Goal: Task Accomplishment & Management: Manage account settings

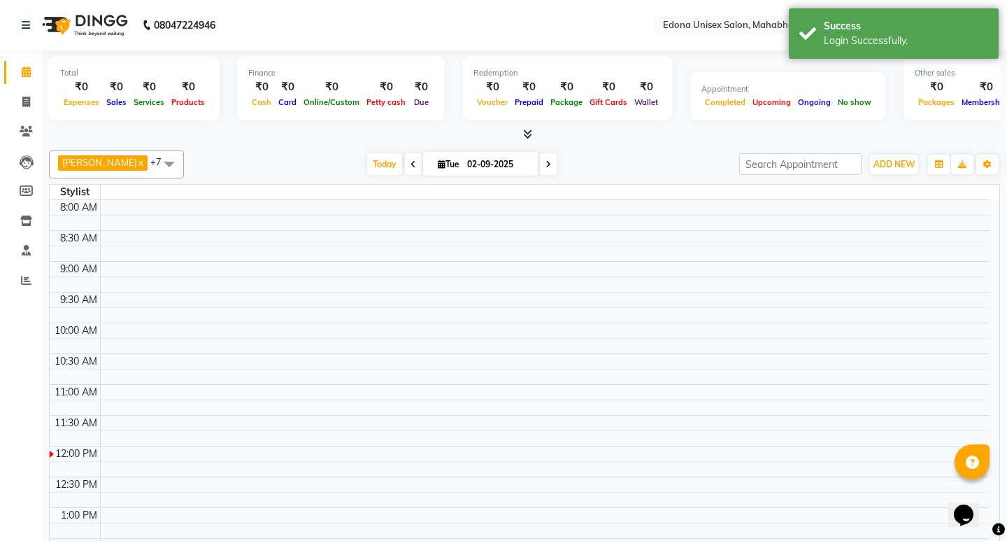
select select "en"
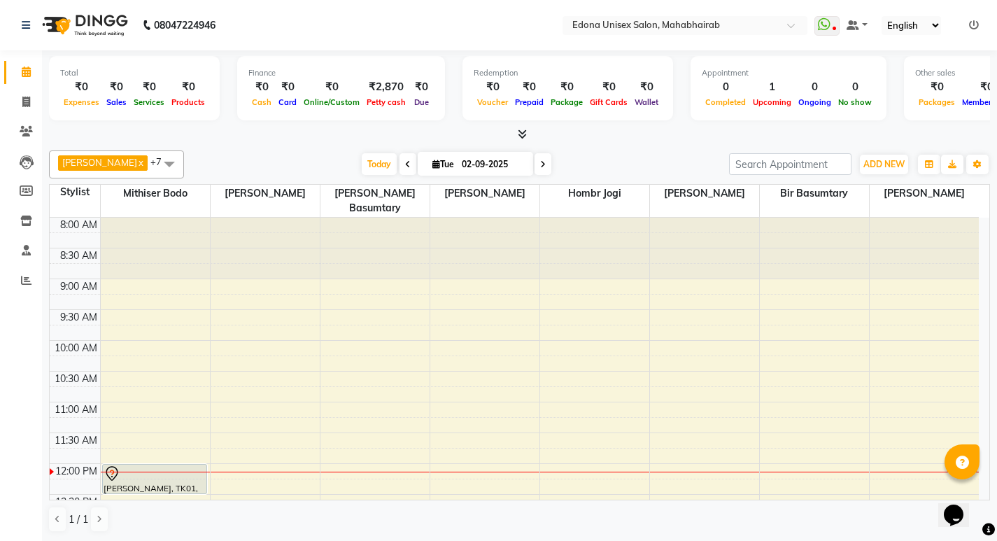
click at [418, 28] on nav "08047224946 Select Location × [GEOGRAPHIC_DATA] Unisex Salon, Mahabhairab Whats…" at bounding box center [498, 25] width 997 height 50
click at [29, 104] on icon at bounding box center [26, 102] width 8 height 10
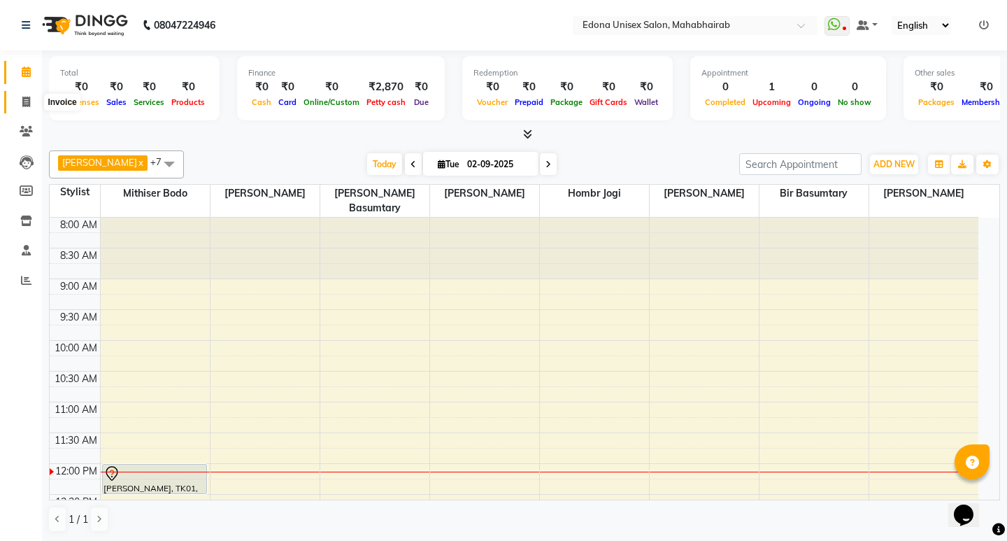
select select "service"
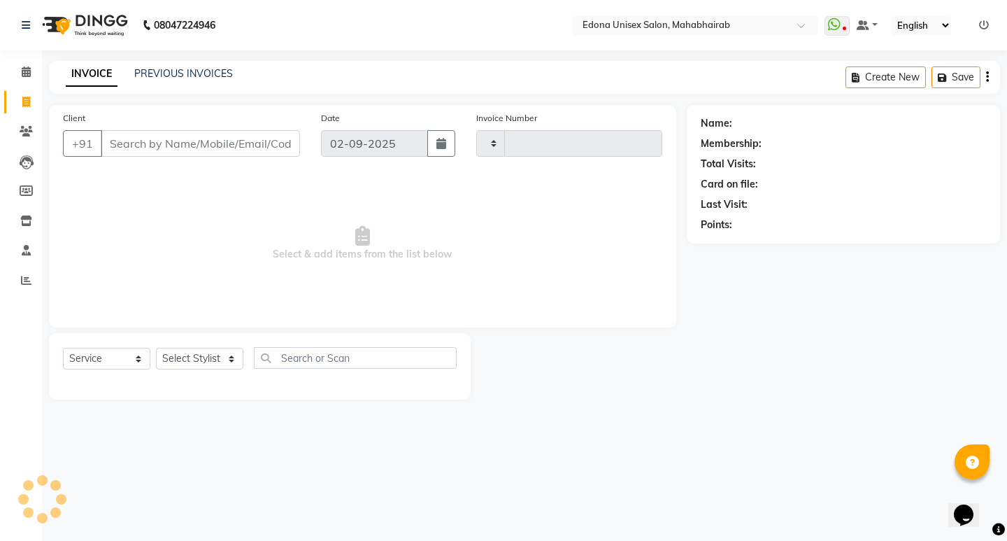
type input "3079"
select select "5393"
click at [183, 73] on link "PREVIOUS INVOICES" at bounding box center [183, 73] width 99 height 13
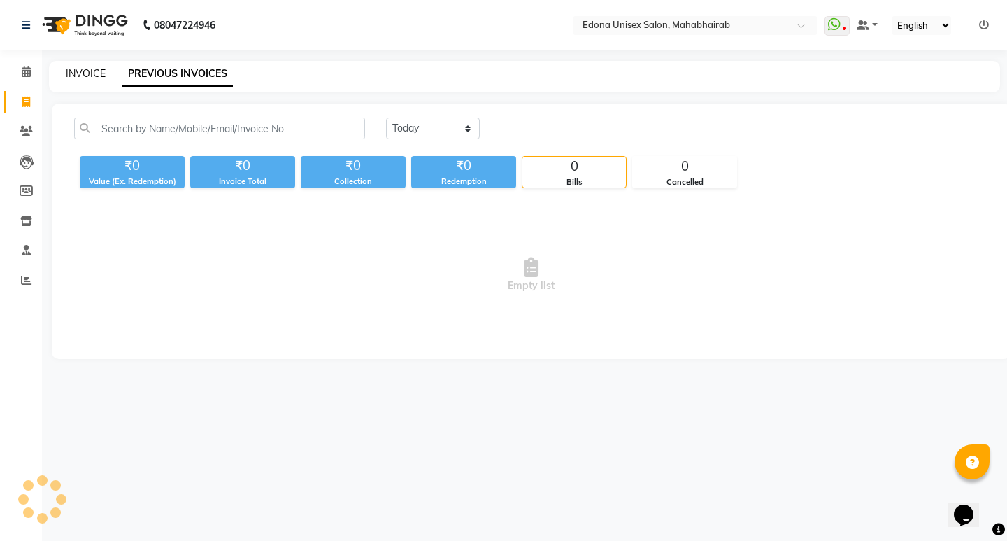
click at [90, 68] on link "INVOICE" at bounding box center [86, 73] width 40 height 13
select select "service"
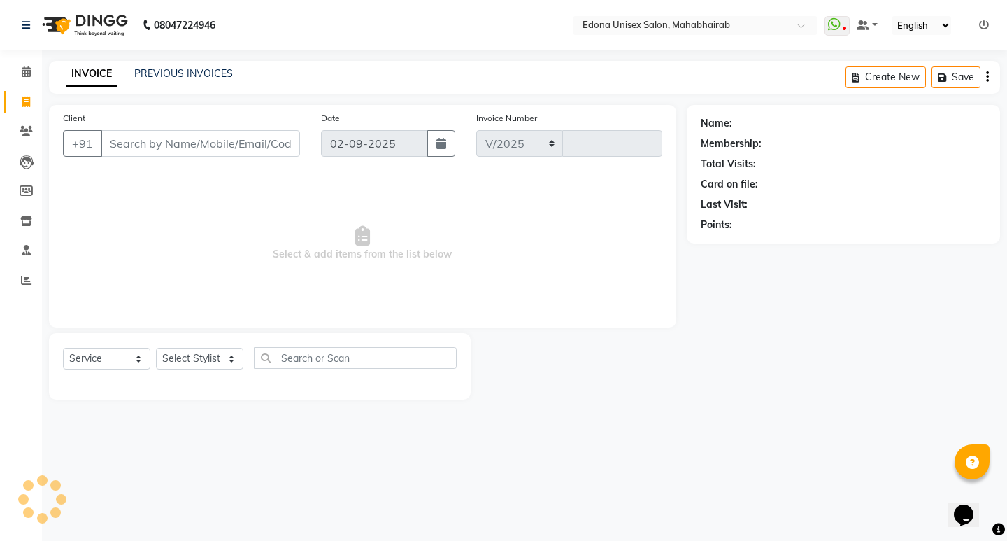
select select "5393"
type input "3079"
click at [28, 74] on icon at bounding box center [26, 71] width 9 height 10
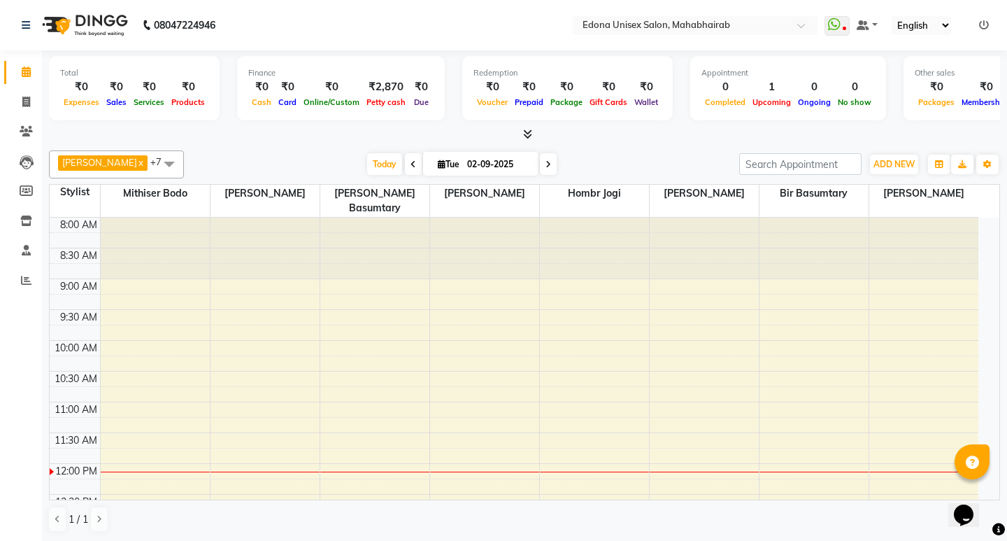
click at [844, 31] on ul "WhatsApp Status ✕ Status: Disconnected Most Recent Message: 29-08-2025 01:41 PM…" at bounding box center [910, 25] width 171 height 19
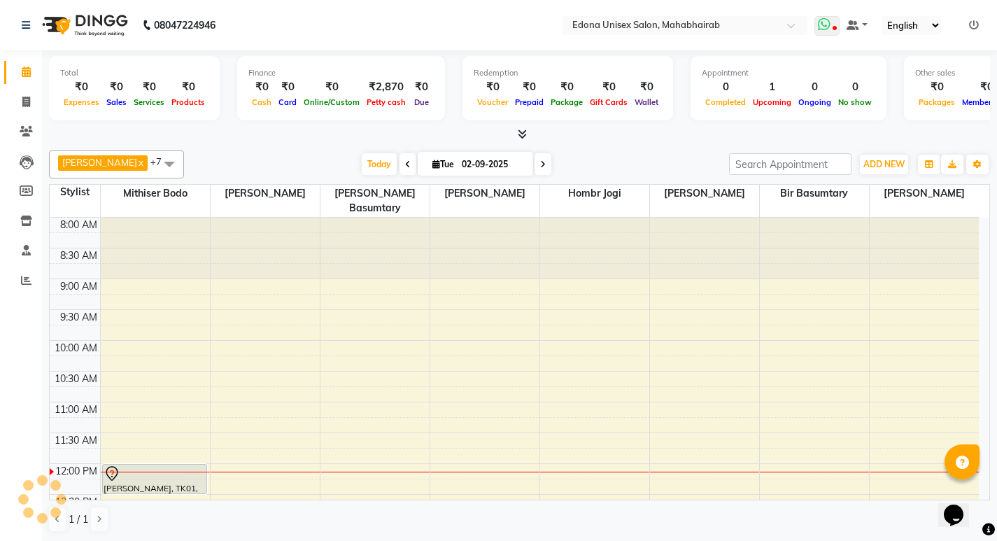
click at [833, 24] on span at bounding box center [826, 26] width 25 height 20
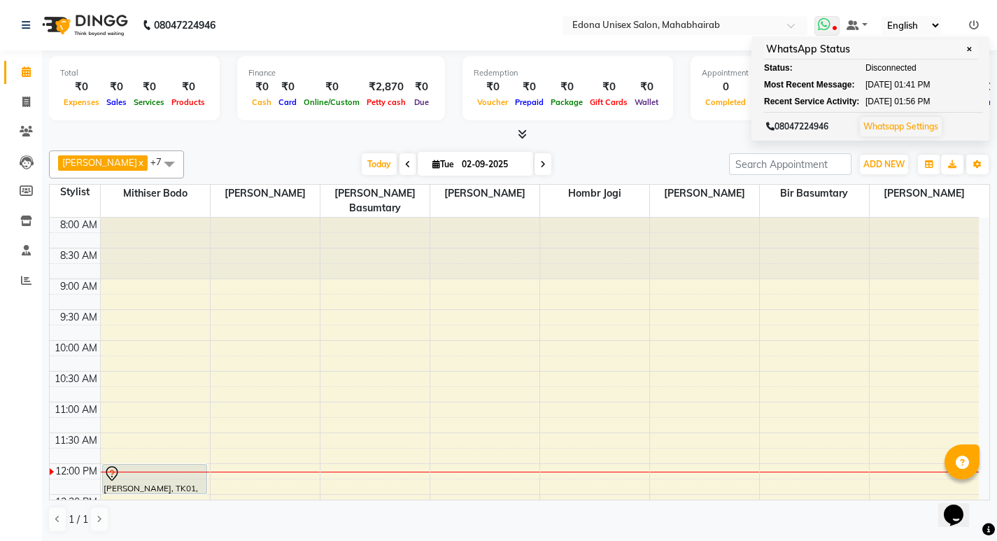
click at [913, 129] on link "Whatsapp Settings" at bounding box center [900, 126] width 75 height 10
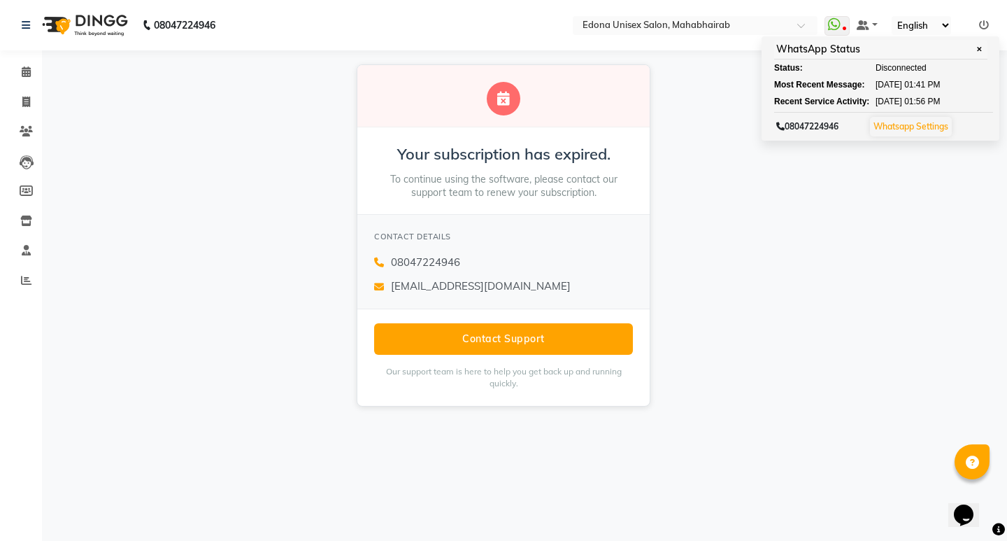
click at [227, 105] on div "Your subscription has expired. To continue using the software, please contact o…" at bounding box center [503, 235] width 1007 height 370
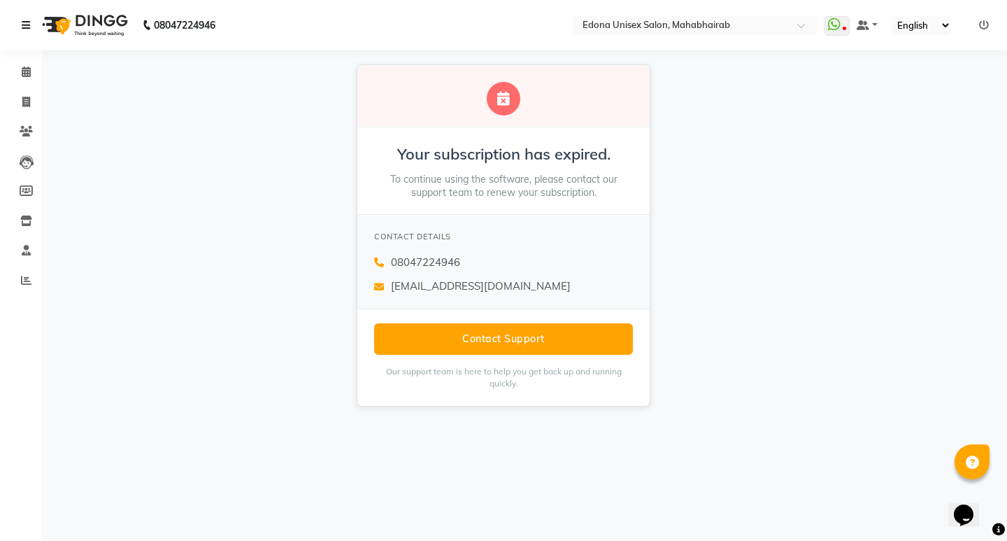
drag, startPoint x: 26, startPoint y: 27, endPoint x: 29, endPoint y: 55, distance: 28.9
click at [25, 27] on icon at bounding box center [26, 25] width 8 height 10
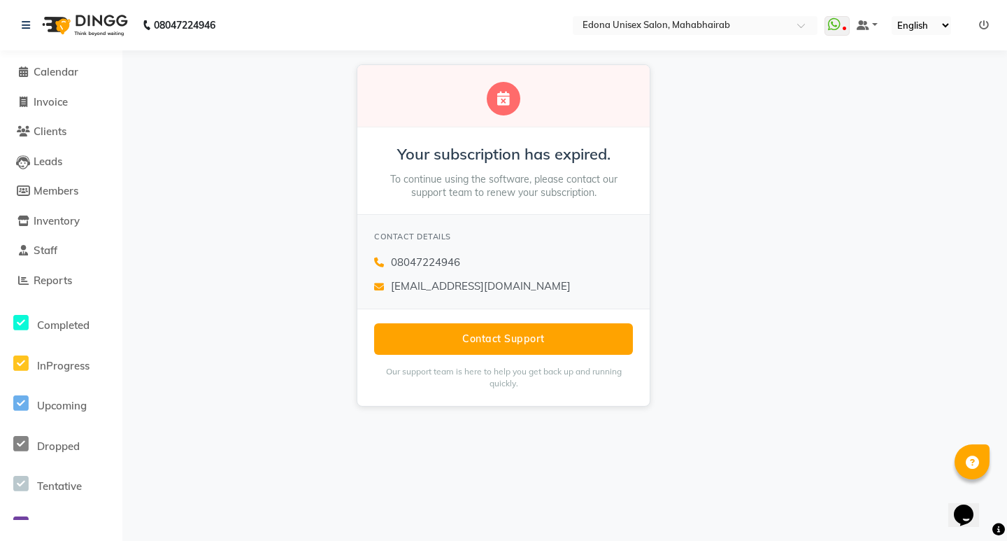
click at [29, 62] on li "Calendar" at bounding box center [61, 72] width 122 height 30
click at [27, 72] on icon at bounding box center [23, 71] width 9 height 10
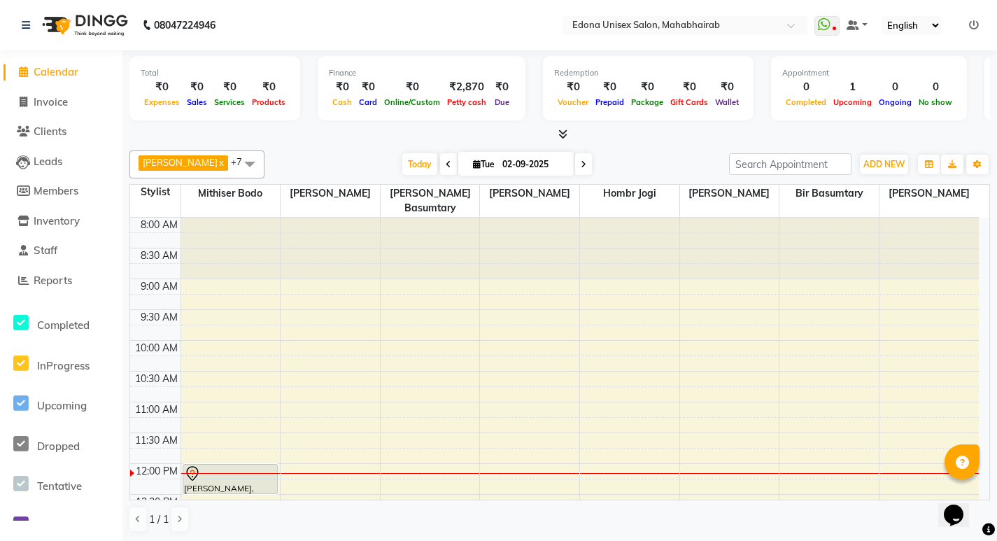
click at [410, 10] on nav "08047224946 Select Location × [GEOGRAPHIC_DATA] Unisex Salon, Mahabhairab Whats…" at bounding box center [498, 25] width 997 height 50
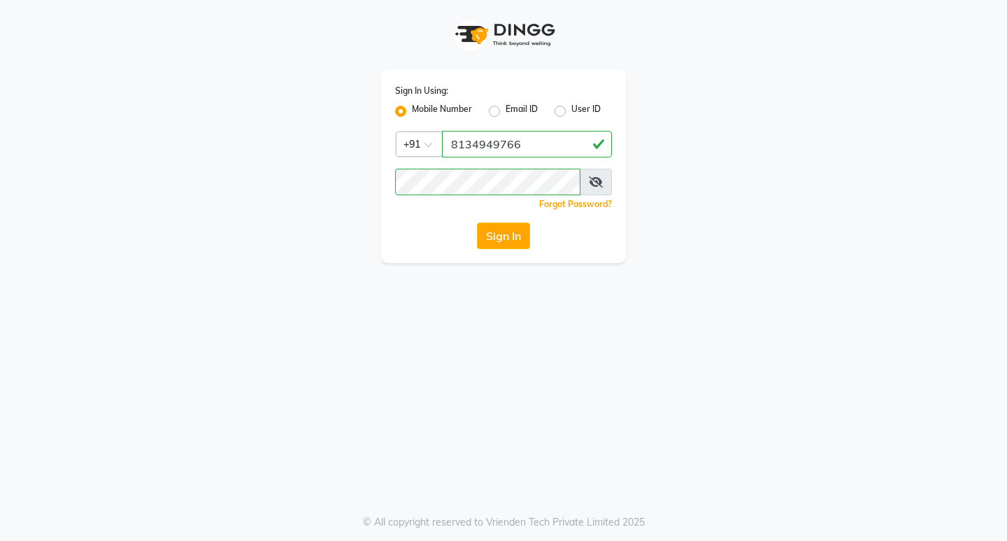
click at [773, 117] on div "Sign In Using: Mobile Number Email ID User ID Country Code × [PHONE_NUMBER] Rem…" at bounding box center [504, 131] width 798 height 263
click at [501, 232] on button "Sign In" at bounding box center [503, 235] width 53 height 27
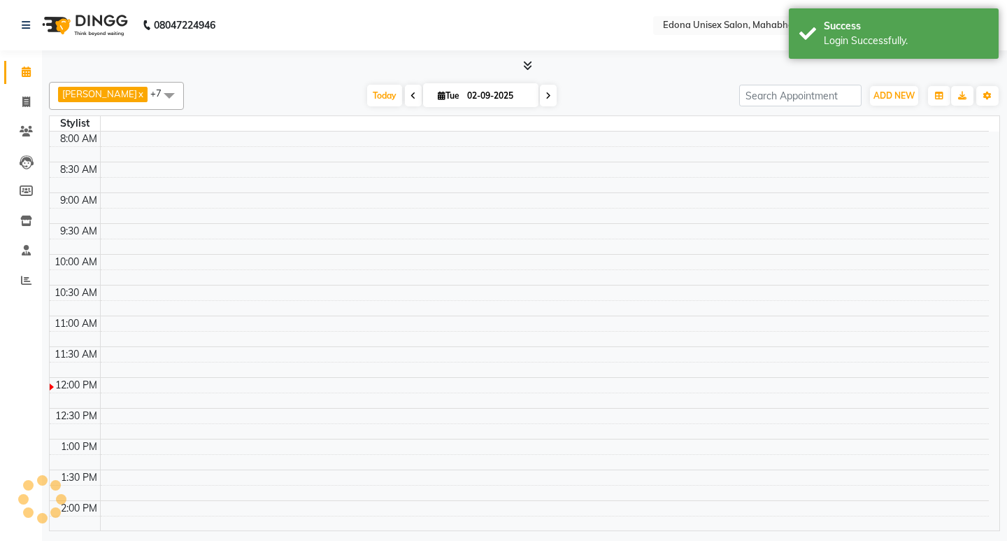
select select "en"
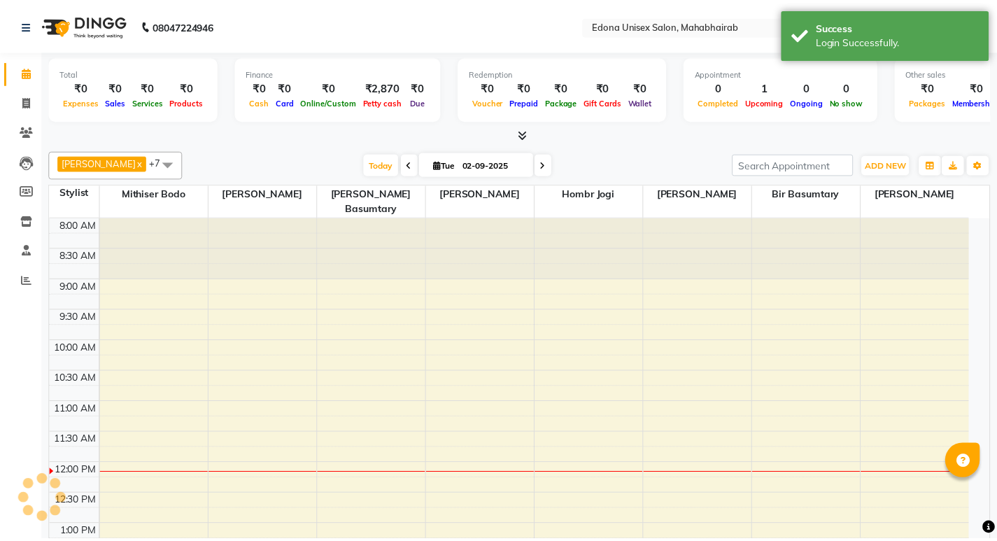
scroll to position [247, 0]
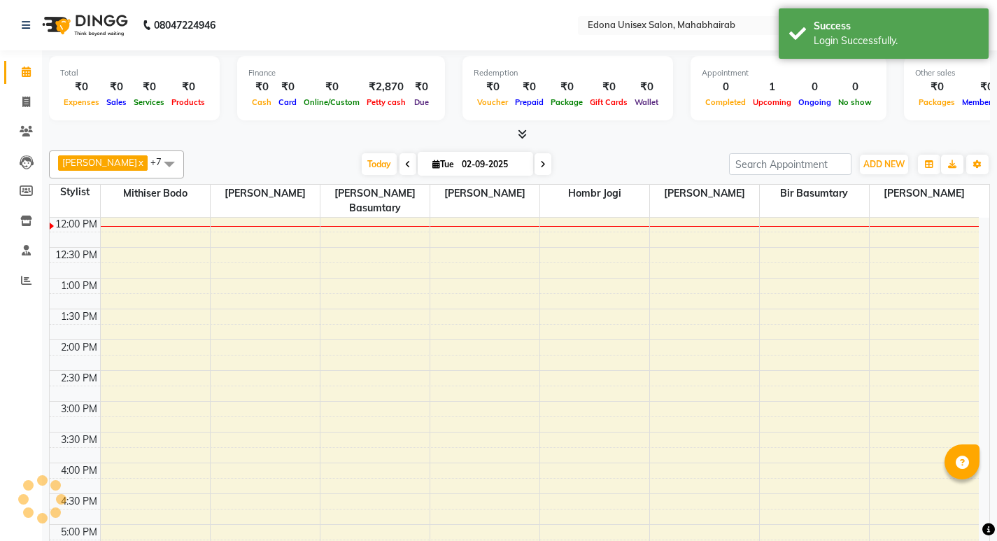
click at [542, 24] on nav "08047224946 Select Location × [GEOGRAPHIC_DATA] Unisex Salon, Mahabhairab Whats…" at bounding box center [498, 25] width 997 height 50
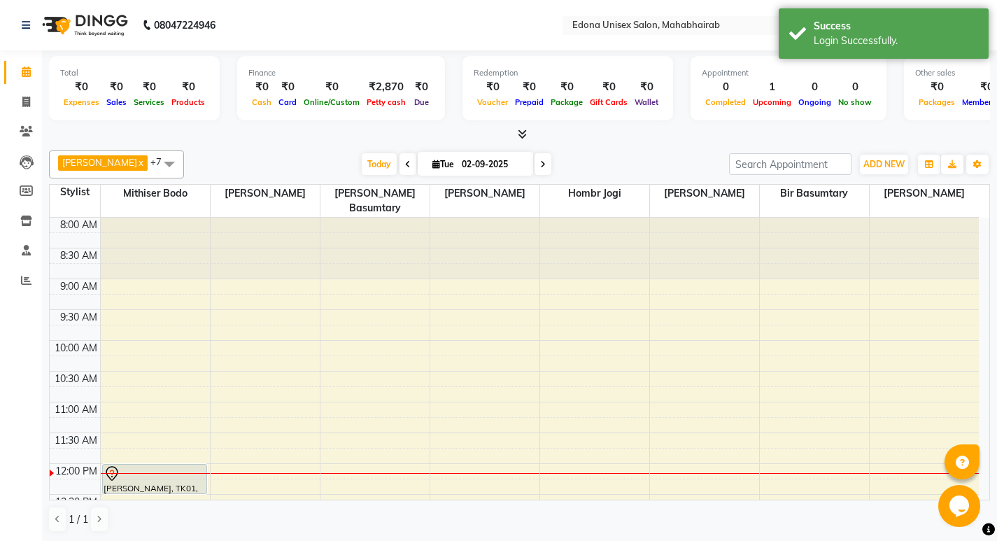
scroll to position [0, 0]
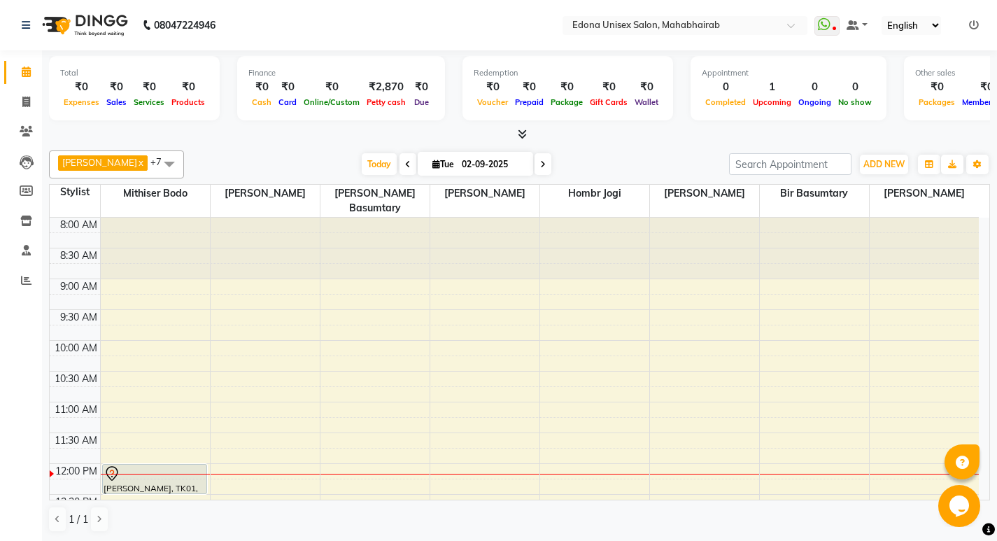
click at [540, 164] on icon at bounding box center [543, 164] width 6 height 8
type input "[DATE]"
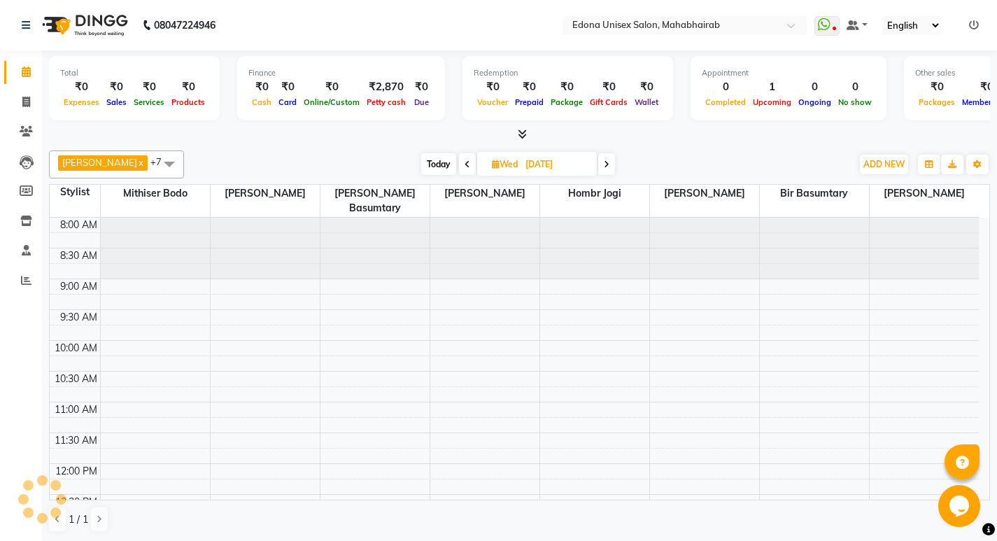
scroll to position [247, 0]
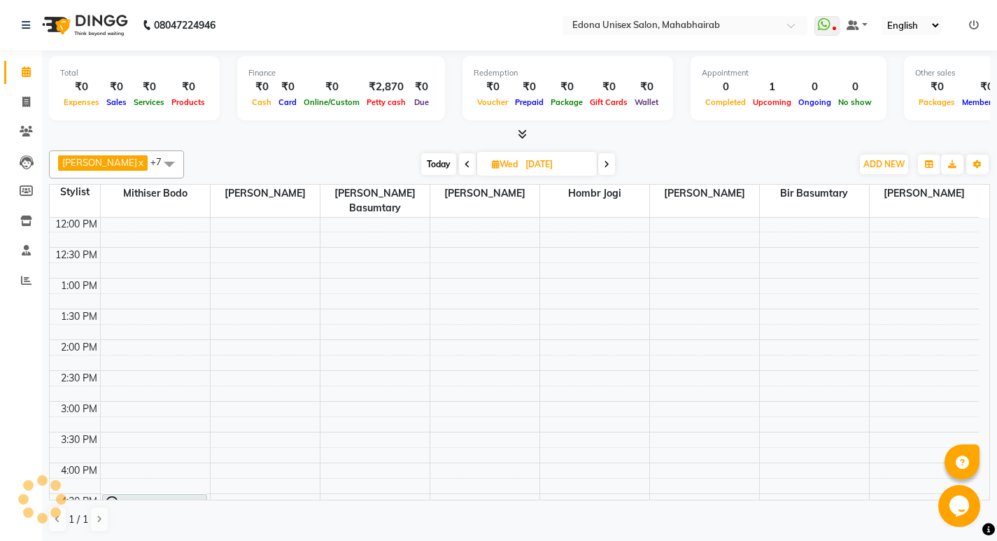
click at [274, 341] on div "8:00 AM 8:30 AM 9:00 AM 9:30 AM 10:00 AM 10:30 AM 11:00 AM 11:30 AM 12:00 PM 12…" at bounding box center [514, 371] width 929 height 800
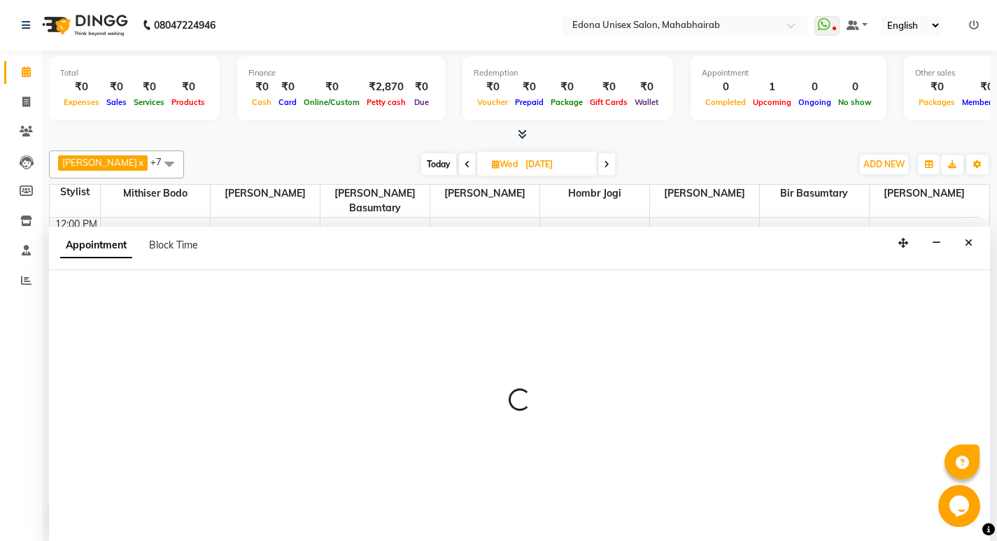
scroll to position [1, 0]
select select "35909"
select select "tentative"
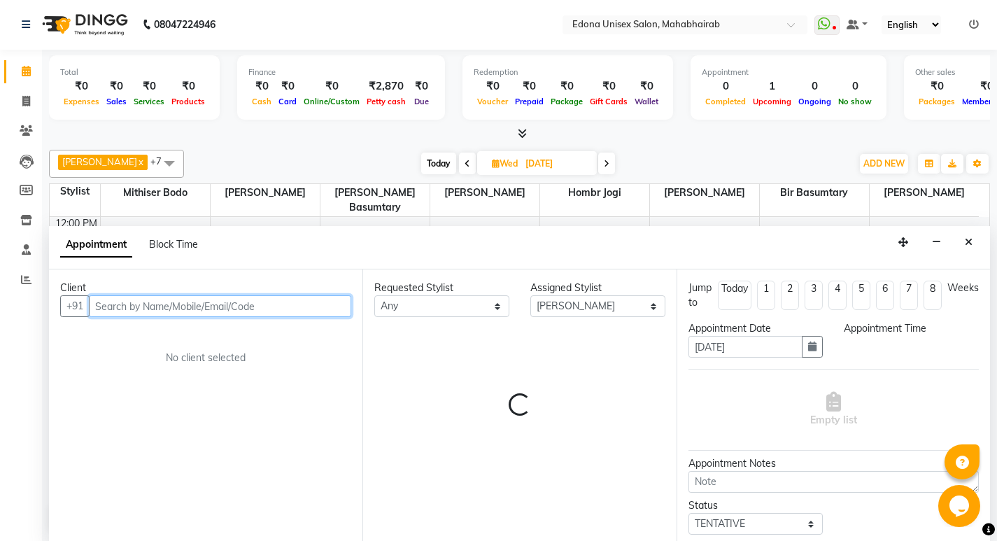
select select "855"
click at [227, 303] on input "text" at bounding box center [220, 306] width 262 height 22
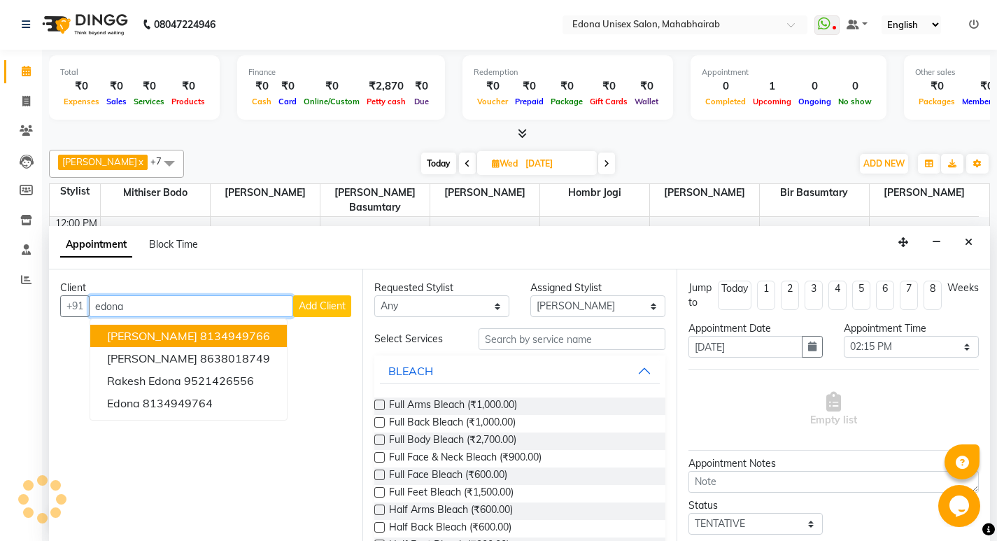
click at [236, 345] on button "[PERSON_NAME] 8134949766" at bounding box center [188, 336] width 197 height 22
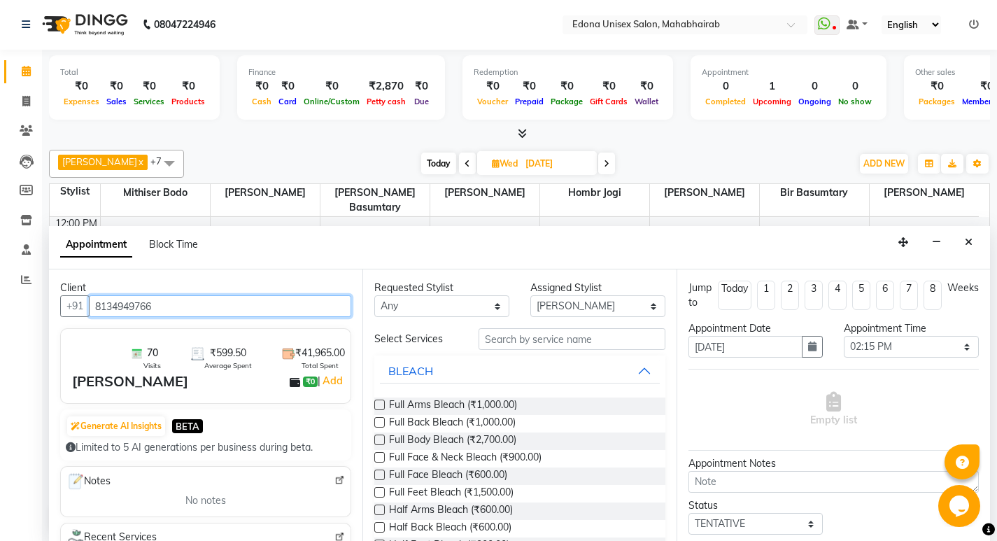
type input "8134949766"
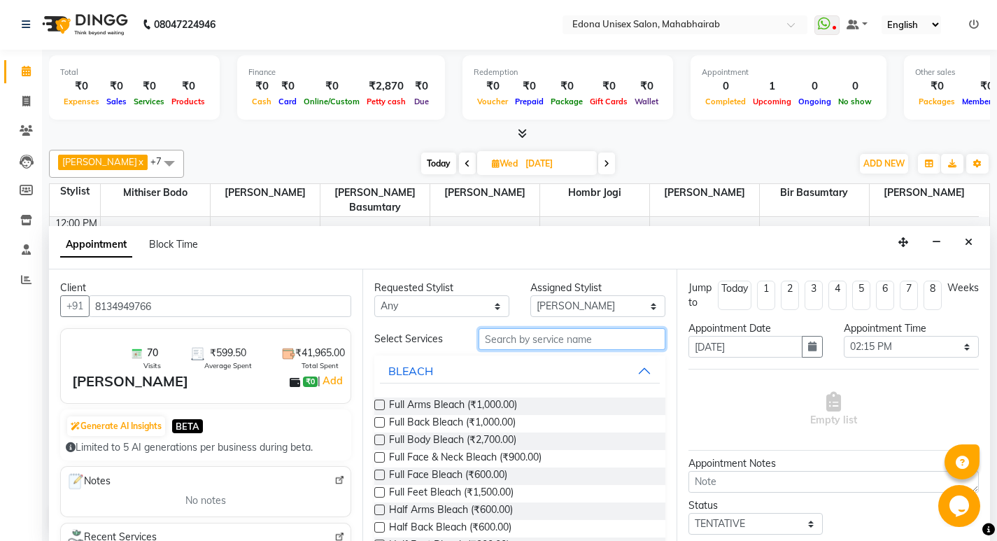
click at [525, 343] on input "text" at bounding box center [572, 339] width 187 height 22
click at [500, 398] on span "Full Arms Bleach (₹1,000.00)" at bounding box center [453, 405] width 128 height 17
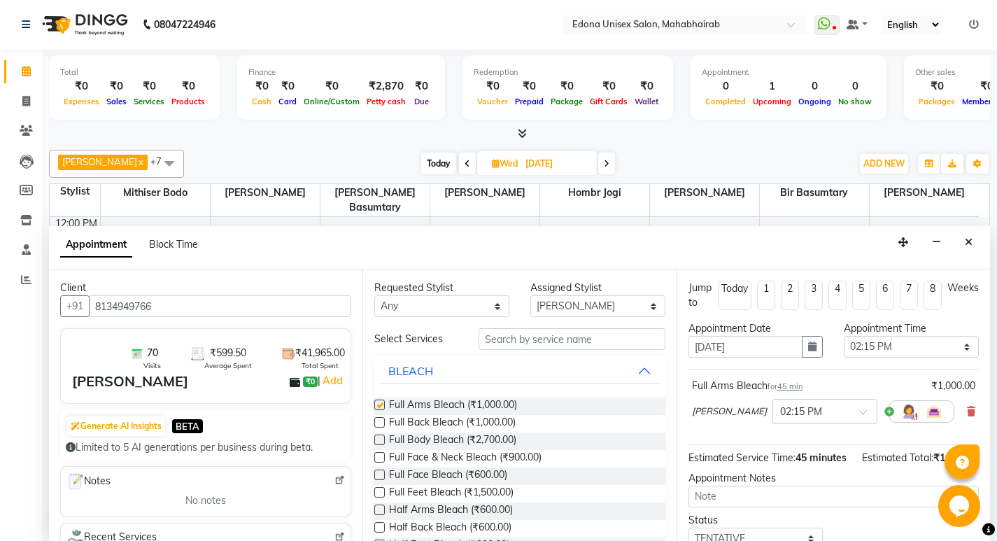
checkbox input "false"
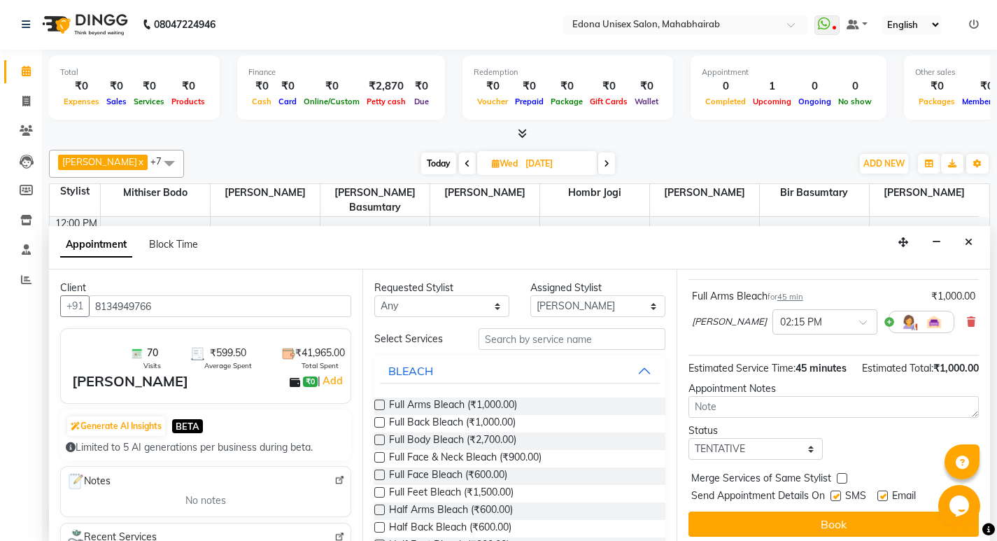
scroll to position [113, 0]
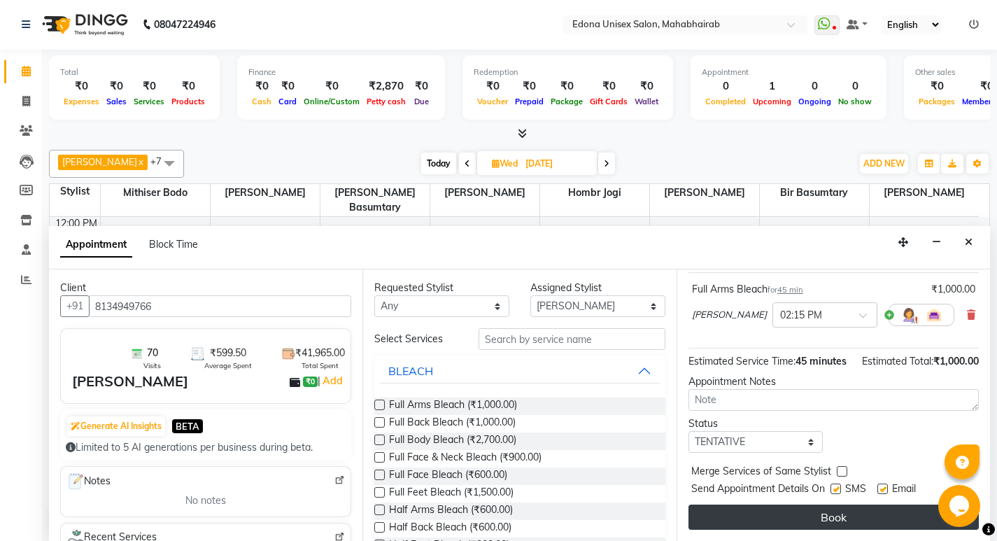
click at [821, 510] on button "Book" at bounding box center [833, 516] width 290 height 25
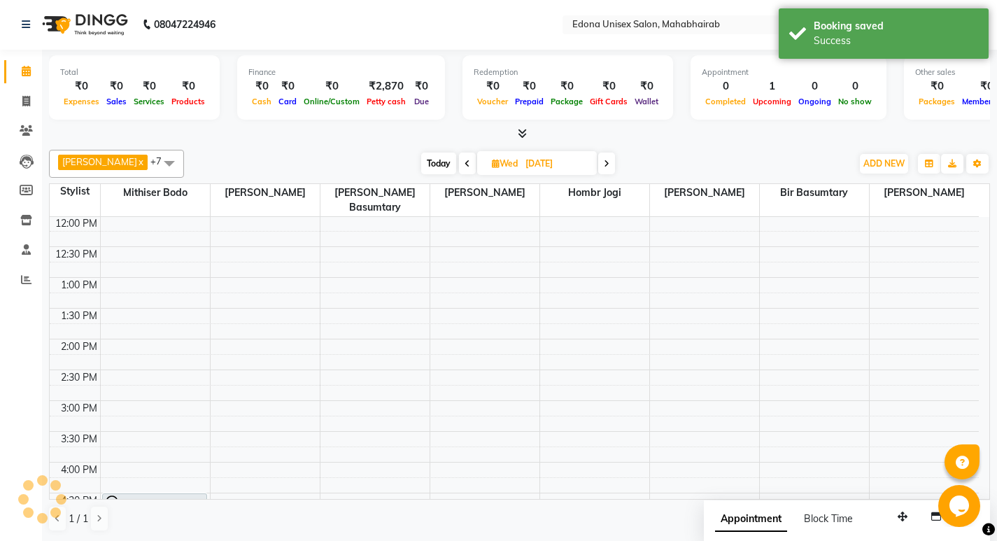
scroll to position [0, 0]
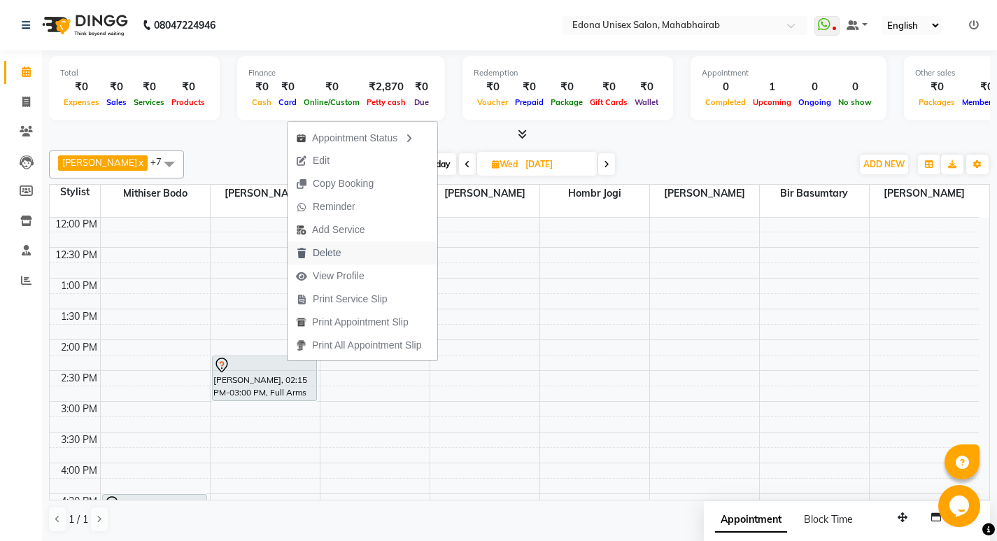
click at [350, 254] on button "Delete" at bounding box center [363, 252] width 150 height 23
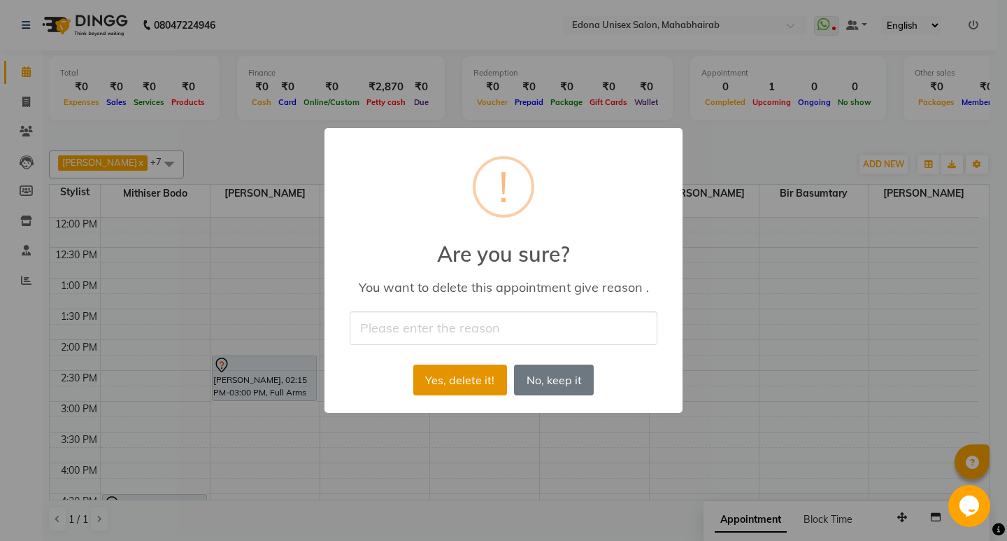
click at [453, 374] on button "Yes, delete it!" at bounding box center [460, 379] width 94 height 31
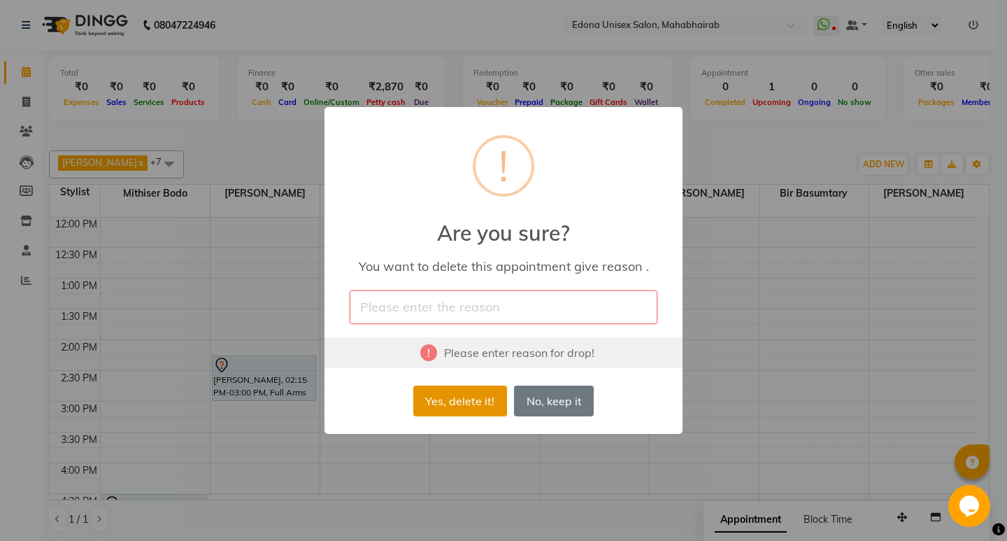
click at [479, 404] on button "Yes, delete it!" at bounding box center [460, 400] width 94 height 31
click at [560, 307] on input "text" at bounding box center [504, 306] width 308 height 33
type input "CA"
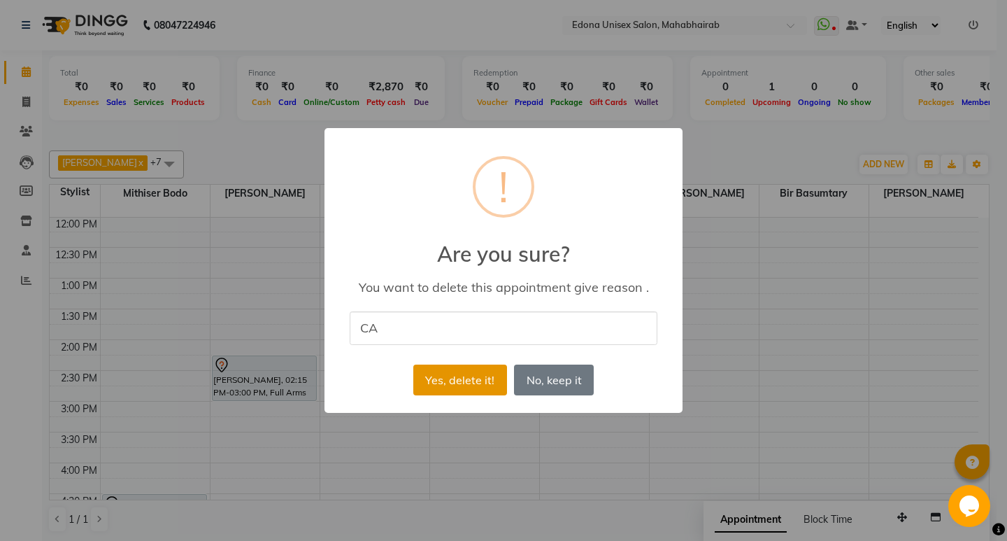
click at [459, 382] on button "Yes, delete it!" at bounding box center [460, 379] width 94 height 31
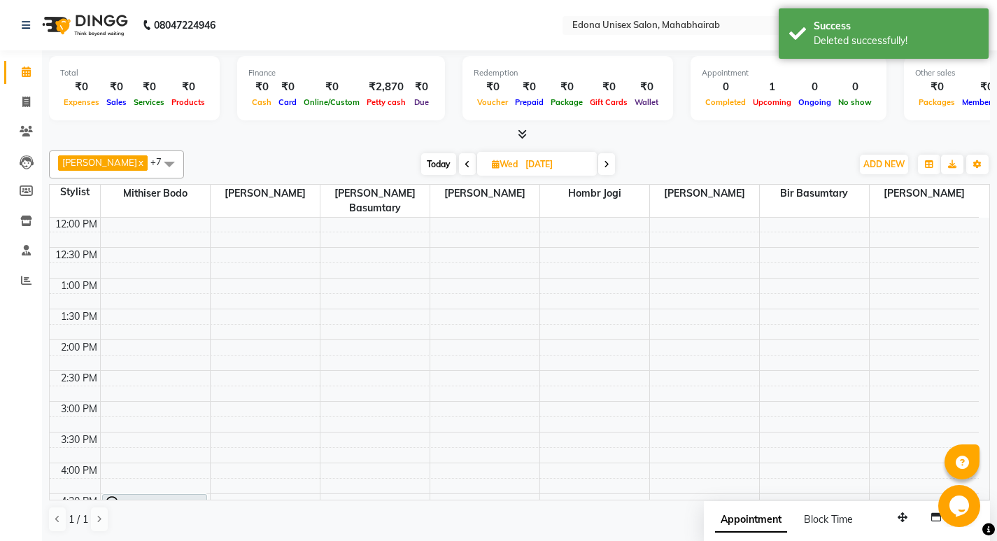
click at [293, 402] on div "8:00 AM 8:30 AM 9:00 AM 9:30 AM 10:00 AM 10:30 AM 11:00 AM 11:30 AM 12:00 PM 12…" at bounding box center [514, 371] width 929 height 800
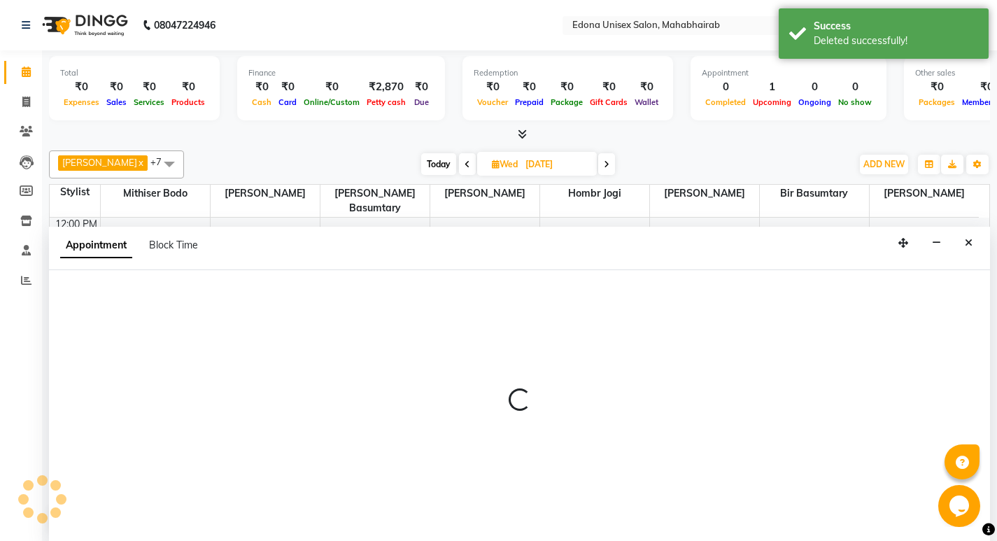
scroll to position [1, 0]
select select "35909"
select select "900"
select select "tentative"
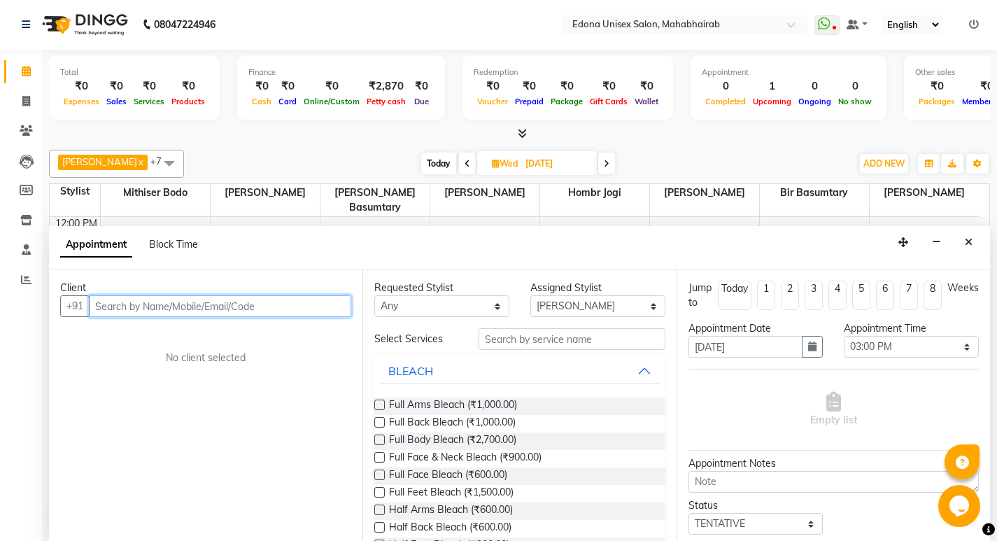
click at [278, 304] on input "text" at bounding box center [220, 306] width 262 height 22
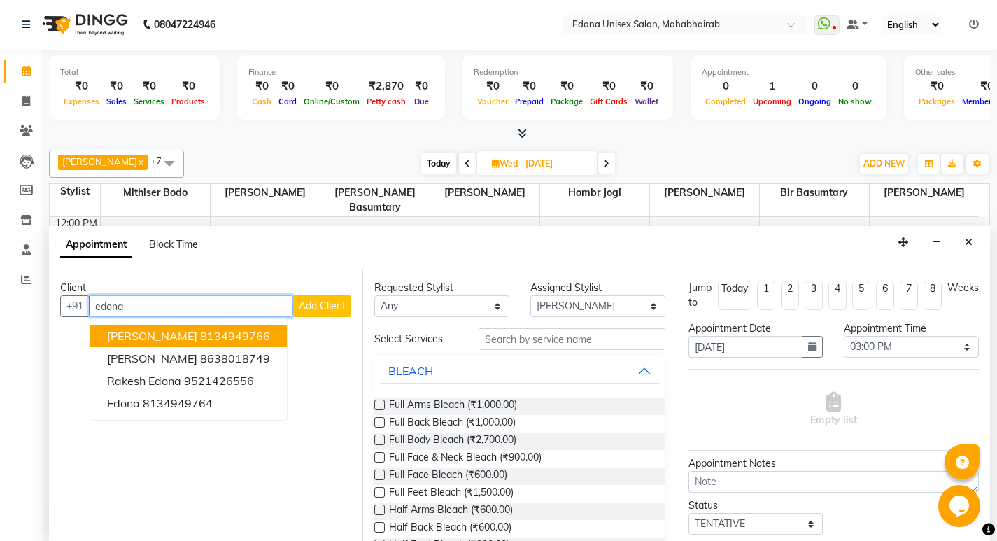
drag, startPoint x: 201, startPoint y: 336, endPoint x: 218, endPoint y: 337, distance: 17.5
click at [197, 336] on span "[PERSON_NAME]" at bounding box center [152, 336] width 90 height 14
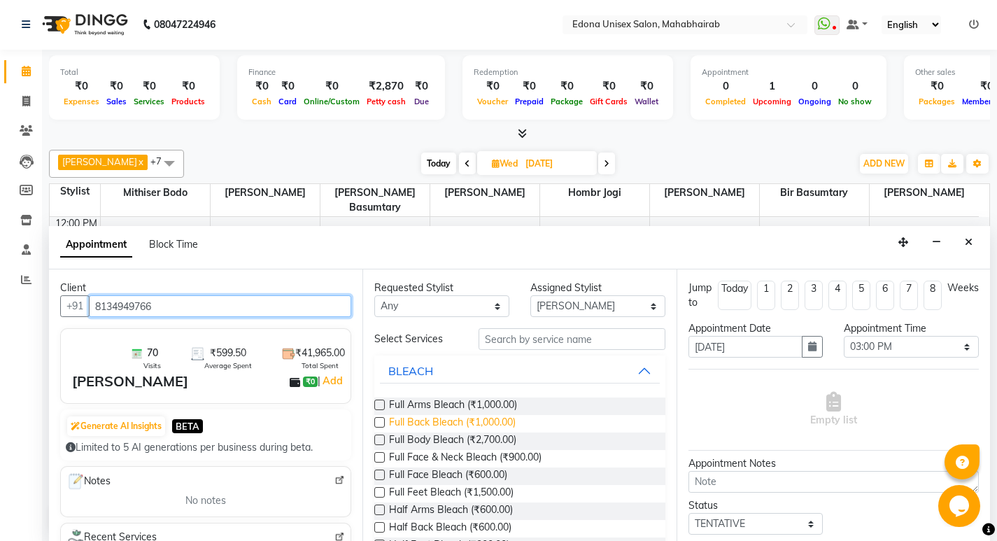
type input "8134949766"
click at [416, 429] on span "Full Back Bleach (₹1,000.00)" at bounding box center [452, 423] width 127 height 17
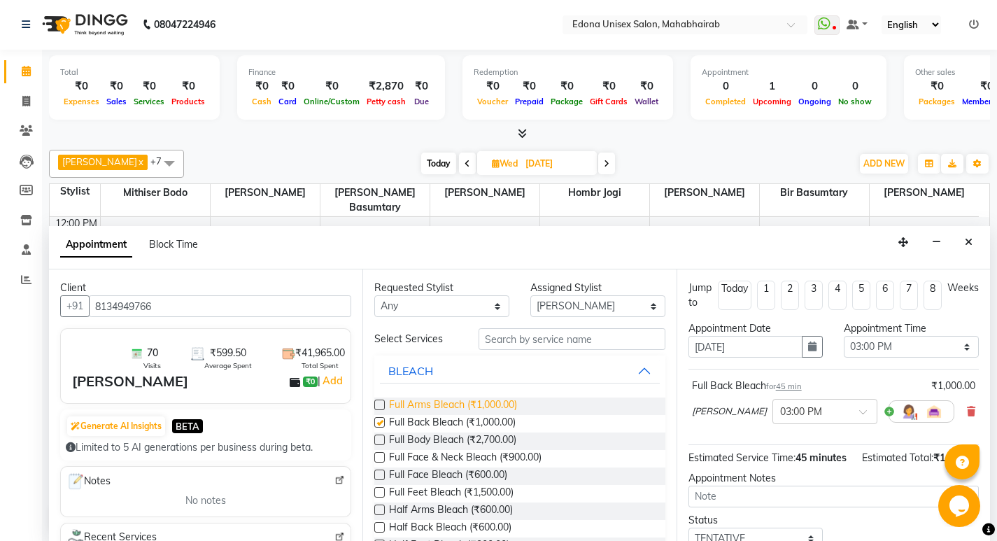
checkbox input "false"
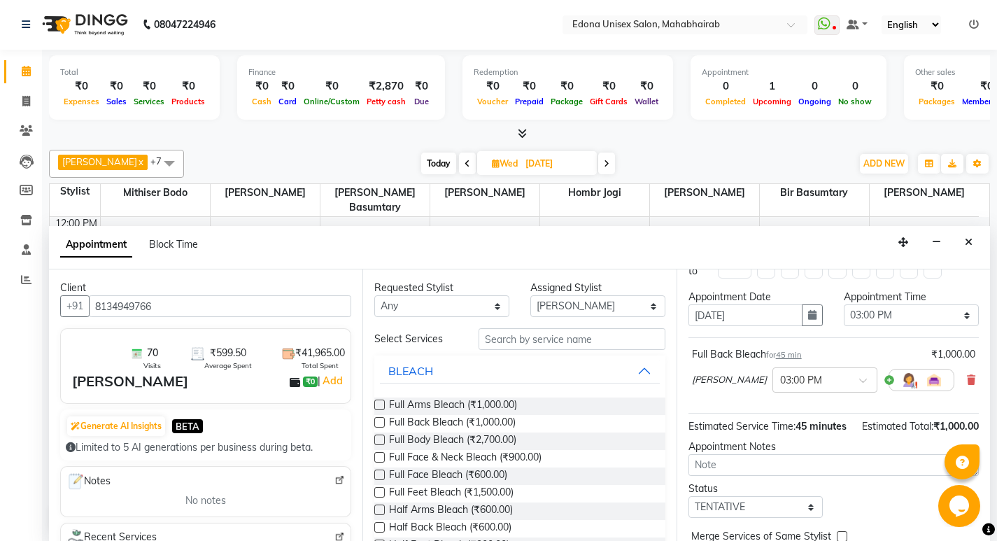
scroll to position [0, 0]
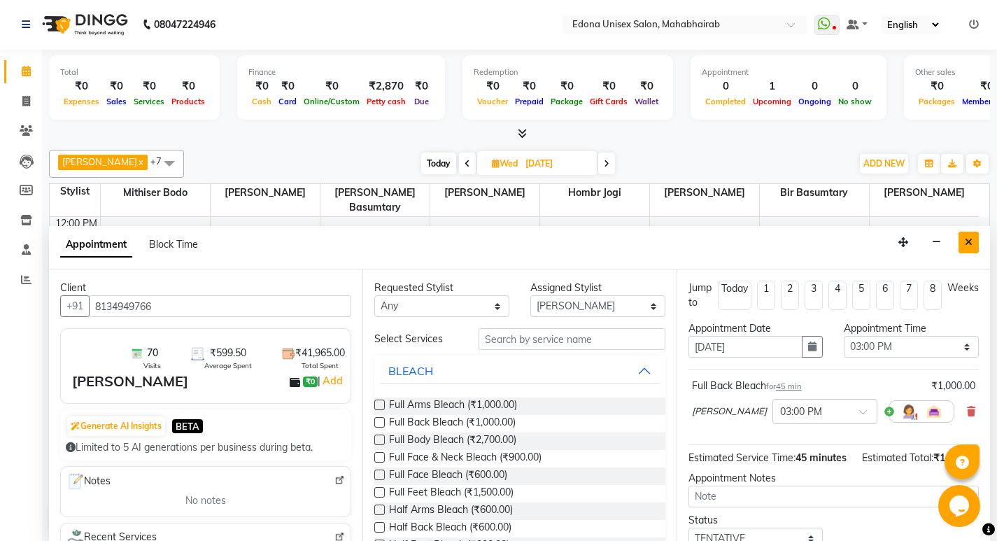
click at [963, 237] on button "Close" at bounding box center [968, 243] width 20 height 22
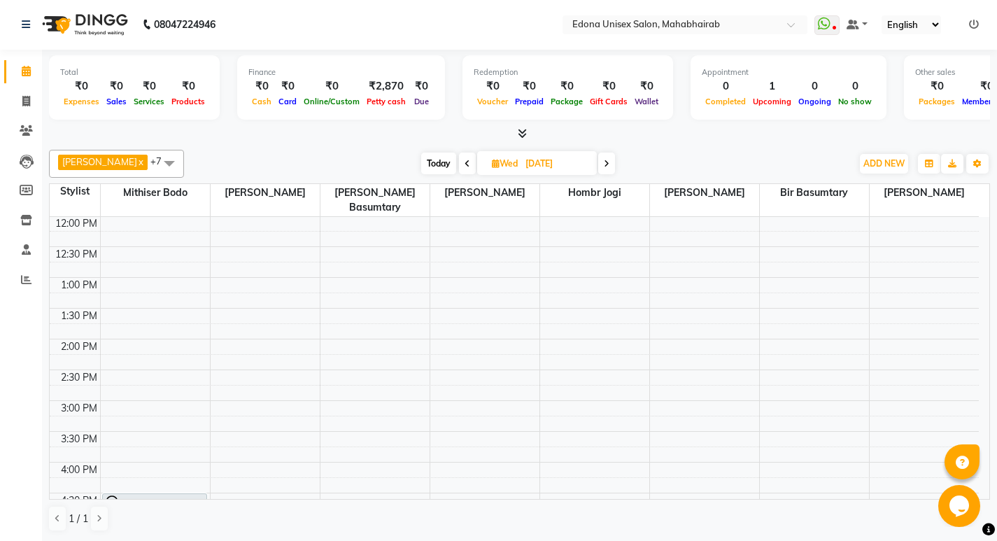
click at [465, 164] on icon at bounding box center [468, 164] width 6 height 8
type input "02-09-2025"
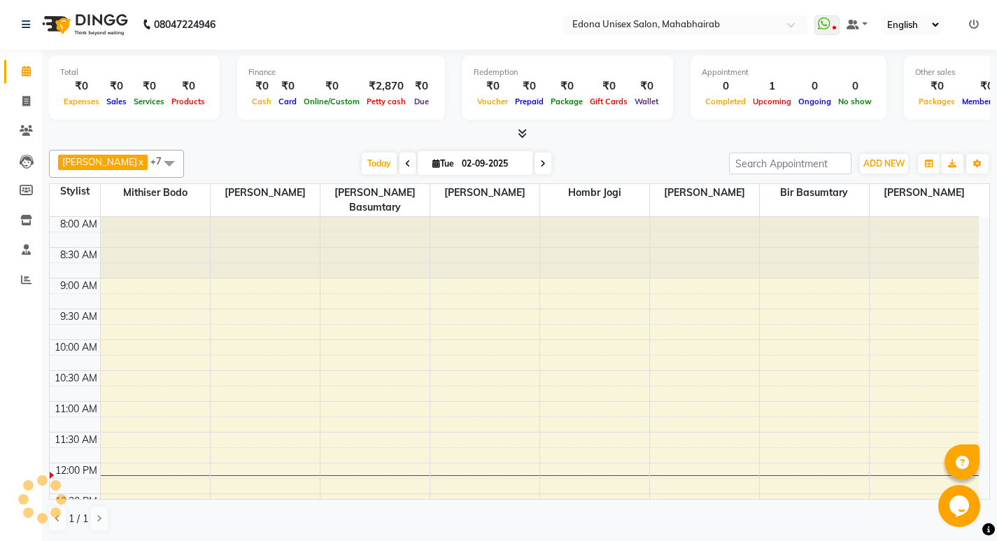
scroll to position [247, 0]
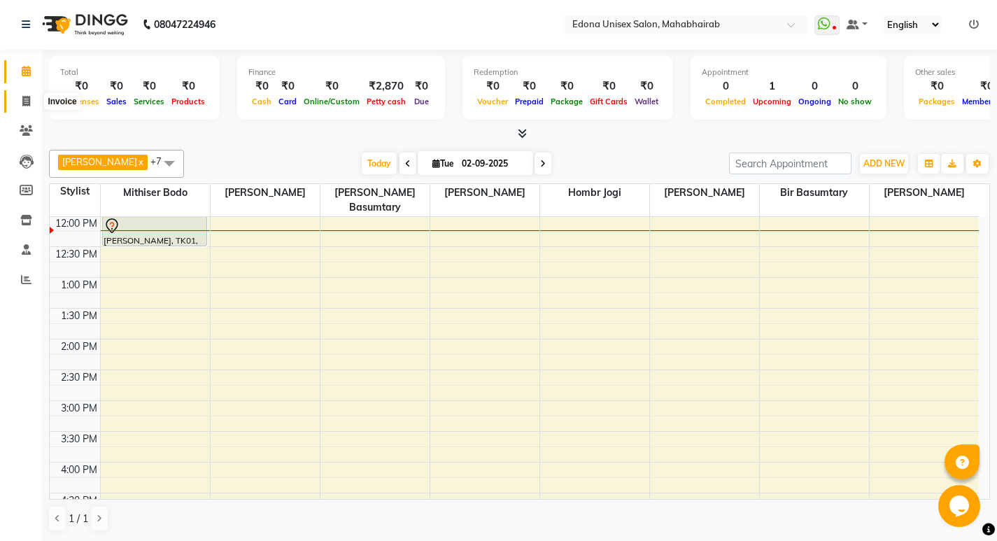
click at [26, 101] on icon at bounding box center [26, 101] width 8 height 10
select select "service"
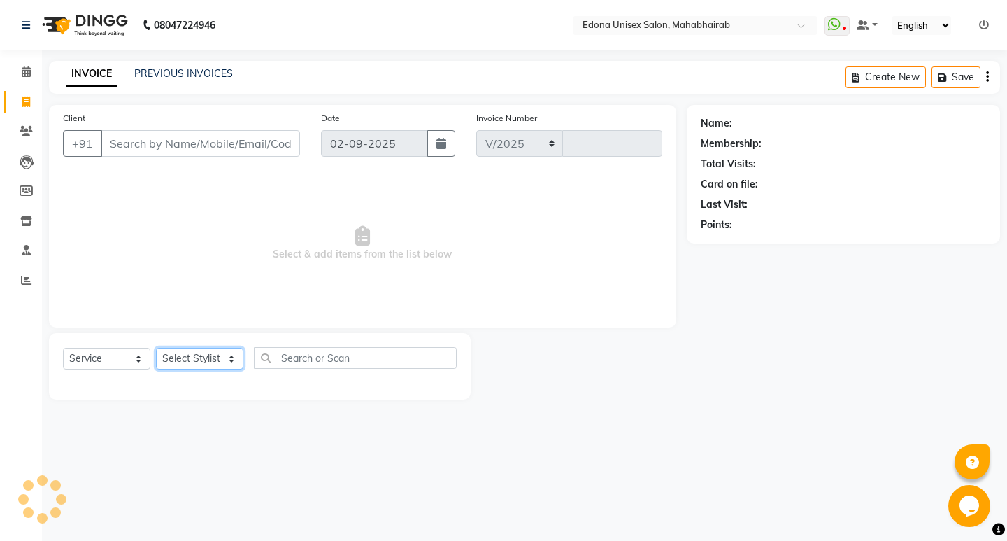
select select "5393"
type input "3079"
click at [214, 353] on select "Select Stylist" at bounding box center [199, 359] width 87 height 22
select select "47303"
click at [156, 348] on select "Select Stylist Admin Anju Sonar Bir Basumtary [PERSON_NAME] [PERSON_NAME] Hombr…" at bounding box center [199, 359] width 87 height 22
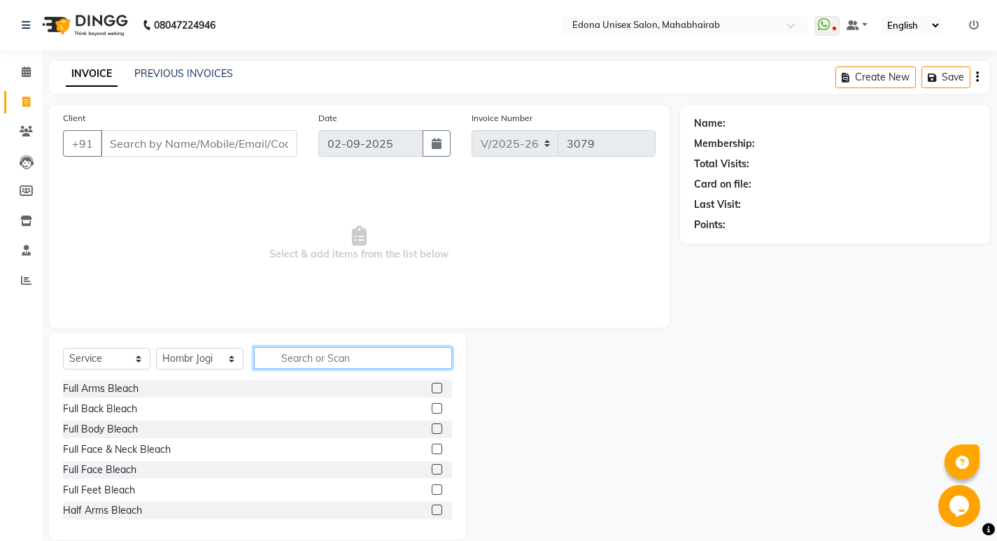
click at [344, 353] on input "text" at bounding box center [353, 358] width 198 height 22
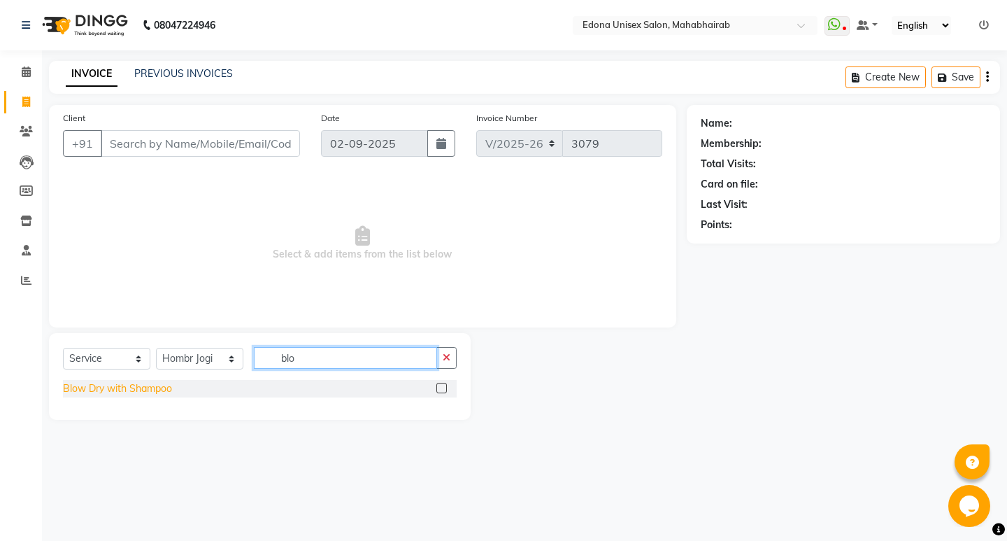
type input "blo"
click at [110, 392] on div "Blow Dry with Shampoo" at bounding box center [117, 388] width 109 height 15
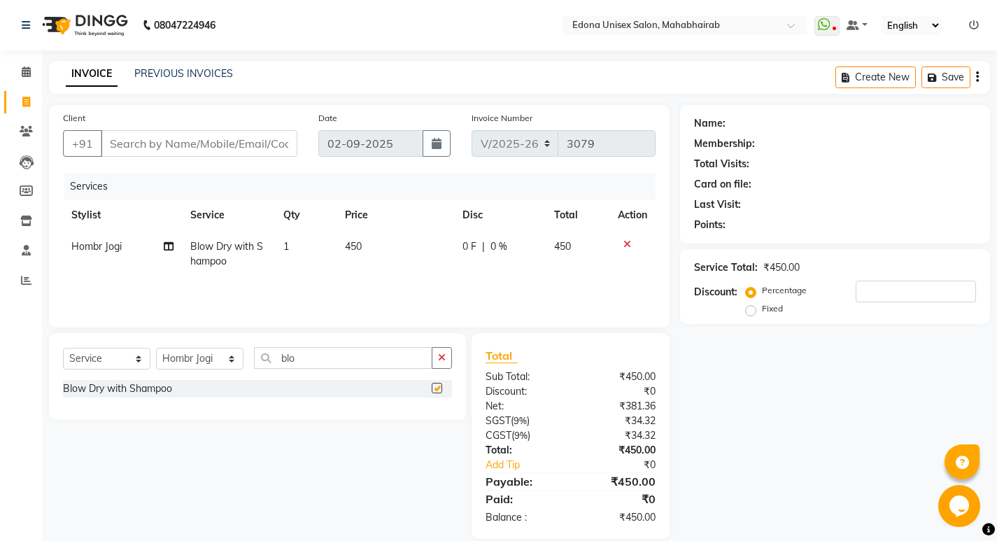
checkbox input "false"
click at [210, 135] on input "Client" at bounding box center [199, 143] width 197 height 27
type input "9"
type input "0"
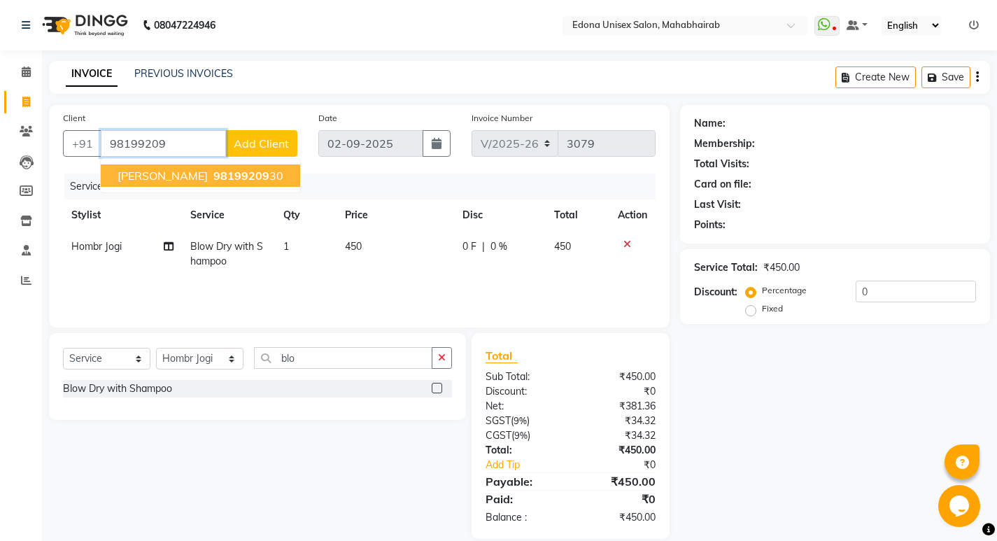
click at [213, 172] on span "98199209" at bounding box center [241, 176] width 56 height 14
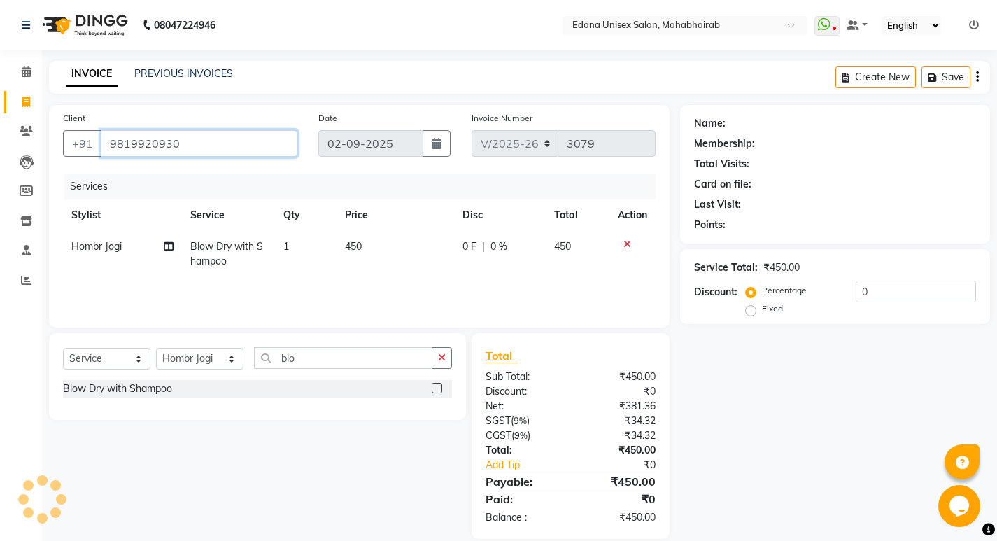
type input "9819920930"
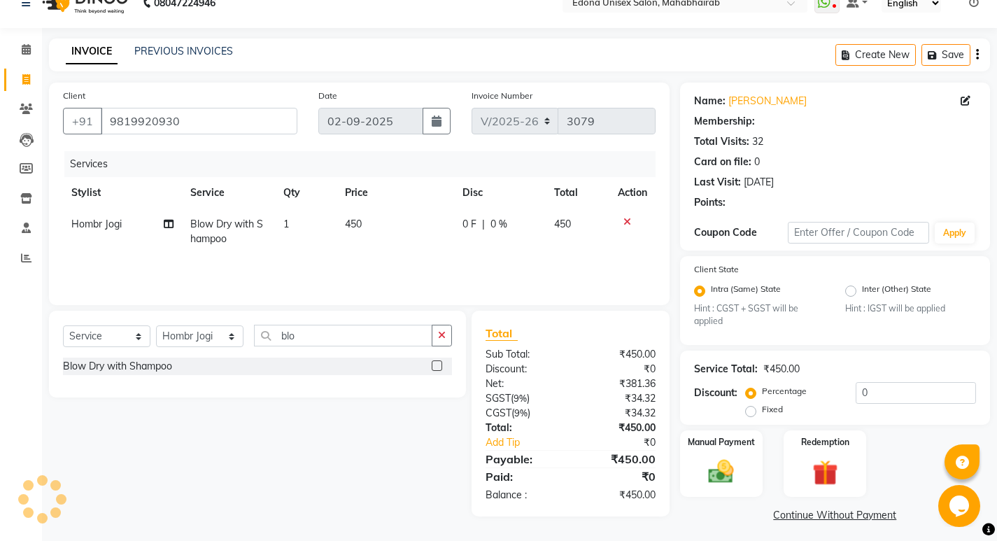
scroll to position [28, 0]
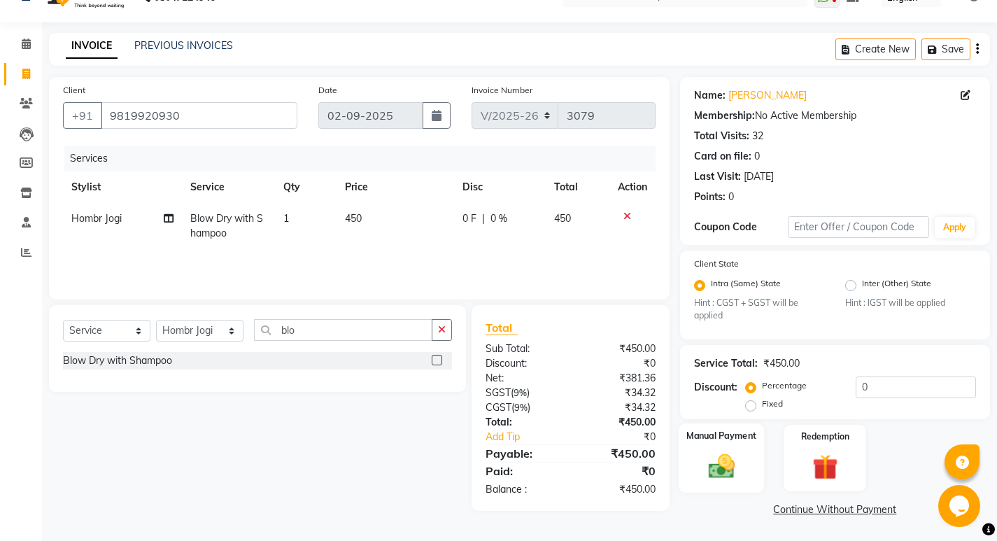
click at [739, 467] on img at bounding box center [721, 466] width 43 height 30
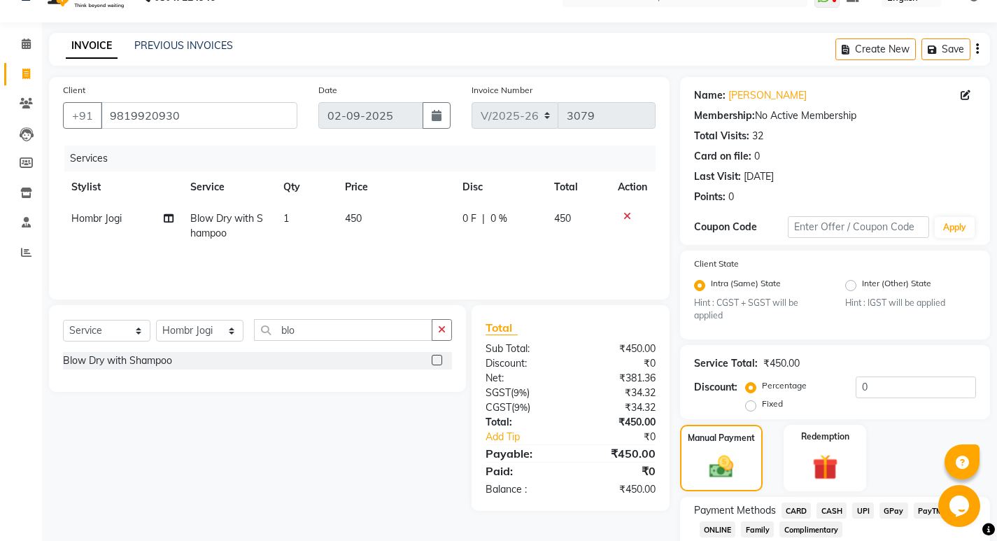
scroll to position [118, 0]
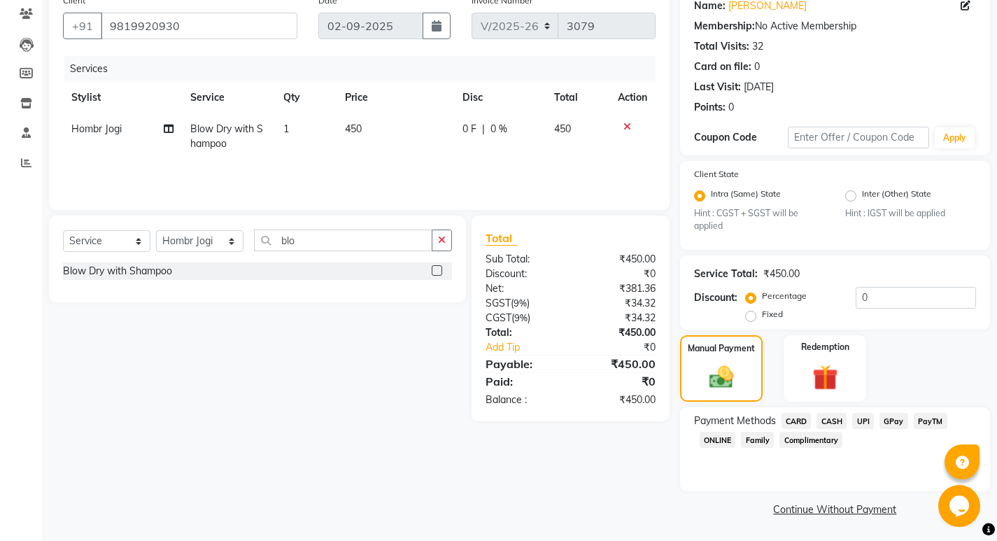
click at [836, 421] on span "CASH" at bounding box center [831, 421] width 30 height 16
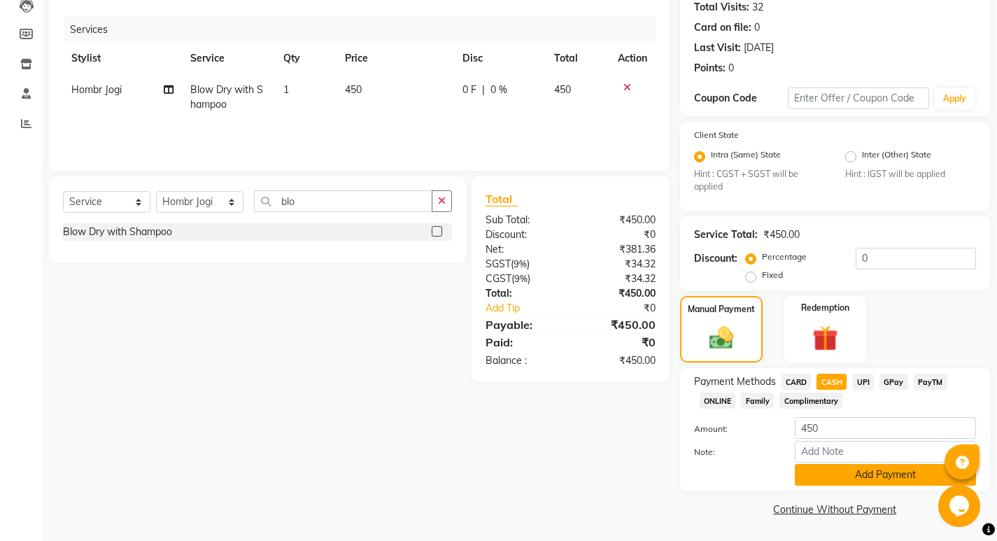
click at [863, 466] on button "Add Payment" at bounding box center [885, 475] width 181 height 22
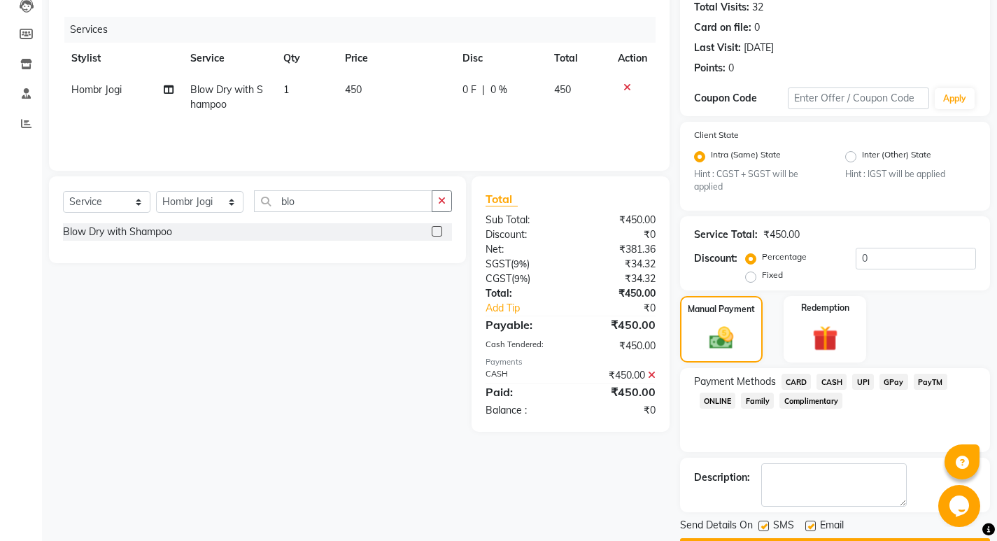
scroll to position [197, 0]
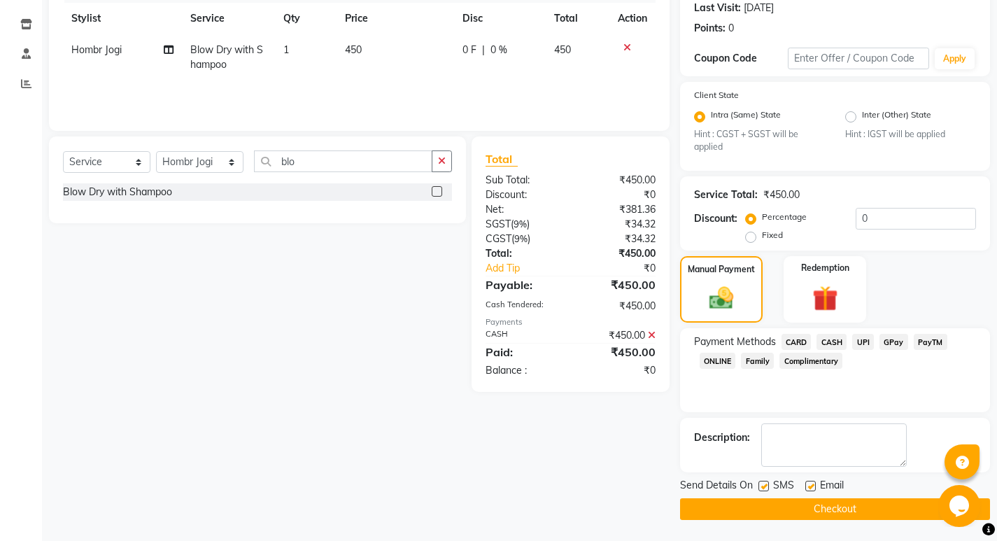
click at [859, 520] on button "Checkout" at bounding box center [835, 509] width 310 height 22
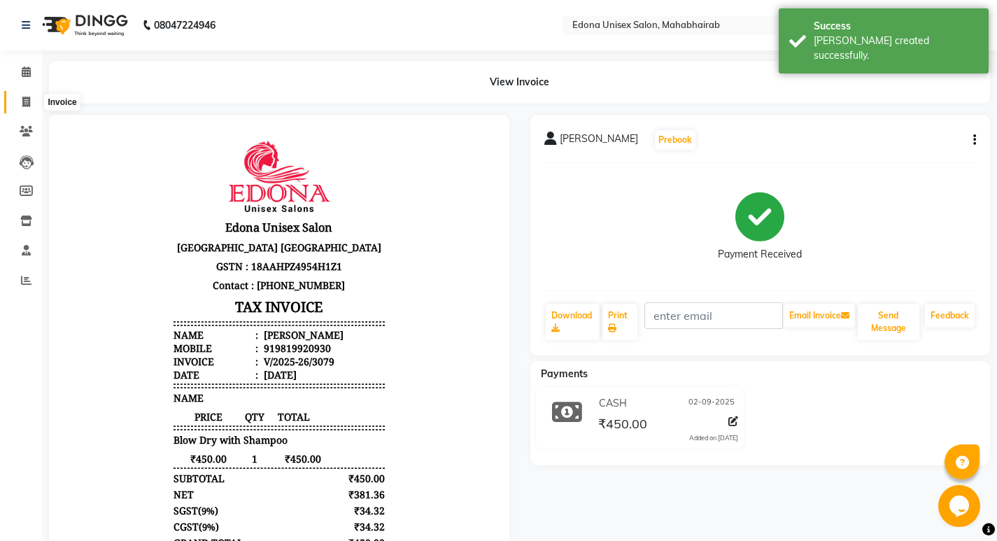
click at [27, 101] on icon at bounding box center [26, 102] width 8 height 10
select select "service"
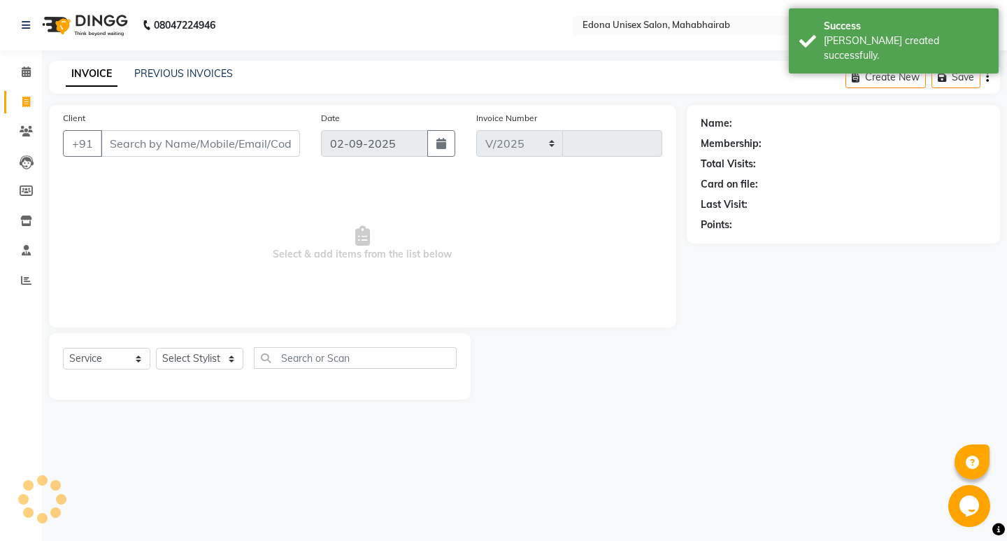
select select "5393"
type input "3080"
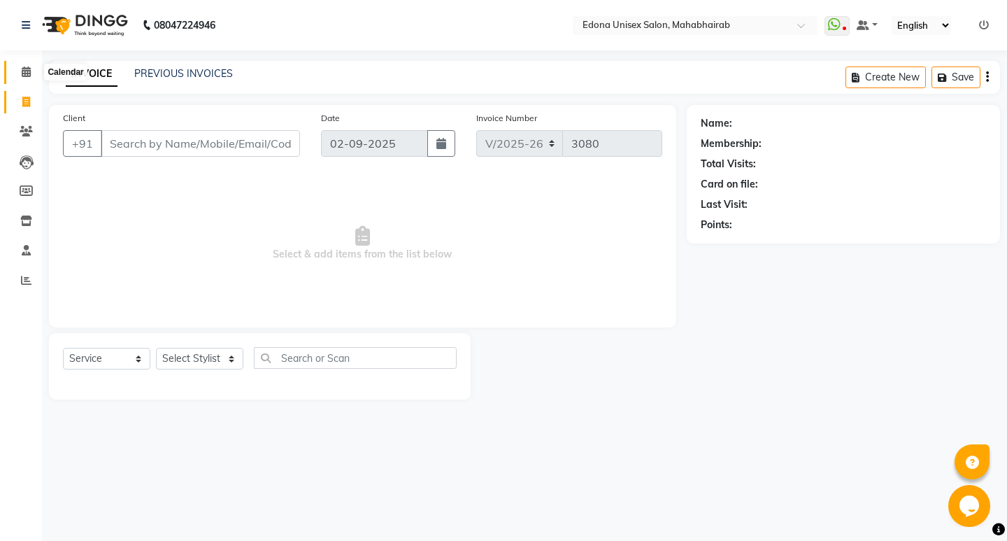
click at [19, 71] on span at bounding box center [26, 72] width 24 height 16
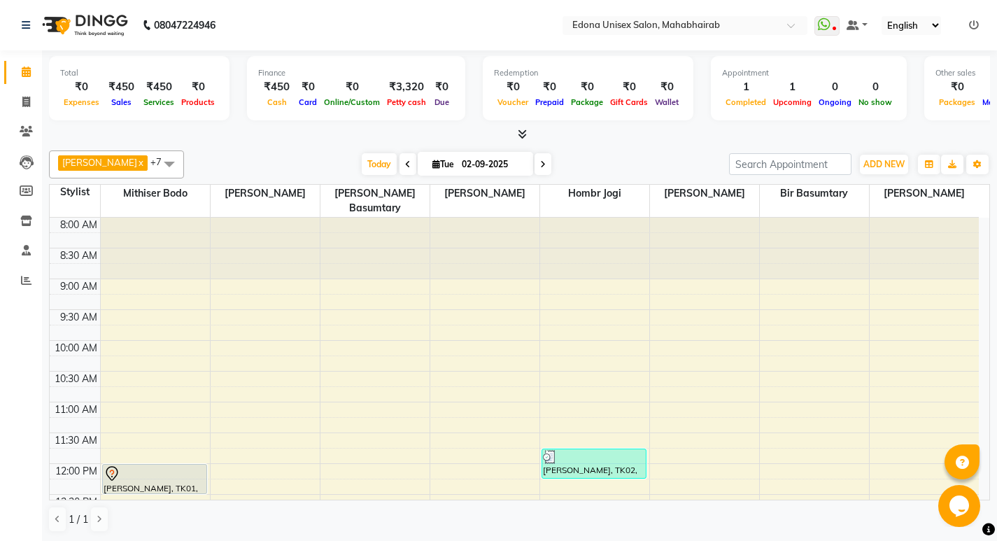
click at [297, 155] on div "[DATE] [DATE]" at bounding box center [456, 164] width 531 height 21
click at [521, 132] on icon at bounding box center [522, 134] width 9 height 10
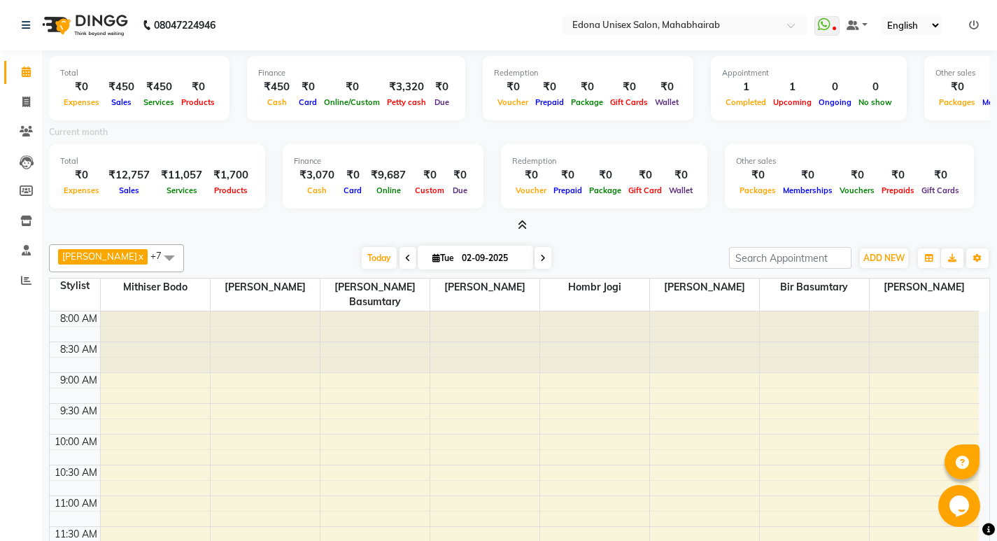
click at [521, 226] on icon at bounding box center [522, 225] width 9 height 10
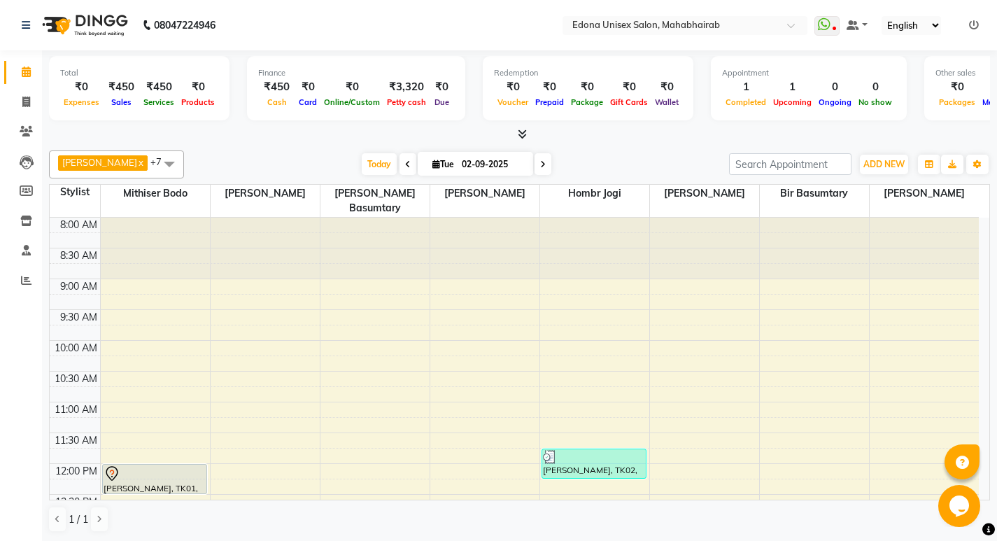
click at [302, 147] on div "Anju Sonar x Bir Basumtary x Hombr Jogi x Mithiser Bodo x [PERSON_NAME] x [PERS…" at bounding box center [519, 341] width 941 height 393
click at [27, 102] on icon at bounding box center [26, 102] width 8 height 10
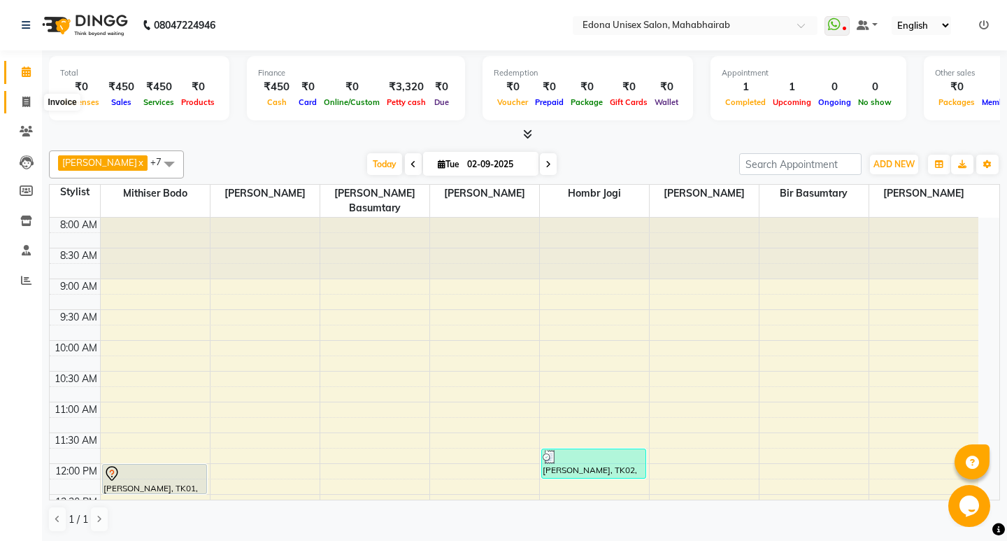
select select "service"
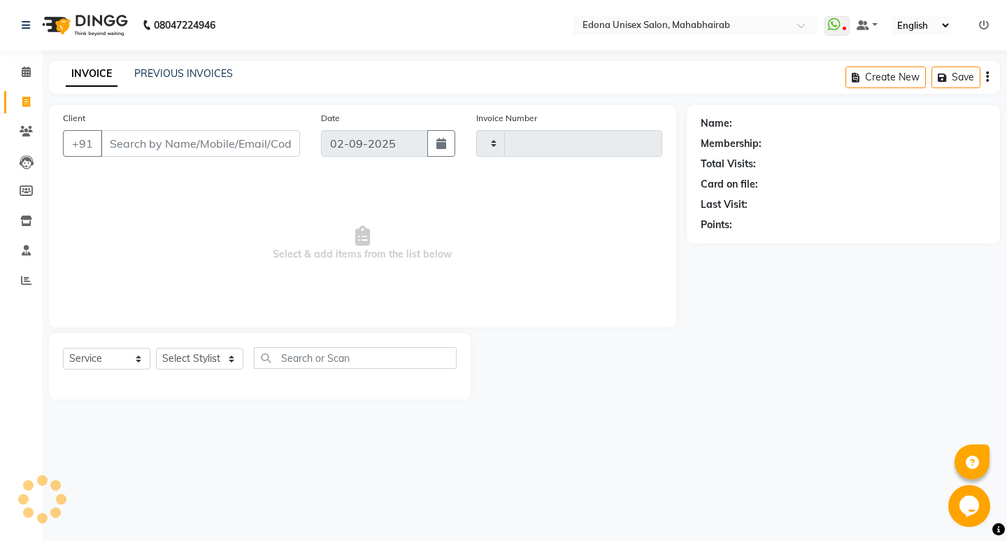
type input "3080"
select select "5393"
click at [290, 209] on span "Select & add items from the list below" at bounding box center [363, 243] width 600 height 140
click at [25, 104] on icon at bounding box center [26, 102] width 8 height 10
select select "service"
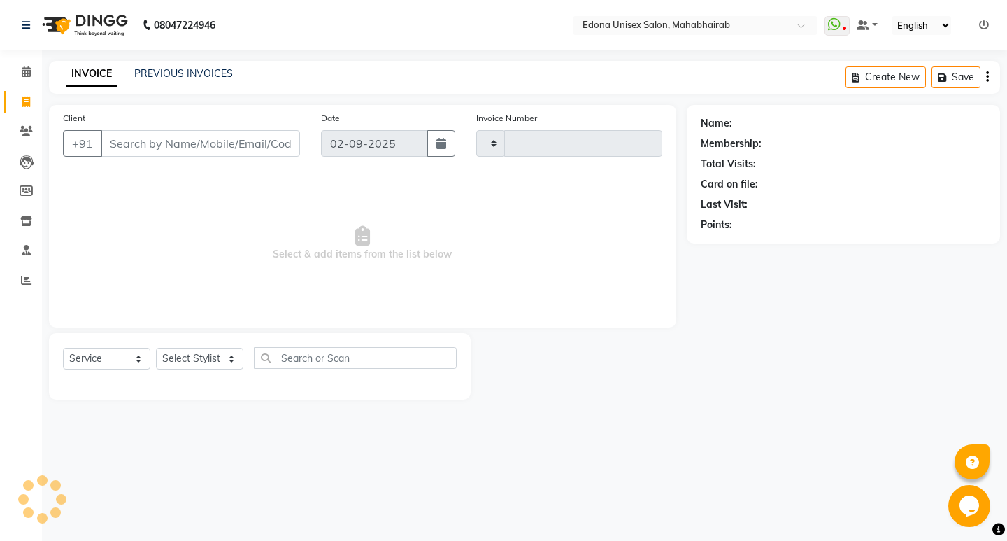
type input "3080"
select select "5393"
click at [25, 104] on icon at bounding box center [26, 102] width 8 height 10
select select "service"
select select "5393"
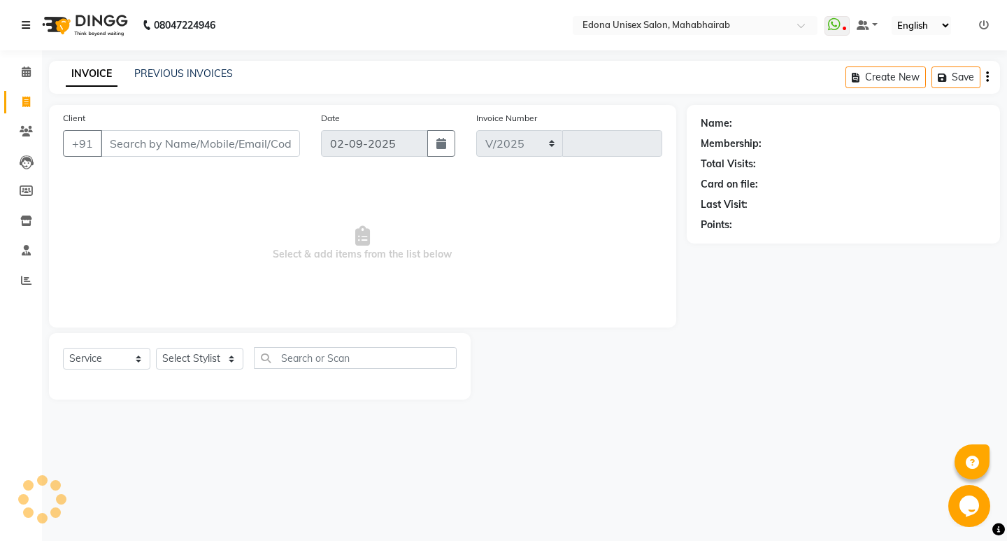
type input "3080"
click at [229, 350] on select "Select Stylist Admin Anju Sonar Bir Basumtary [PERSON_NAME] [PERSON_NAME] Hombr…" at bounding box center [199, 359] width 87 height 22
select select "35902"
click at [156, 348] on select "Select Stylist Admin Anju Sonar Bir Basumtary [PERSON_NAME] [PERSON_NAME] Hombr…" at bounding box center [199, 359] width 87 height 22
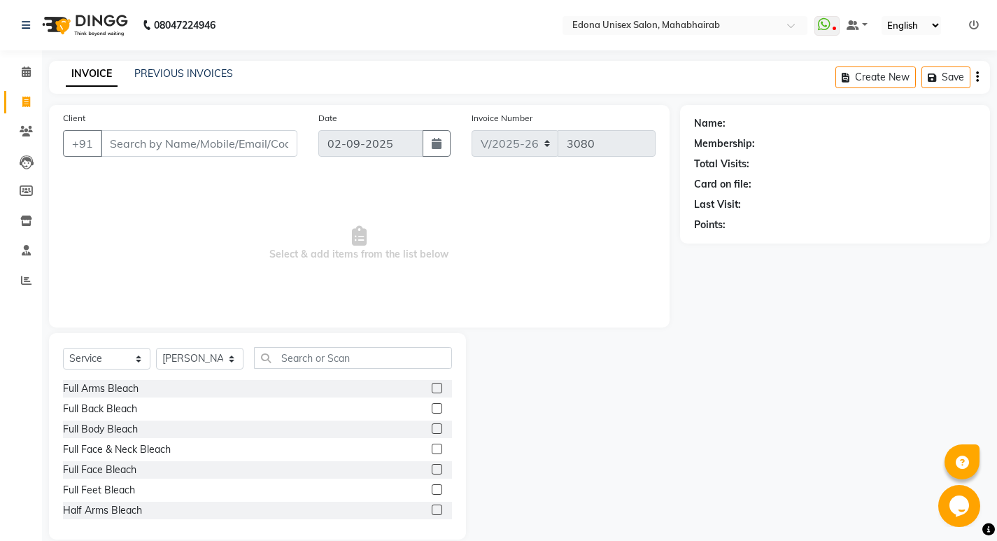
click at [416, 371] on div "Select Service Product Membership Package Voucher Prepaid Gift Card Select Styl…" at bounding box center [257, 363] width 389 height 33
click at [416, 359] on input "text" at bounding box center [353, 358] width 198 height 22
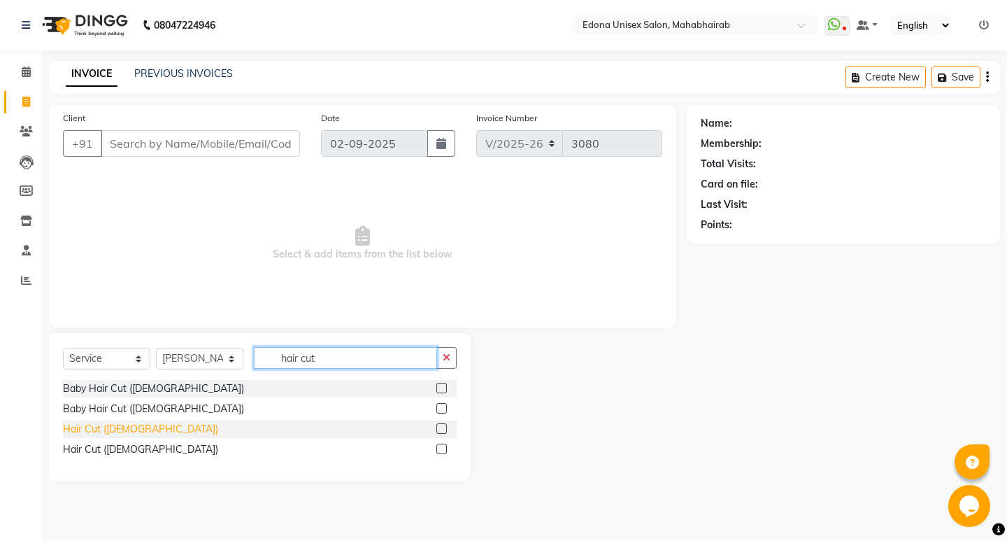
type input "hair cut"
click at [127, 431] on div "Hair Cut ([DEMOGRAPHIC_DATA])" at bounding box center [140, 429] width 155 height 15
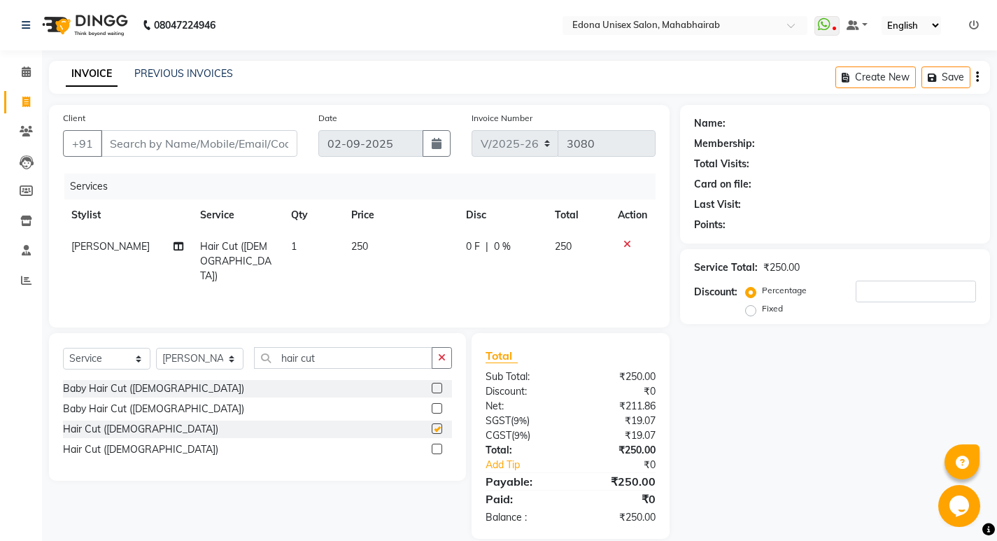
checkbox input "false"
click at [443, 360] on icon "button" at bounding box center [442, 358] width 8 height 10
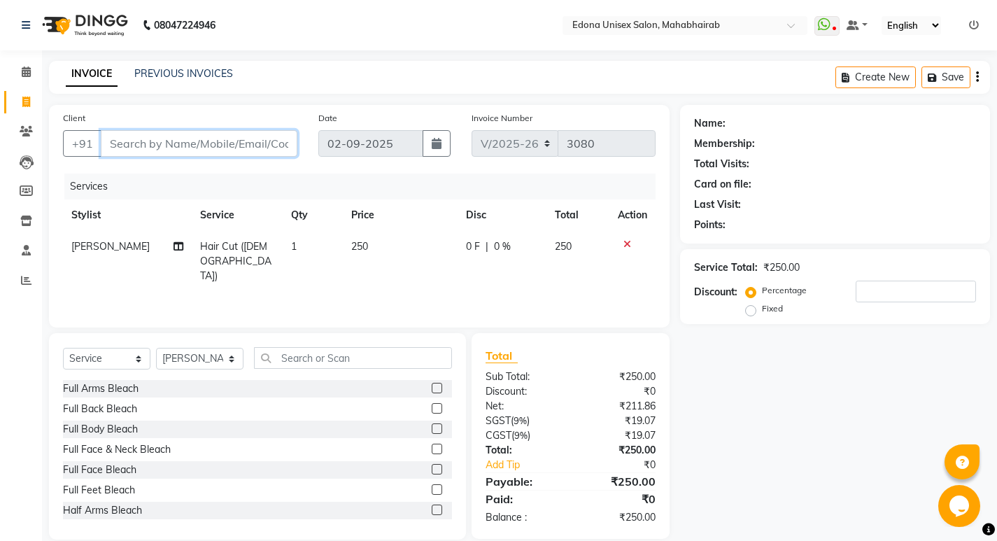
click at [199, 142] on input "Client" at bounding box center [199, 143] width 197 height 27
click at [190, 132] on input "Client" at bounding box center [199, 143] width 197 height 27
type input "0"
click at [204, 139] on input "Client" at bounding box center [199, 143] width 197 height 27
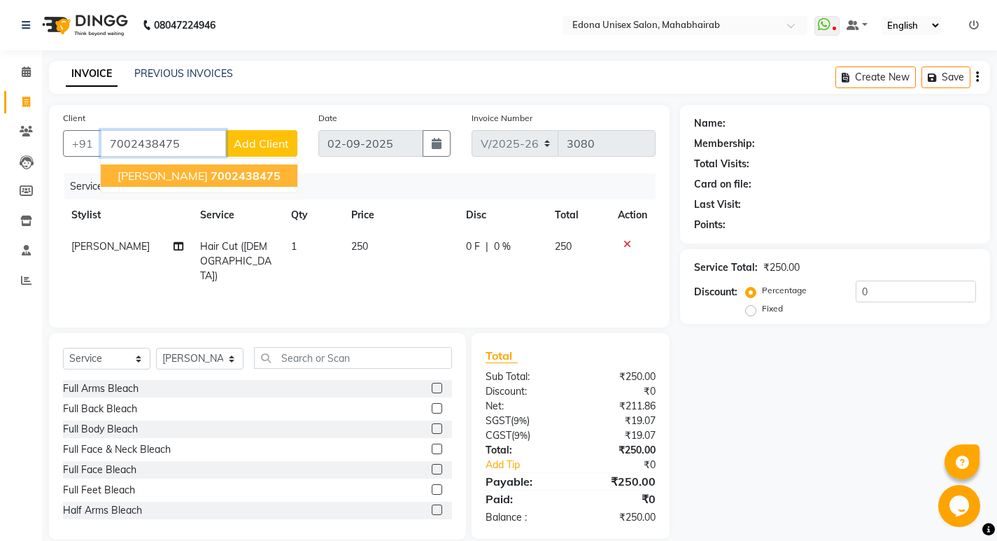
click at [174, 176] on span "[PERSON_NAME]" at bounding box center [163, 176] width 90 height 14
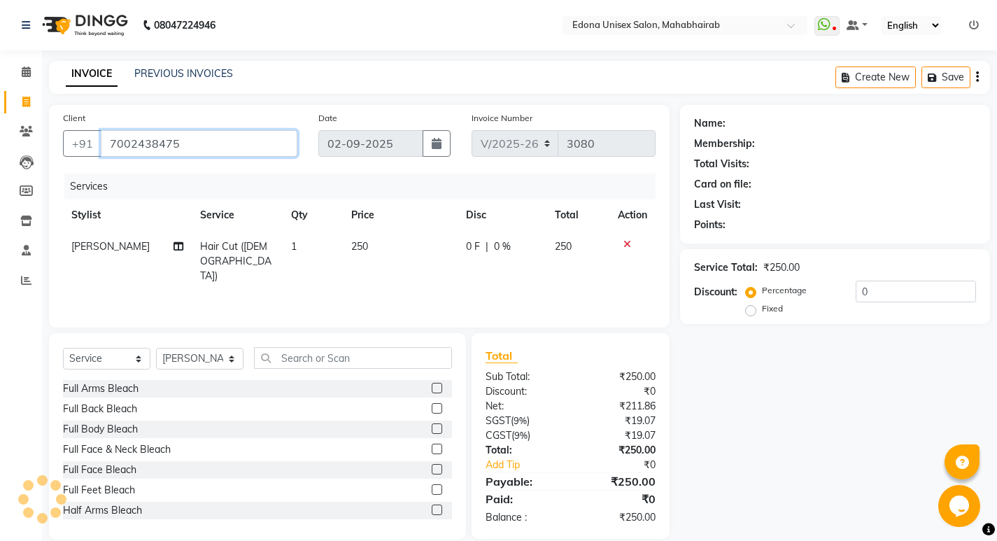
type input "7002438475"
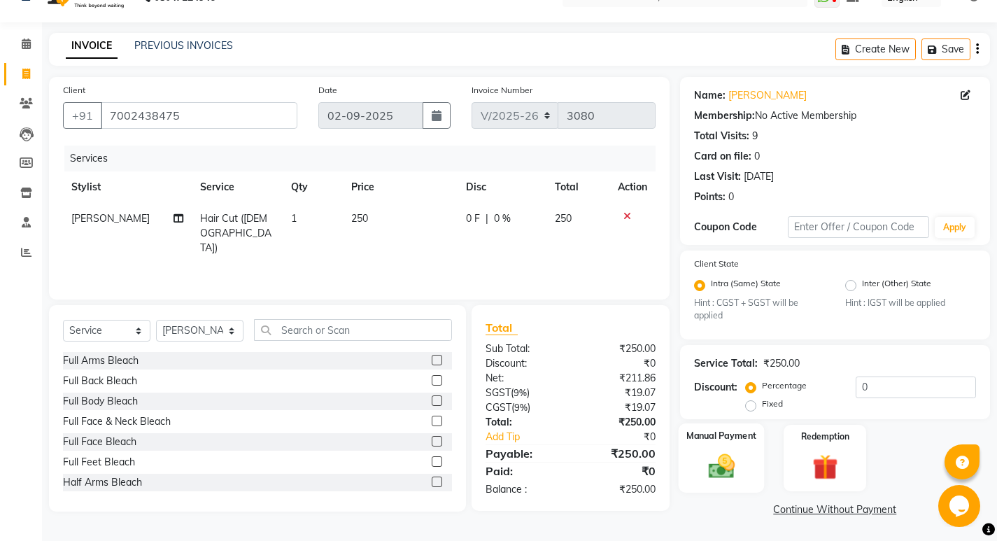
drag, startPoint x: 726, startPoint y: 439, endPoint x: 747, endPoint y: 436, distance: 21.3
click at [728, 439] on label "Manual Payment" at bounding box center [721, 436] width 70 height 13
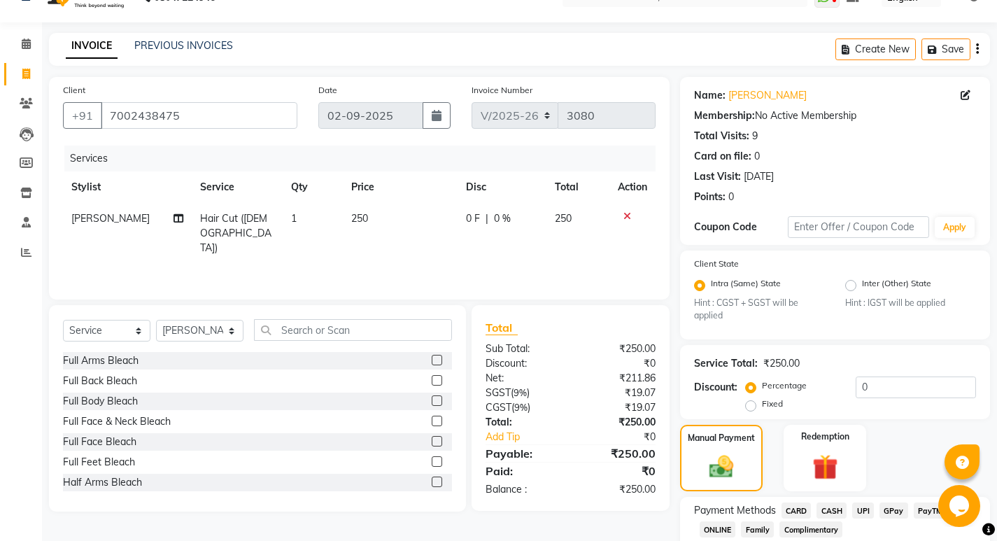
scroll to position [118, 0]
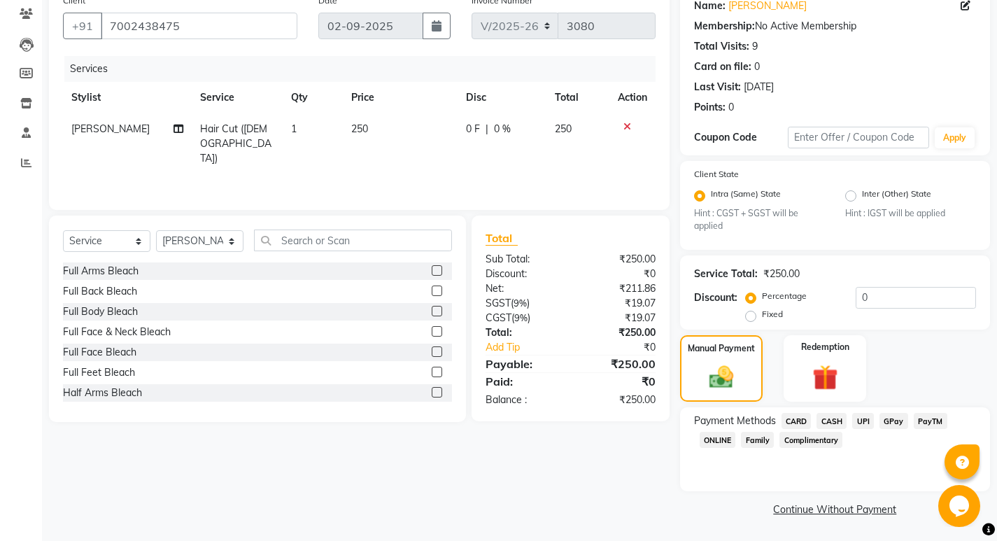
click at [852, 423] on span "UPI" at bounding box center [863, 421] width 22 height 16
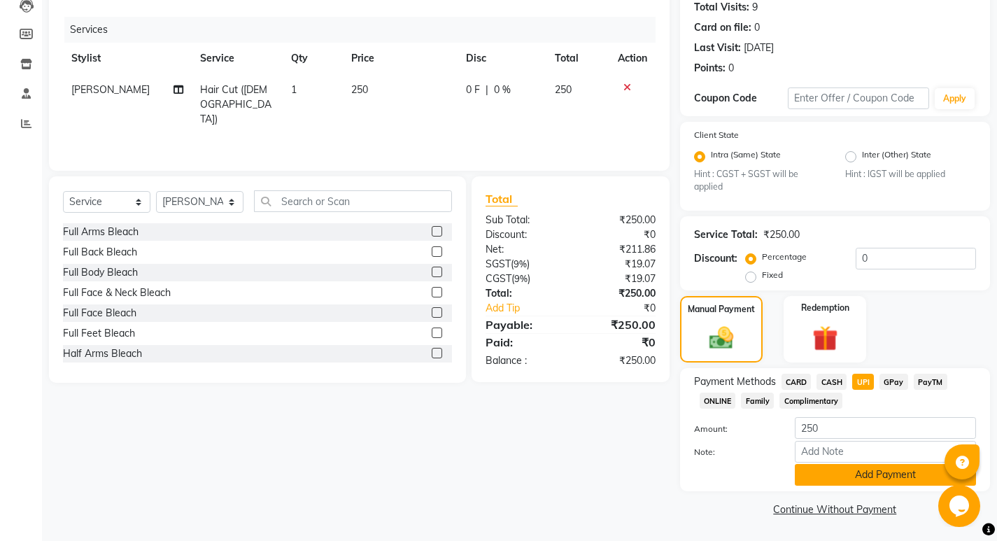
click at [852, 471] on button "Add Payment" at bounding box center [885, 475] width 181 height 22
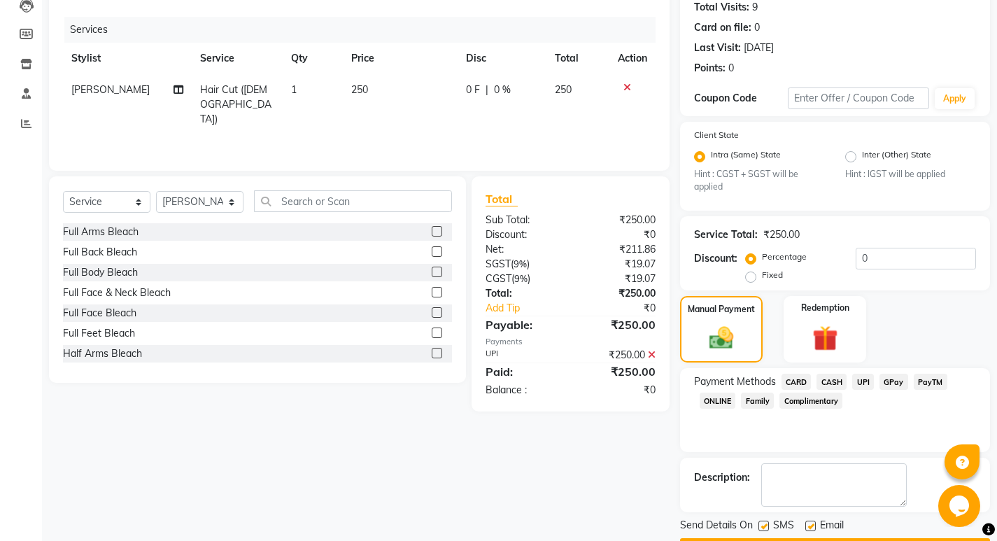
scroll to position [197, 0]
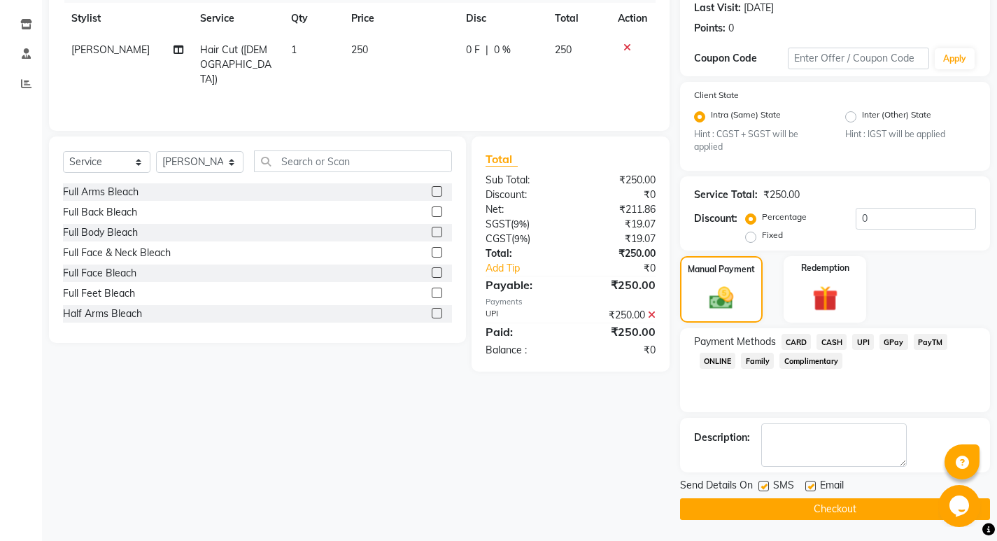
click at [833, 506] on button "Checkout" at bounding box center [835, 509] width 310 height 22
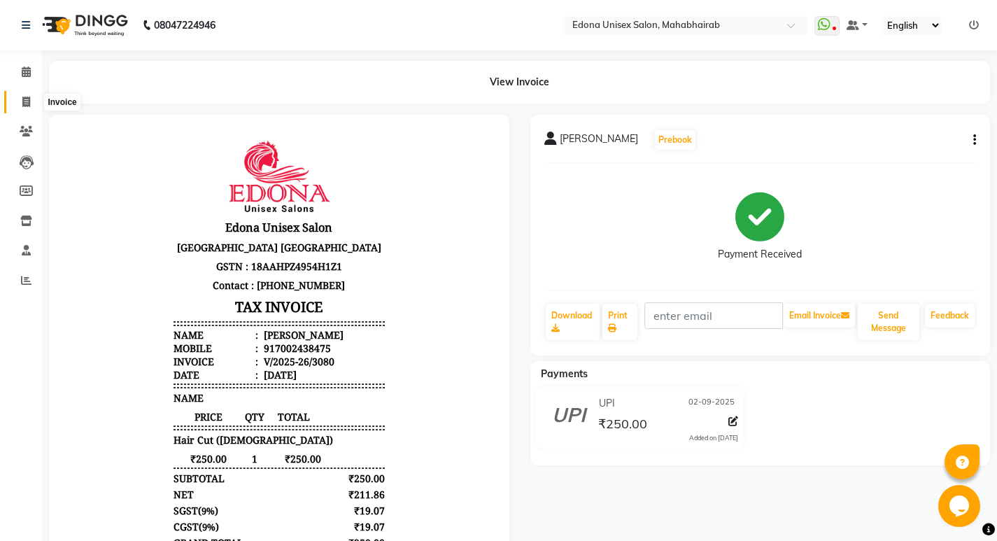
drag, startPoint x: 30, startPoint y: 101, endPoint x: 37, endPoint y: 109, distance: 10.4
click at [29, 101] on icon at bounding box center [26, 102] width 8 height 10
select select "service"
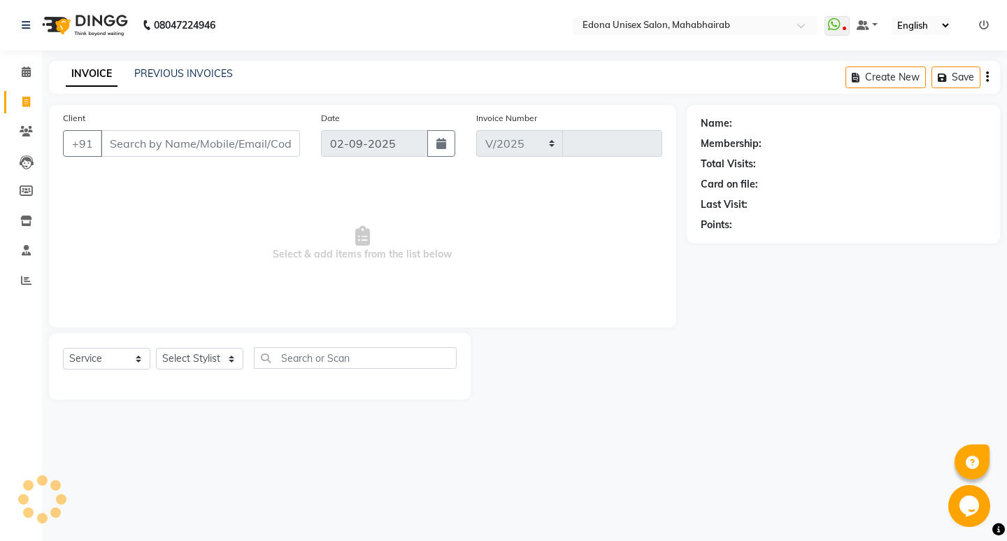
select select "5393"
type input "3082"
click at [191, 71] on link "PREVIOUS INVOICES" at bounding box center [183, 73] width 99 height 13
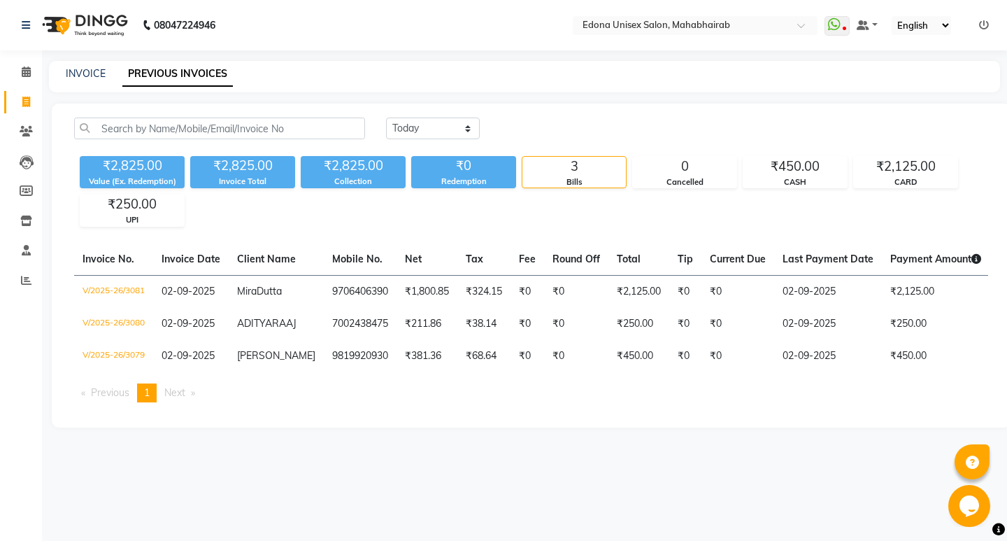
click at [639, 216] on div "₹2,825.00 Value (Ex. Redemption) ₹2,825.00 Invoice Total ₹2,825.00 Collection ₹…" at bounding box center [531, 188] width 914 height 76
click at [27, 97] on icon at bounding box center [26, 102] width 8 height 10
select select "service"
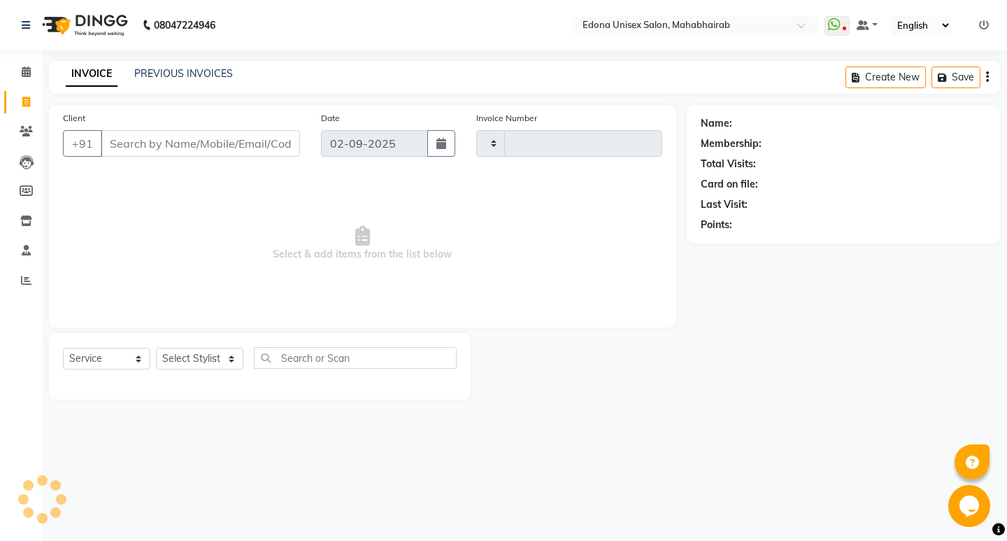
type input "3082"
select select "5393"
click at [27, 76] on icon at bounding box center [26, 71] width 9 height 10
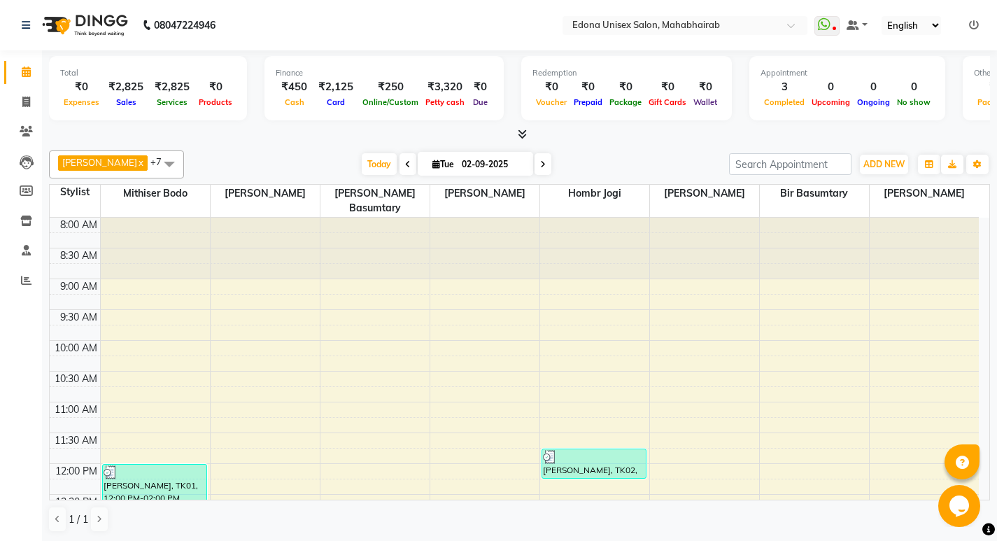
click at [470, 165] on input "02-09-2025" at bounding box center [493, 164] width 70 height 21
select select "9"
select select "2025"
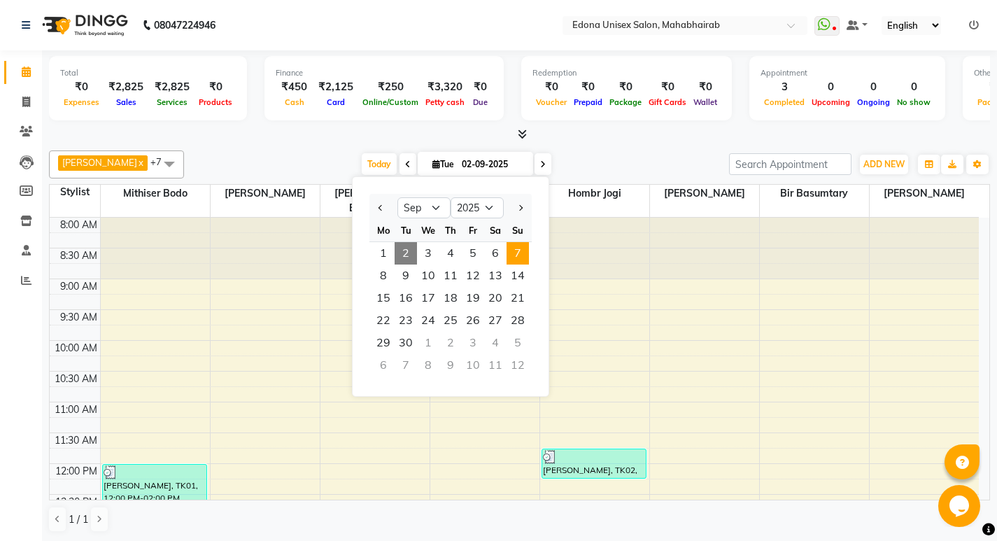
click at [516, 260] on span "7" at bounding box center [518, 253] width 22 height 22
type input "[DATE]"
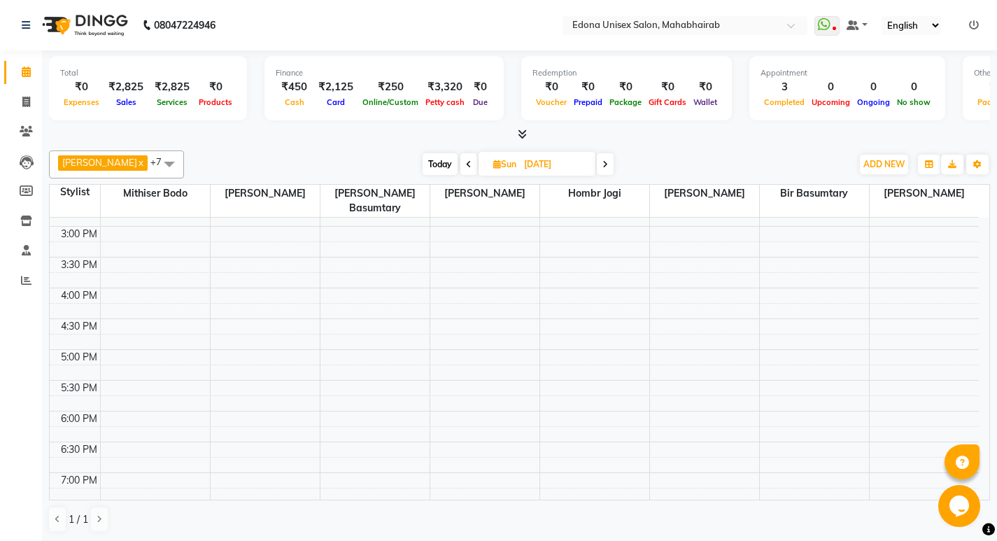
scroll to position [418, 0]
click at [373, 343] on div "8:00 AM 8:30 AM 9:00 AM 9:30 AM 10:00 AM 10:30 AM 11:00 AM 11:30 AM 12:00 PM 12…" at bounding box center [514, 200] width 929 height 800
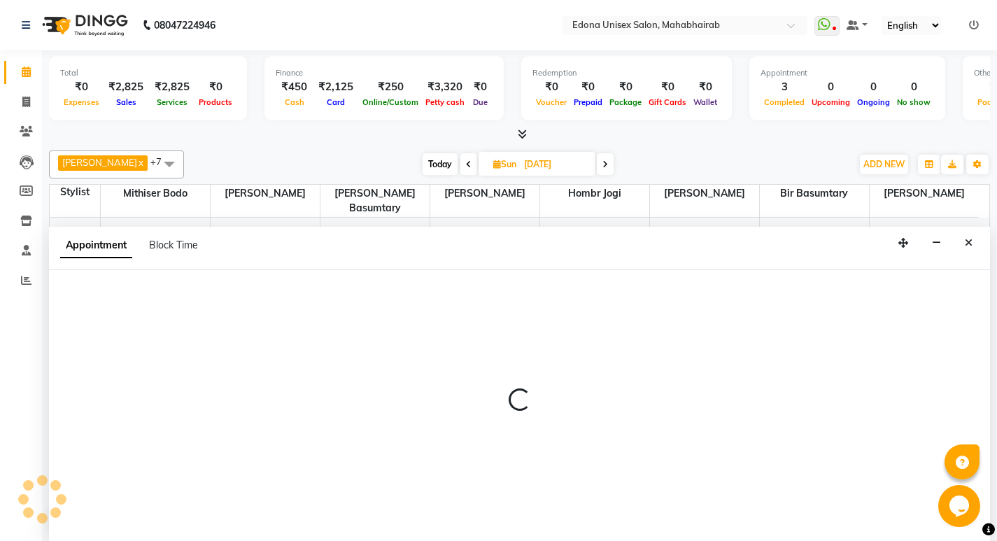
scroll to position [1, 0]
select select "35911"
select select "1020"
select select "tentative"
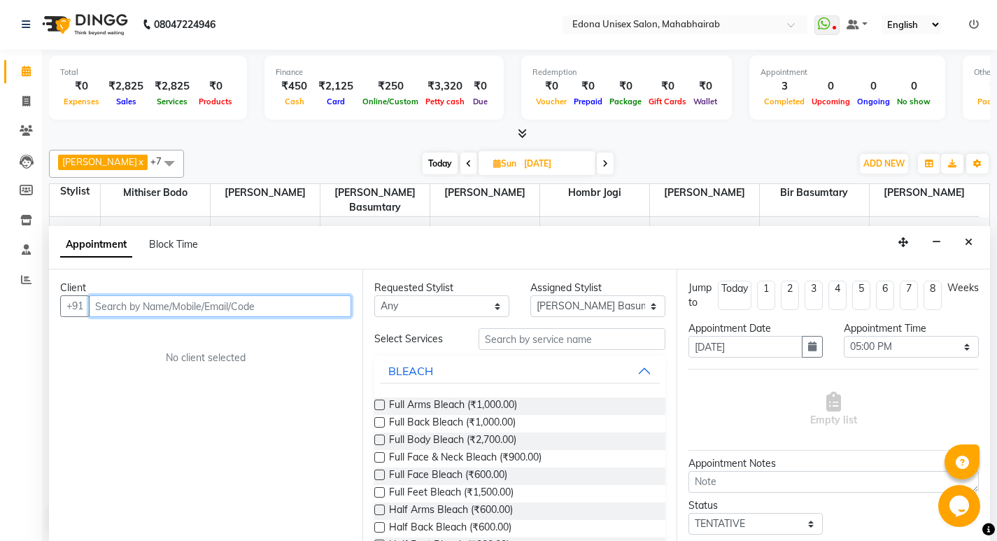
click at [237, 312] on input "text" at bounding box center [220, 306] width 262 height 22
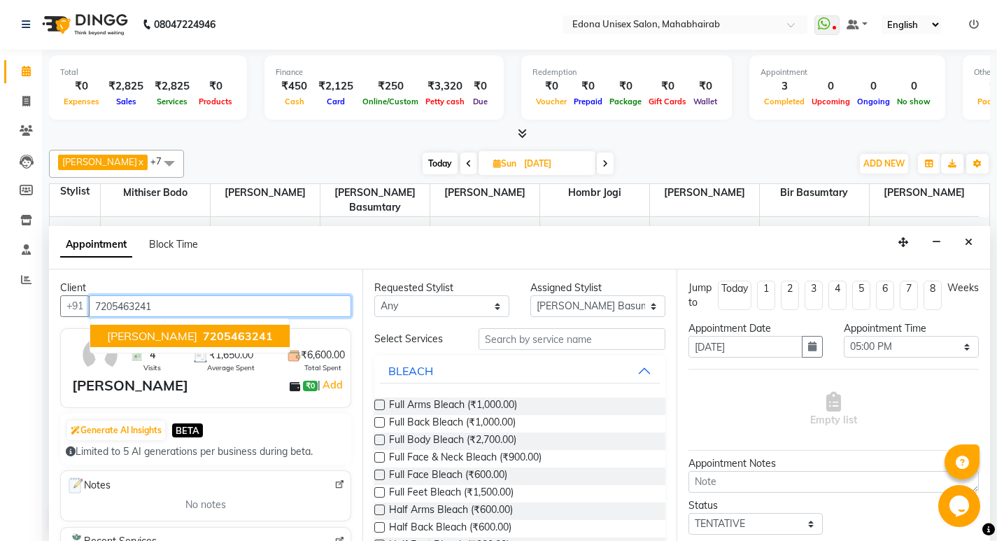
click at [227, 334] on span "7205463241" at bounding box center [238, 336] width 70 height 14
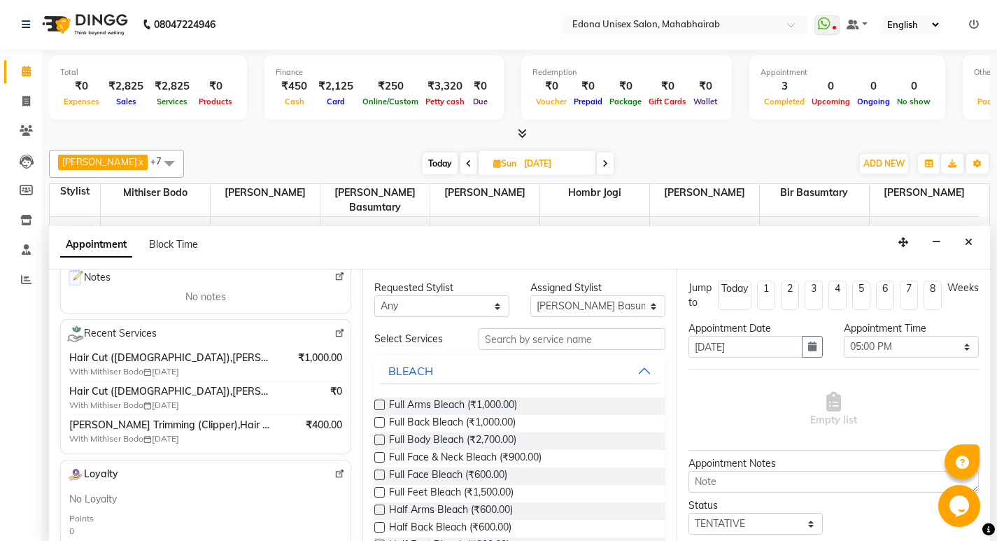
scroll to position [210, 0]
type input "7205463241"
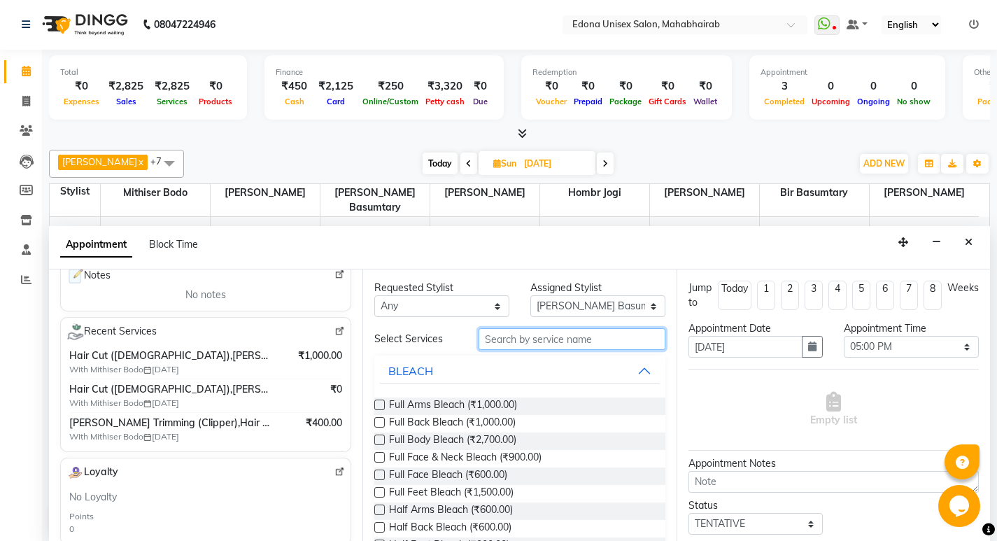
click at [574, 345] on input "text" at bounding box center [572, 339] width 187 height 22
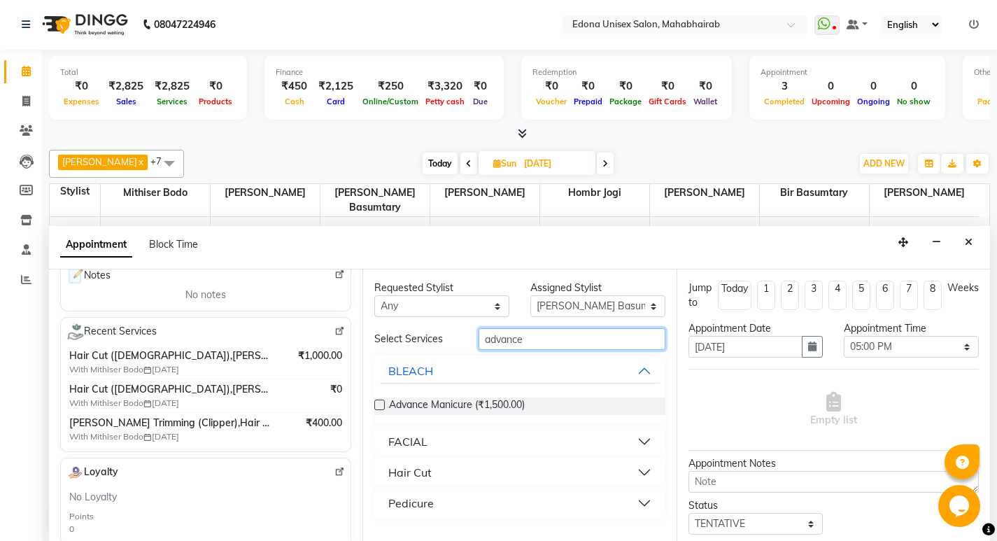
type input "advance"
click at [431, 447] on button "FACIAL" at bounding box center [519, 441] width 279 height 25
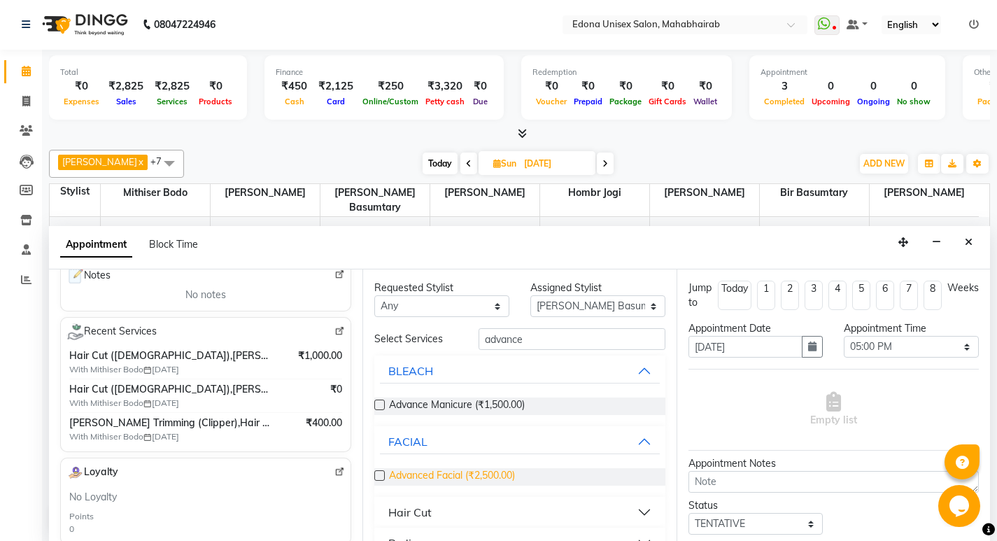
click at [420, 470] on span "Advanced Facial (₹2,500.00)" at bounding box center [452, 476] width 126 height 17
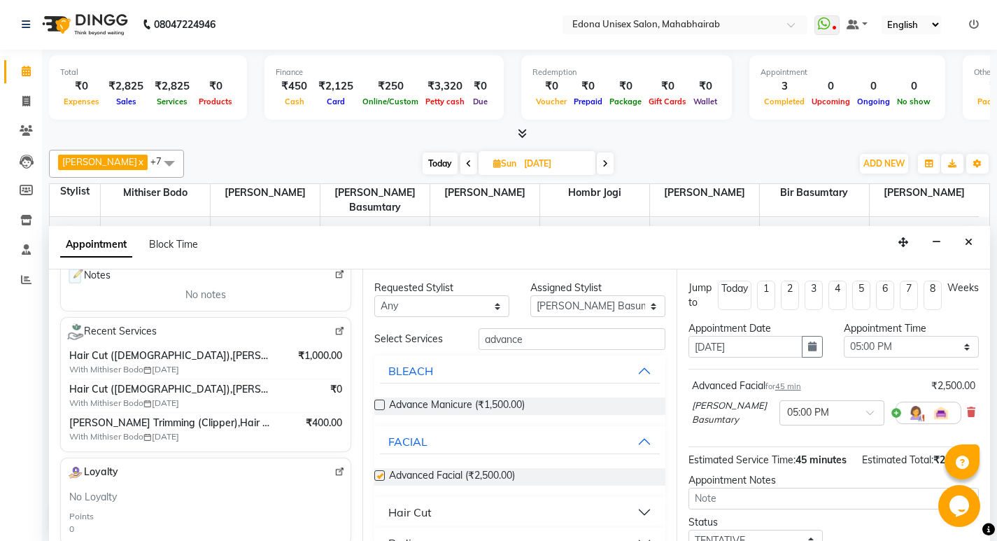
checkbox input "false"
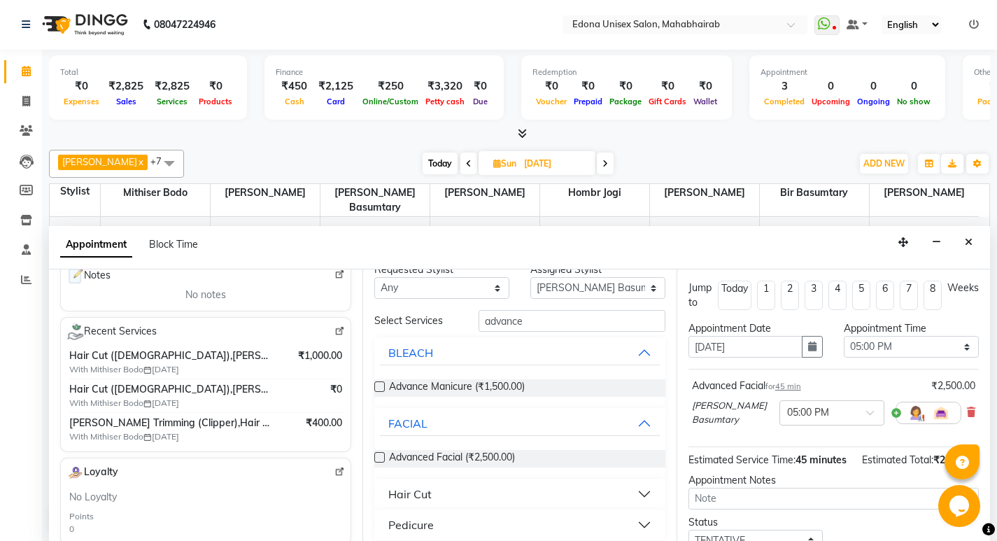
scroll to position [29, 0]
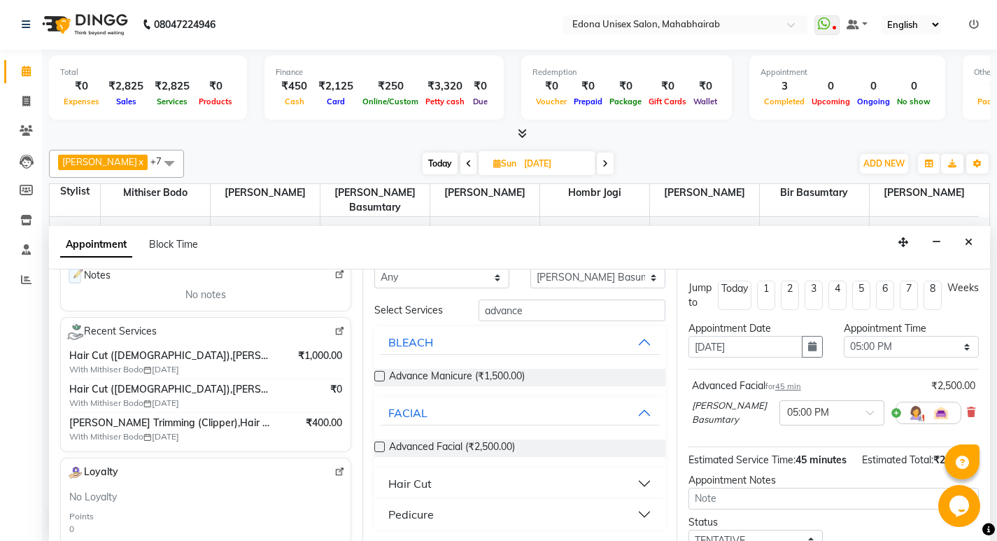
click at [418, 474] on button "Hair Cut" at bounding box center [519, 483] width 279 height 25
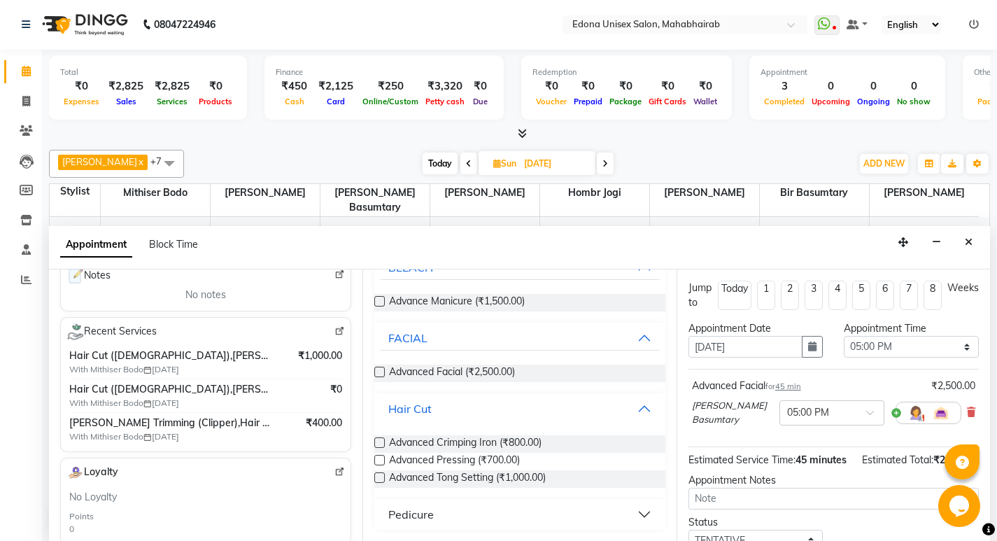
scroll to position [113, 0]
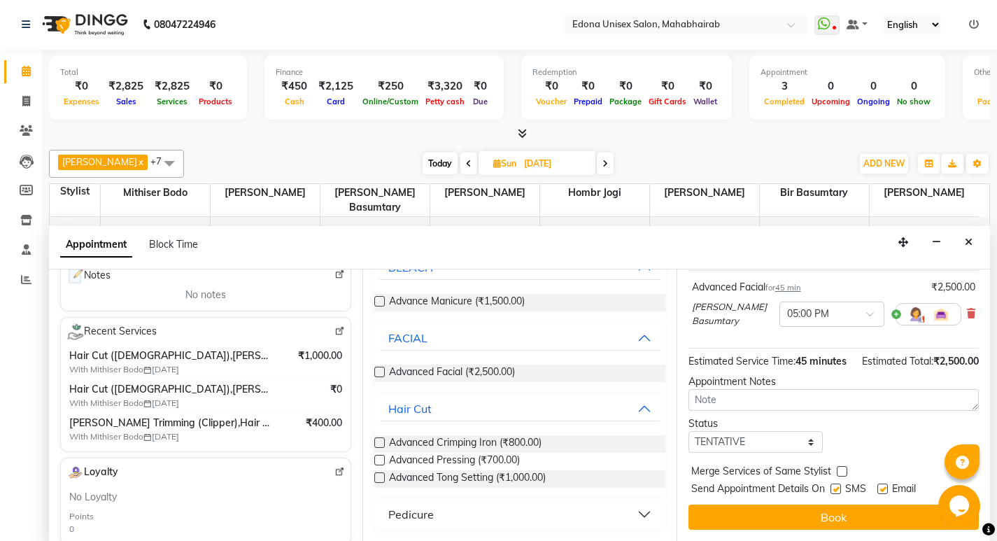
click at [839, 470] on label at bounding box center [842, 471] width 10 height 10
click at [839, 470] on input "checkbox" at bounding box center [841, 472] width 9 height 9
click at [839, 470] on label at bounding box center [842, 471] width 10 height 10
click at [839, 470] on input "checkbox" at bounding box center [841, 472] width 9 height 9
checkbox input "false"
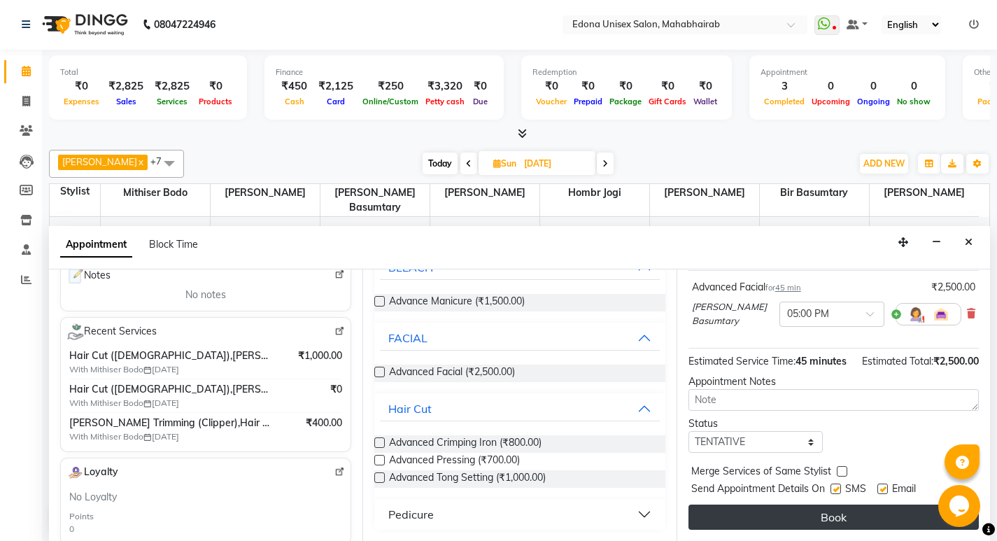
click at [834, 513] on button "Book" at bounding box center [833, 516] width 290 height 25
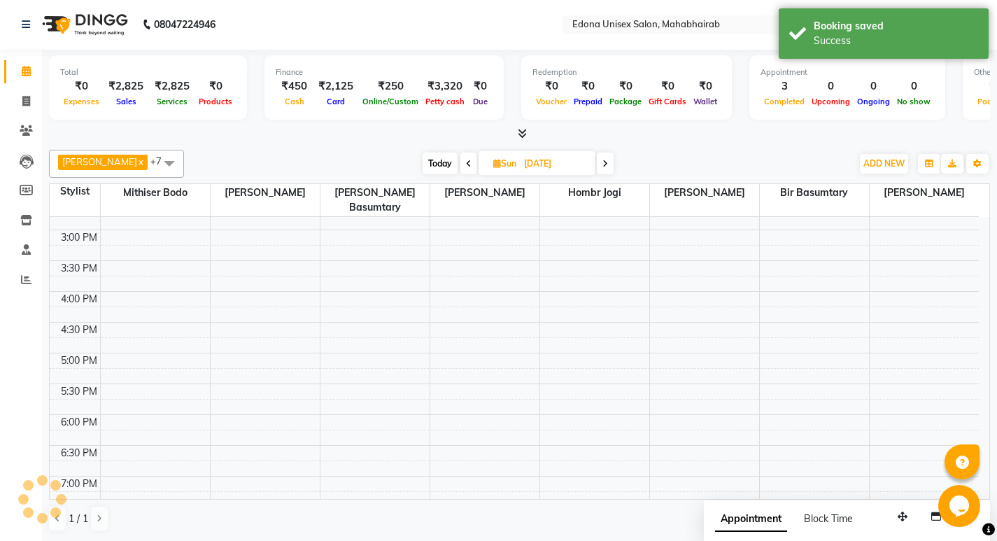
scroll to position [0, 0]
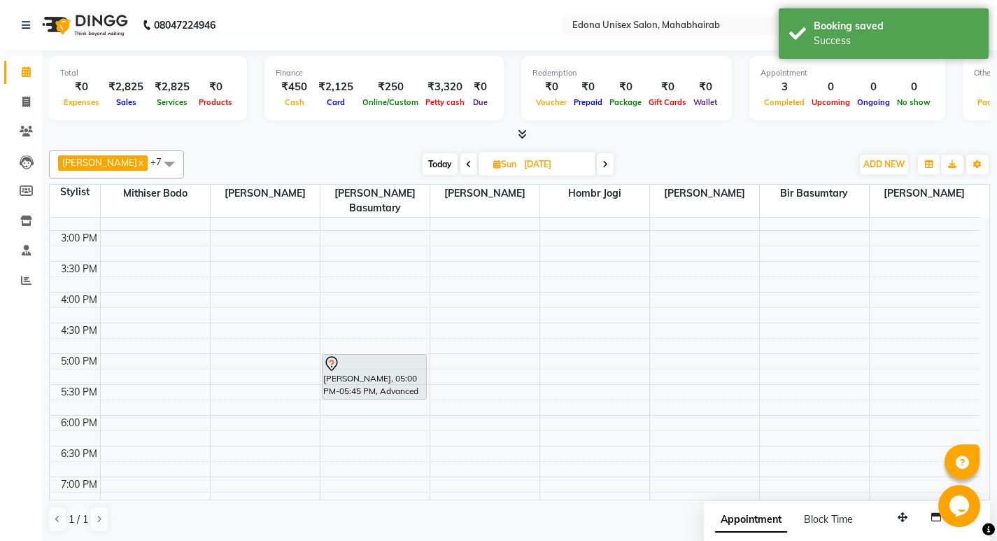
click at [435, 158] on span "Today" at bounding box center [440, 164] width 35 height 22
type input "02-09-2025"
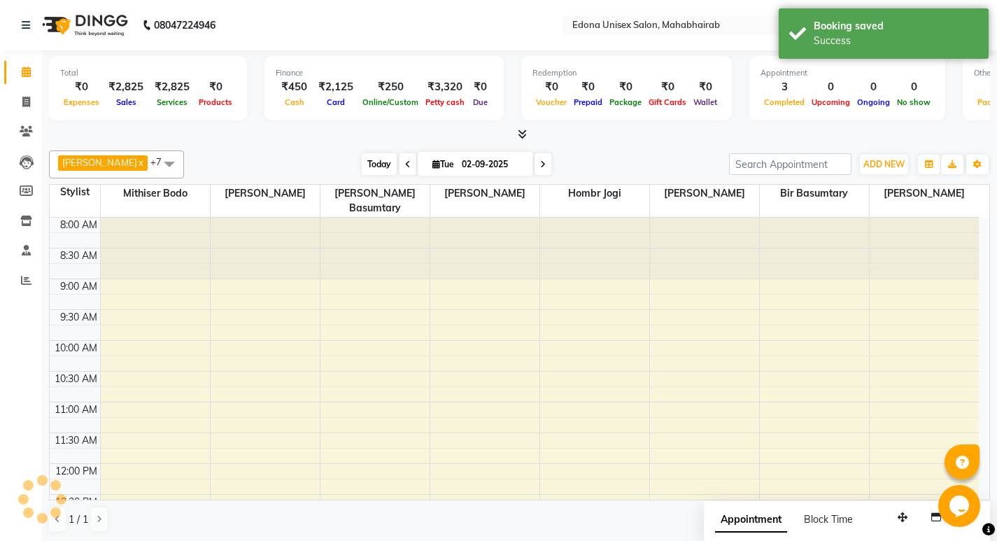
scroll to position [309, 0]
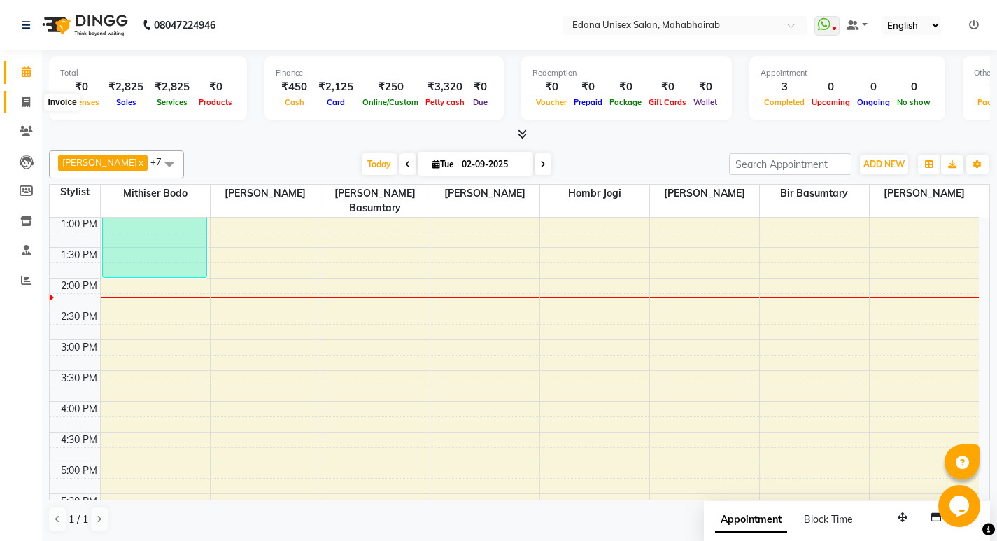
click at [30, 101] on icon at bounding box center [26, 102] width 8 height 10
select select "service"
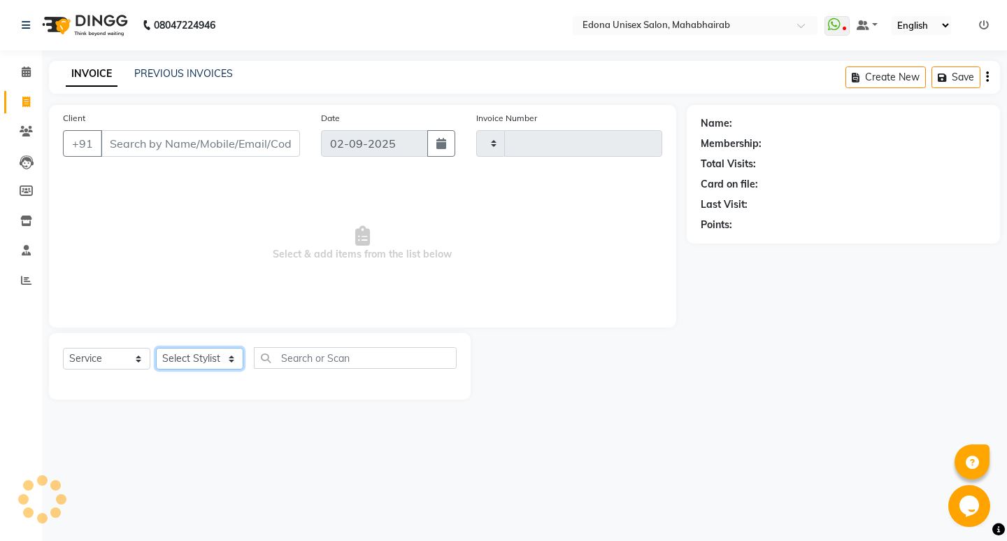
click at [227, 356] on select "Select Stylist" at bounding box center [199, 359] width 87 height 22
select select "5393"
type input "3082"
select select "35902"
click at [156, 348] on select "Select Stylist Admin Anju Sonar Bir Basumtary [PERSON_NAME] [PERSON_NAME] Hombr…" at bounding box center [199, 359] width 87 height 22
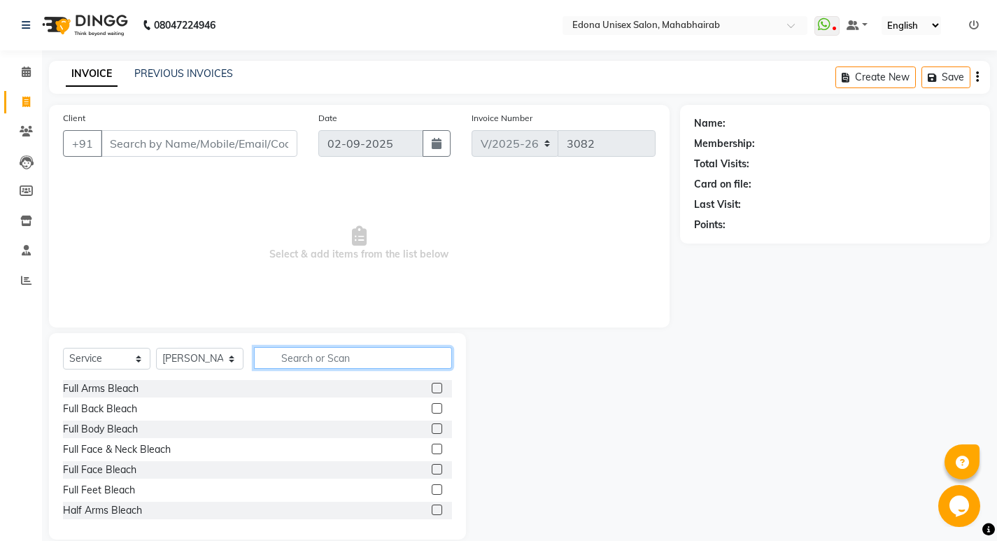
click at [325, 354] on input "text" at bounding box center [353, 358] width 198 height 22
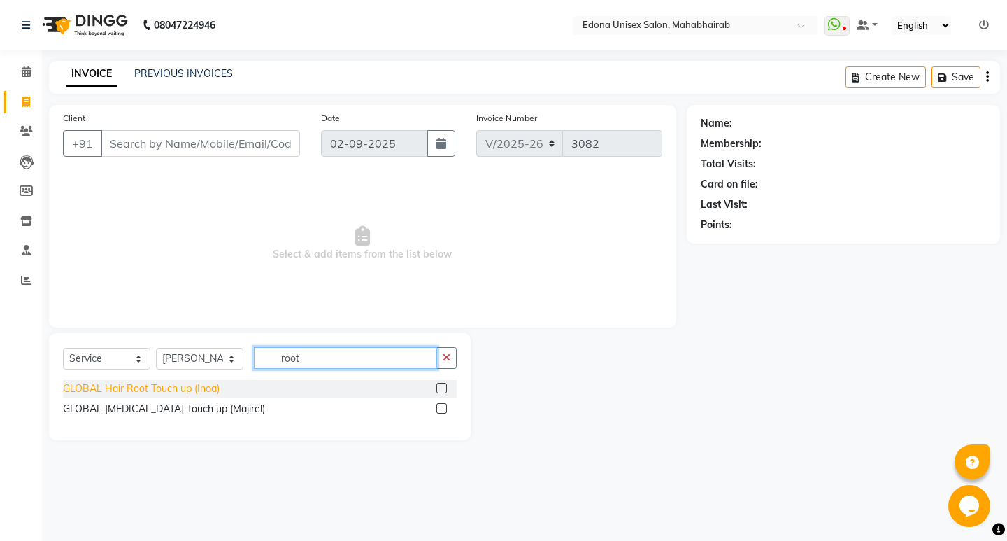
type input "root"
click at [188, 382] on div "GLOBAL Hair Root Touch up (Inoa)" at bounding box center [141, 388] width 157 height 15
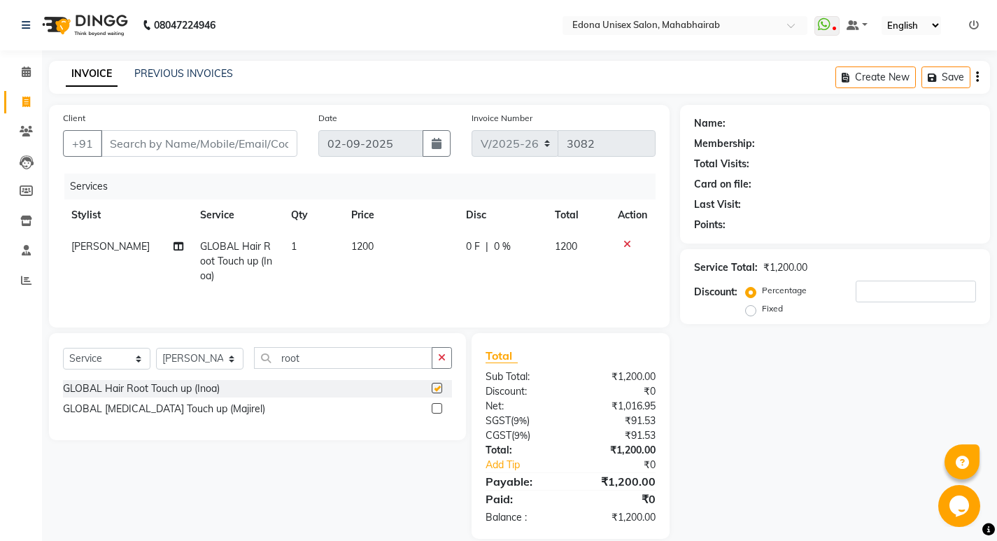
checkbox input "false"
click at [215, 147] on input "Client" at bounding box center [199, 143] width 197 height 27
type input "m"
type input "0"
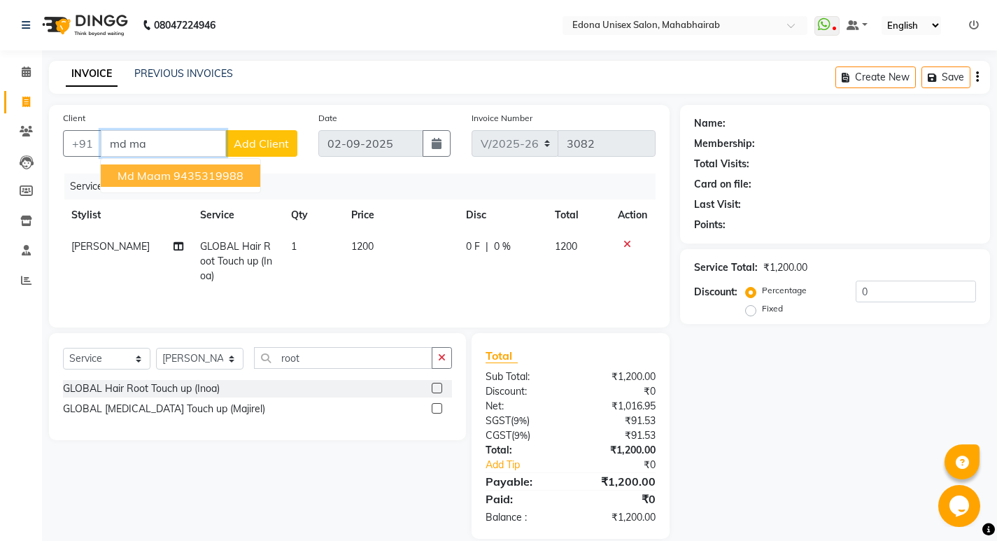
click at [183, 174] on ngb-highlight "9435319988" at bounding box center [208, 176] width 70 height 14
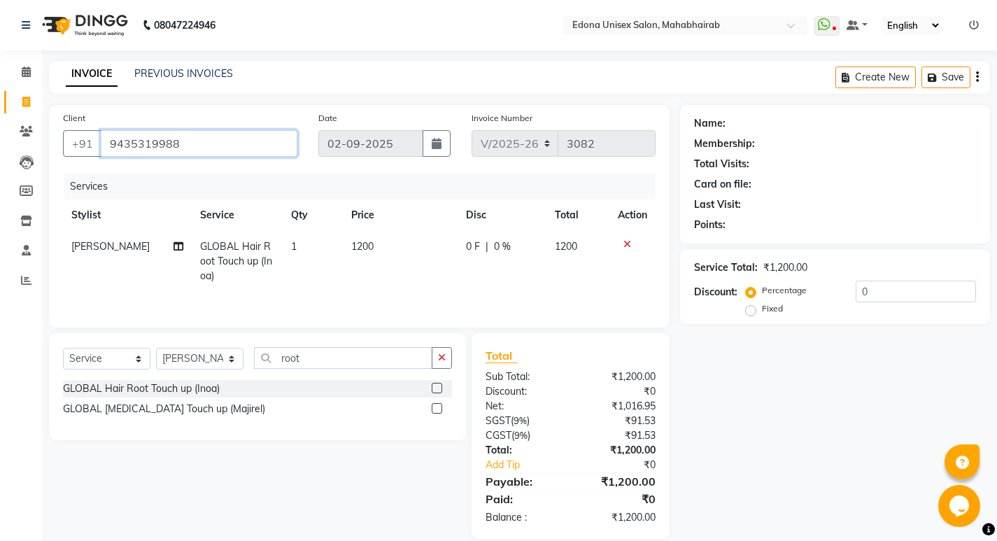
type input "9435319988"
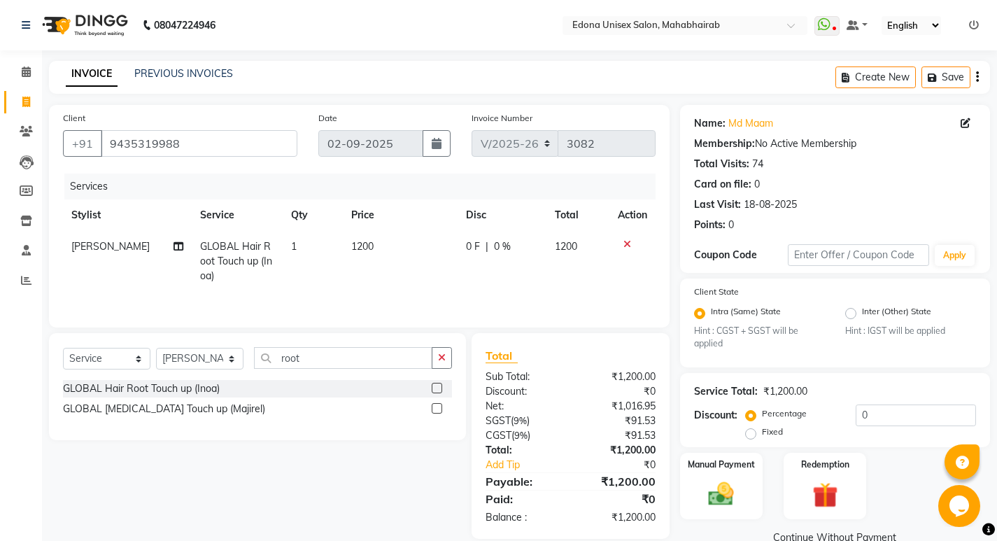
scroll to position [28, 0]
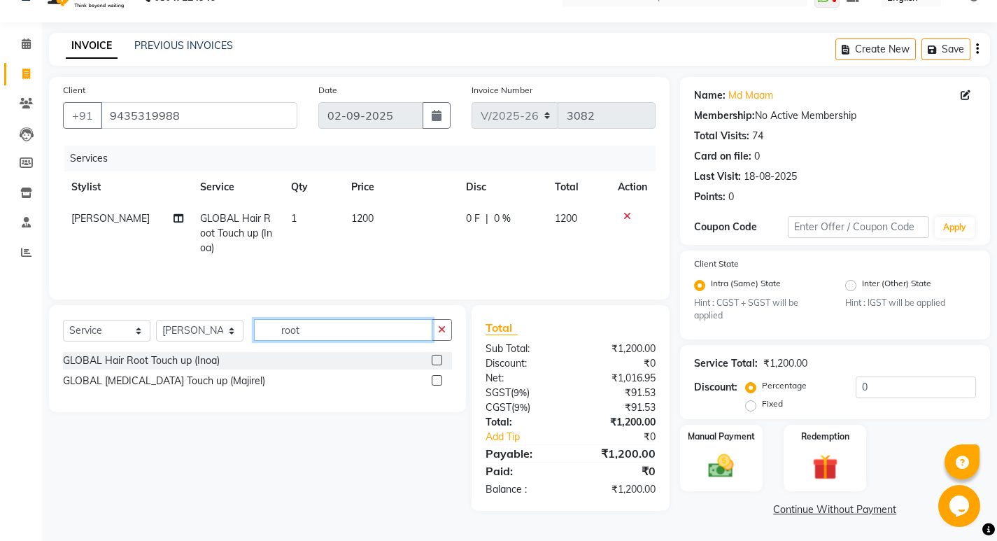
click at [334, 334] on input "root" at bounding box center [343, 330] width 178 height 22
type input "r"
type input "hair tr"
click at [115, 361] on div "Hair Treatments" at bounding box center [99, 360] width 73 height 15
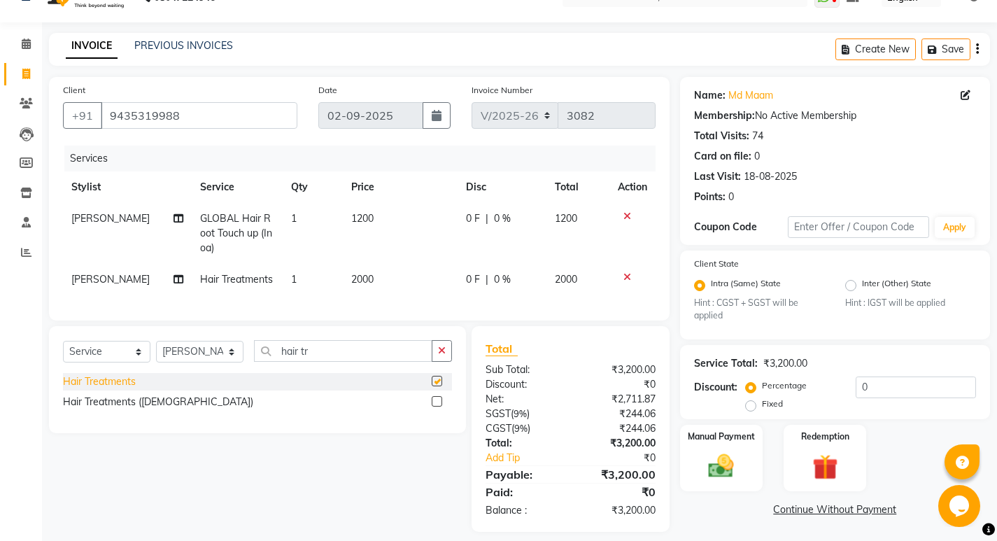
checkbox input "false"
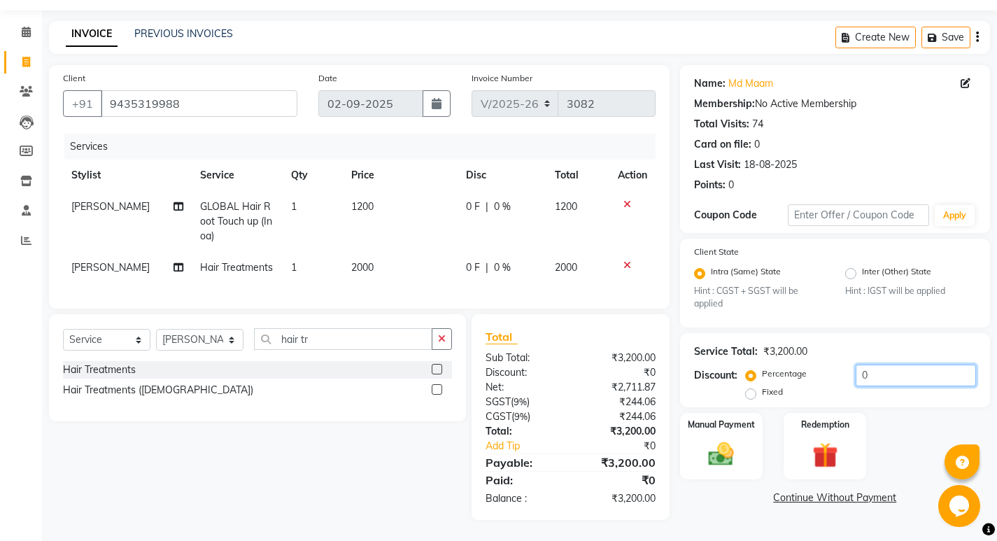
click at [886, 364] on input "0" at bounding box center [916, 375] width 120 height 22
type input "25"
click at [724, 449] on img at bounding box center [721, 454] width 43 height 30
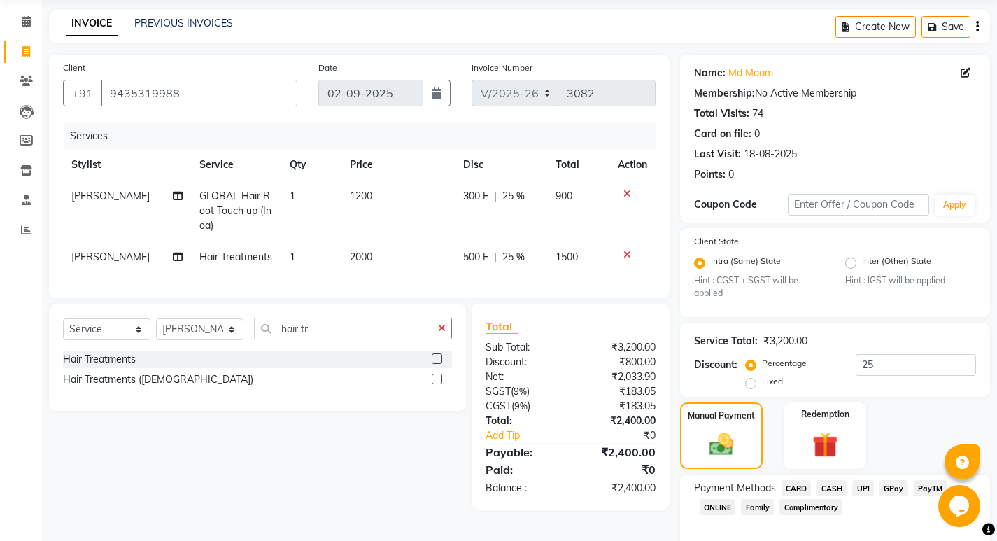
scroll to position [118, 0]
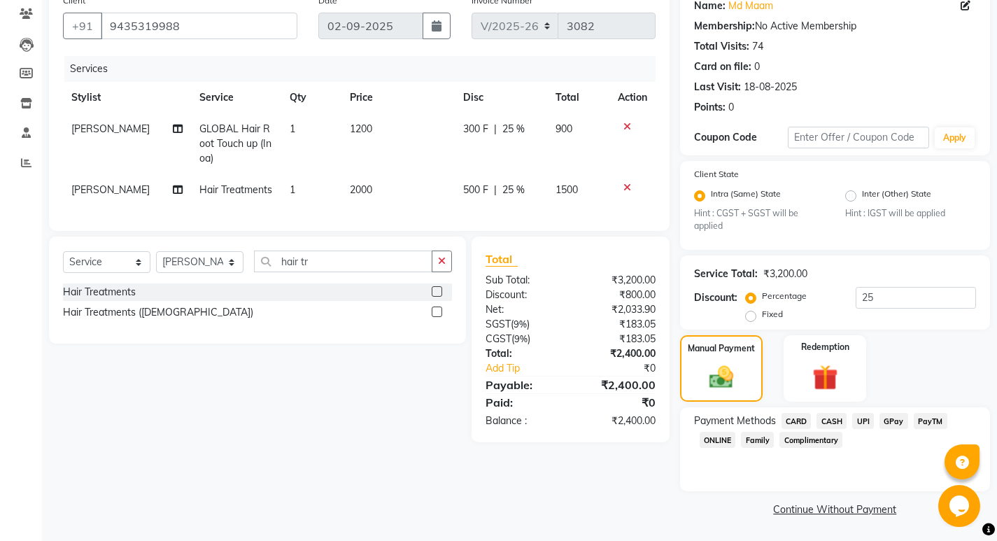
click at [751, 440] on span "Family" at bounding box center [757, 440] width 33 height 16
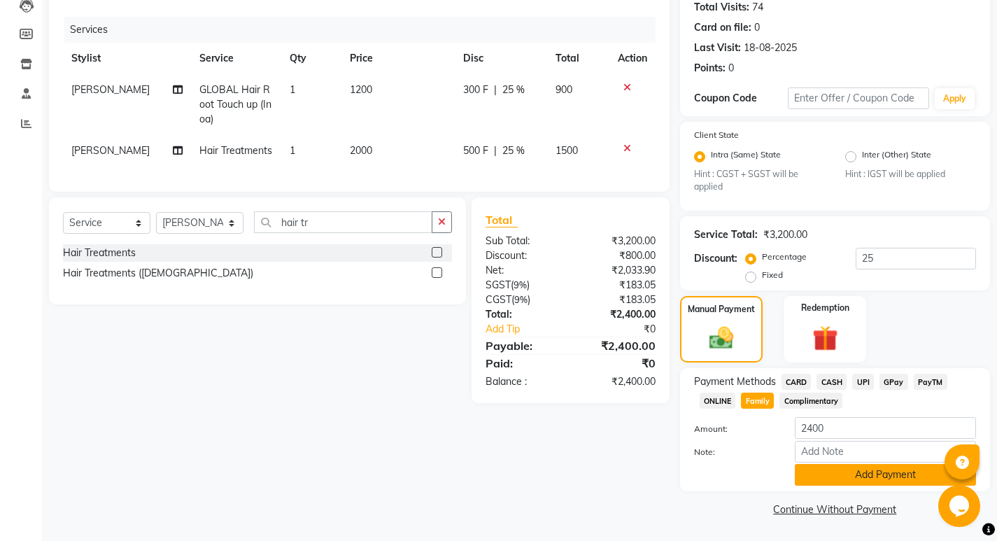
click at [849, 471] on button "Add Payment" at bounding box center [885, 475] width 181 height 22
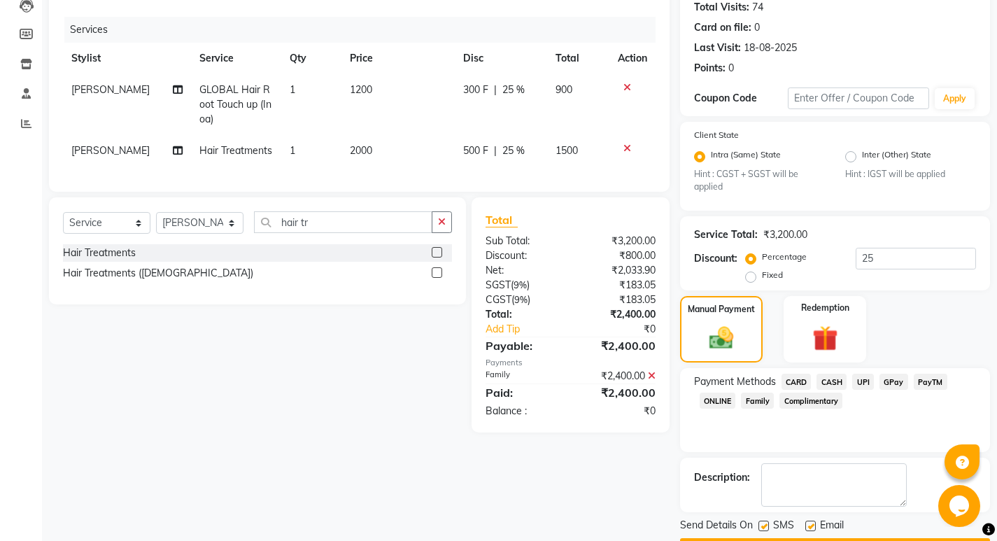
scroll to position [197, 0]
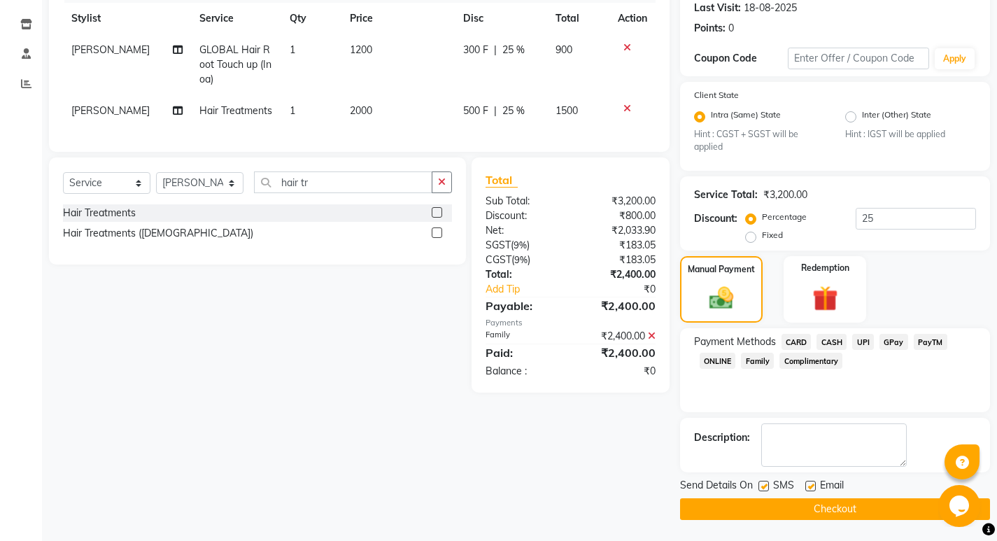
click at [828, 502] on button "Checkout" at bounding box center [835, 509] width 310 height 22
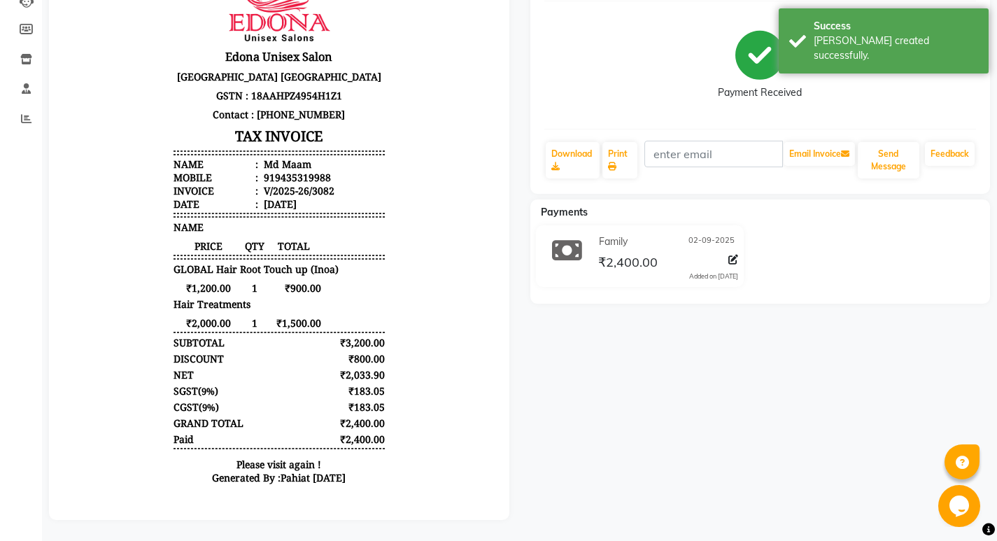
scroll to position [11, 0]
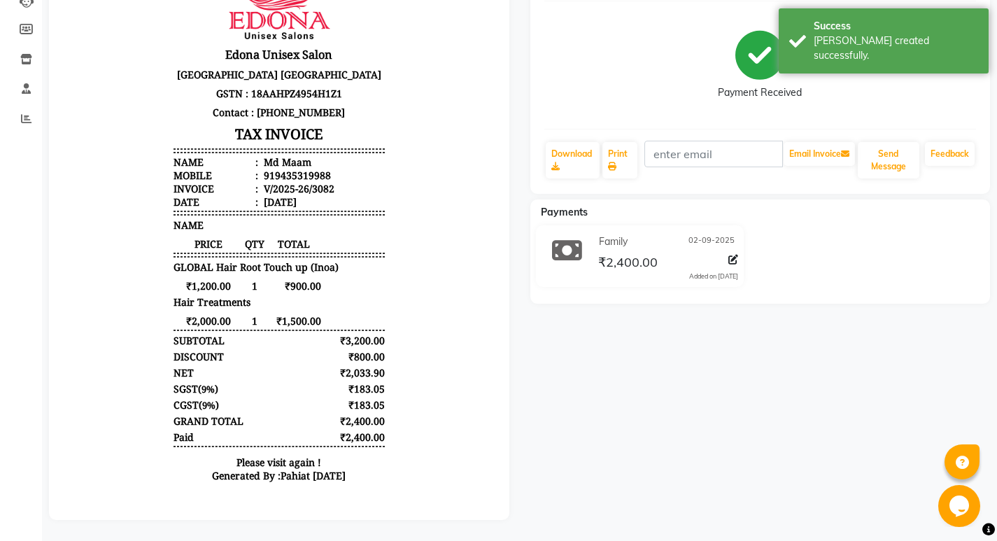
click at [416, 402] on body "Edona Unisex Salon [GEOGRAPHIC_DATA] [GEOGRAPHIC_DATA] GSTN : 18AAHPZ4954H1Z1 C…" at bounding box center [279, 229] width 421 height 534
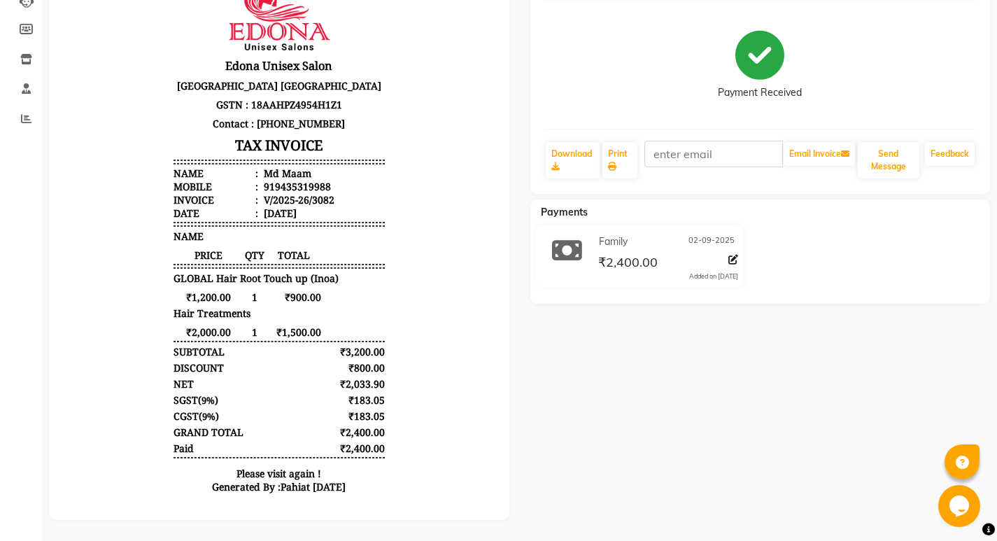
scroll to position [0, 0]
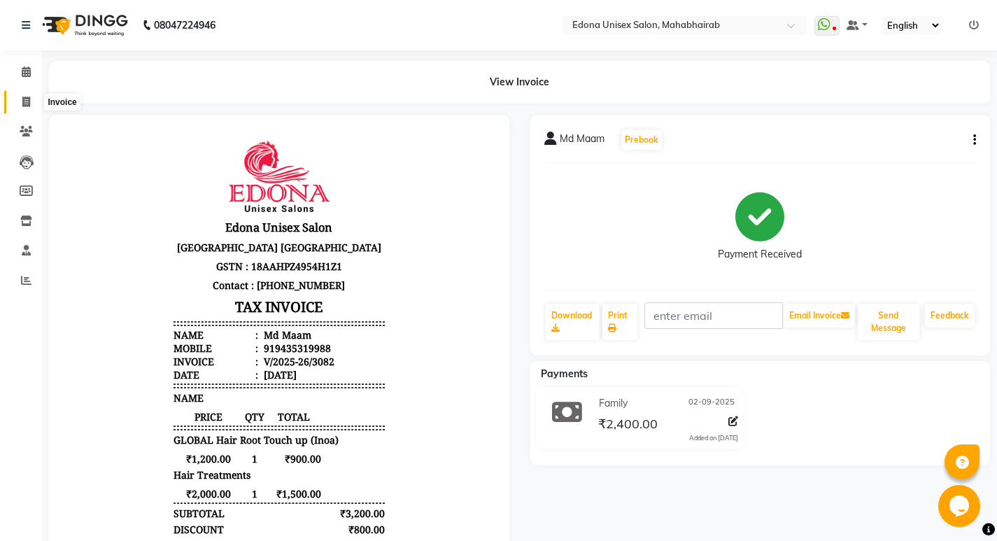
click at [22, 102] on icon at bounding box center [26, 102] width 8 height 10
select select "service"
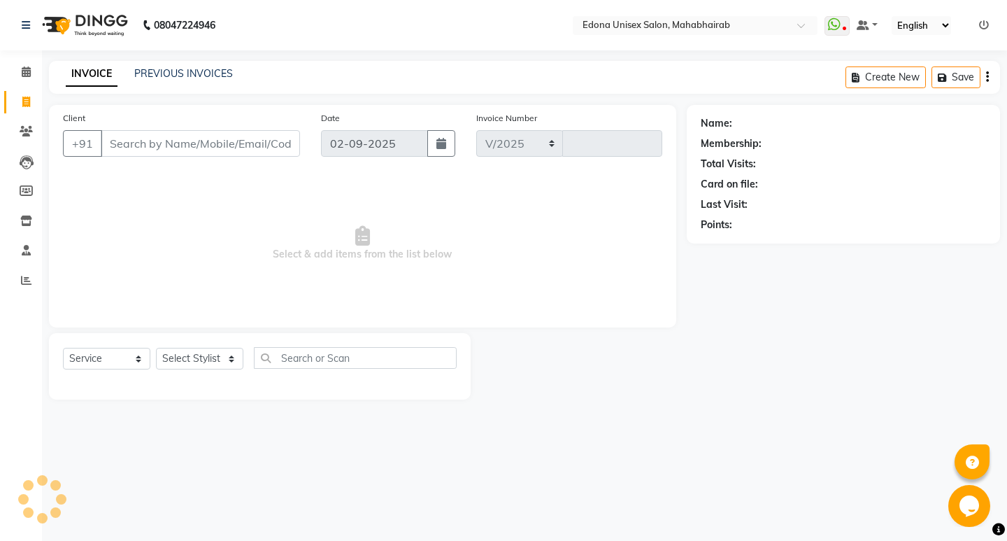
select select "5393"
type input "3083"
click at [26, 74] on icon at bounding box center [26, 71] width 9 height 10
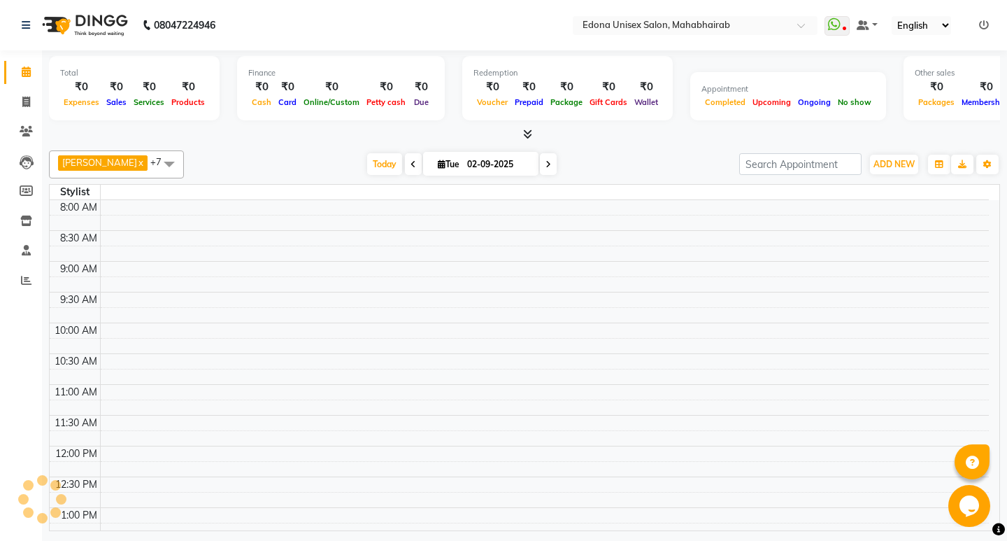
click at [28, 72] on icon at bounding box center [26, 71] width 9 height 10
click at [31, 100] on span at bounding box center [26, 102] width 24 height 16
select select "service"
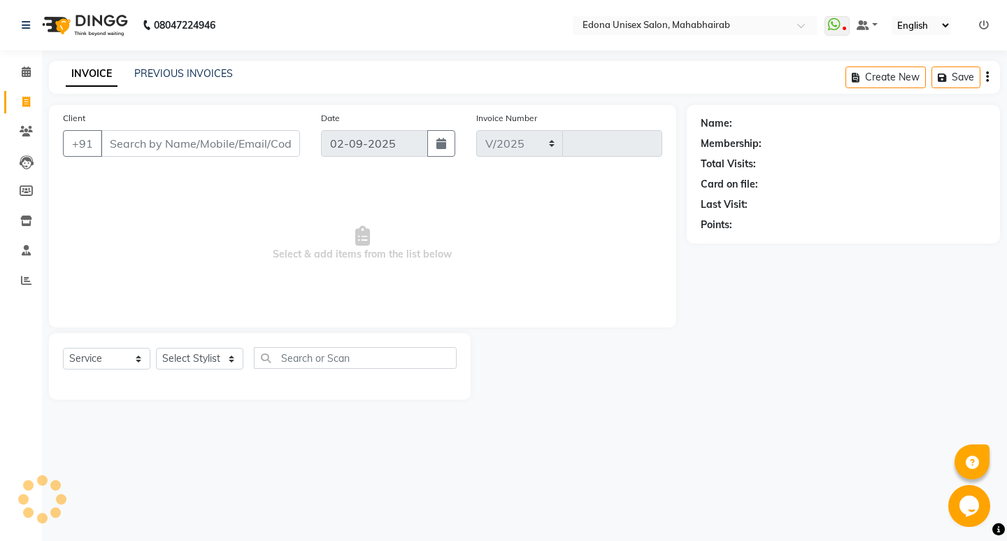
select select "5393"
type input "3083"
click at [30, 69] on icon at bounding box center [26, 71] width 9 height 10
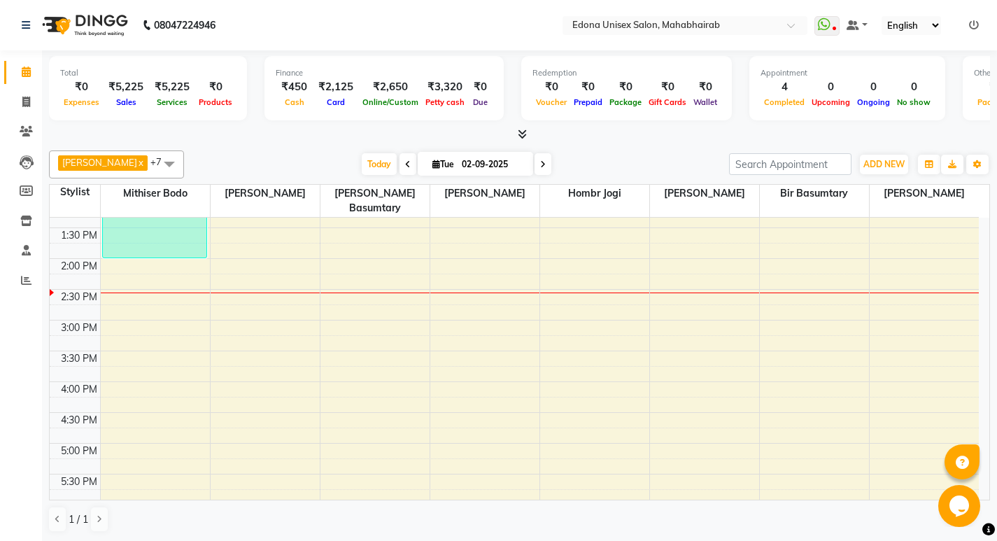
scroll to position [326, 0]
click at [965, 234] on div "8:00 AM 8:30 AM 9:00 AM 9:30 AM 10:00 AM 10:30 AM 11:00 AM 11:30 AM 12:00 PM 12…" at bounding box center [514, 292] width 929 height 800
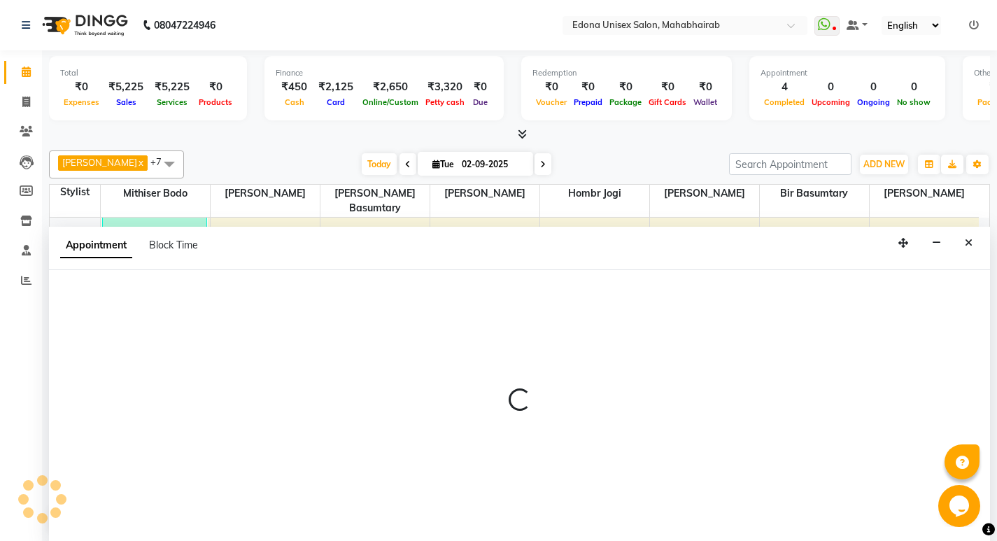
scroll to position [1, 0]
click at [965, 242] on icon "Close" at bounding box center [969, 242] width 8 height 10
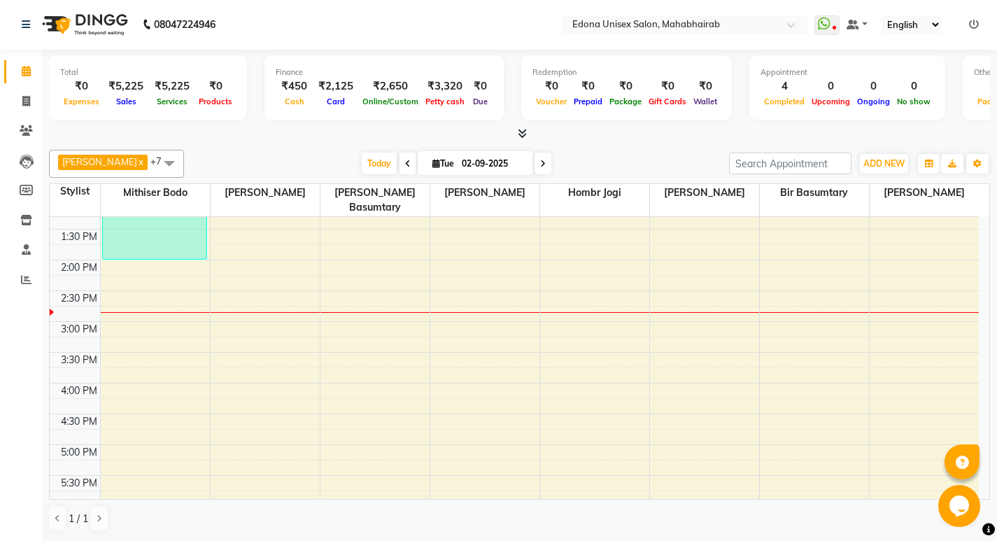
click at [224, 152] on div "Anju Sonar x Bir Basumtary x Hombr Jogi x Mithiser Bodo x [PERSON_NAME] x [PERS…" at bounding box center [519, 164] width 941 height 28
click at [24, 94] on span at bounding box center [26, 102] width 24 height 16
select select "service"
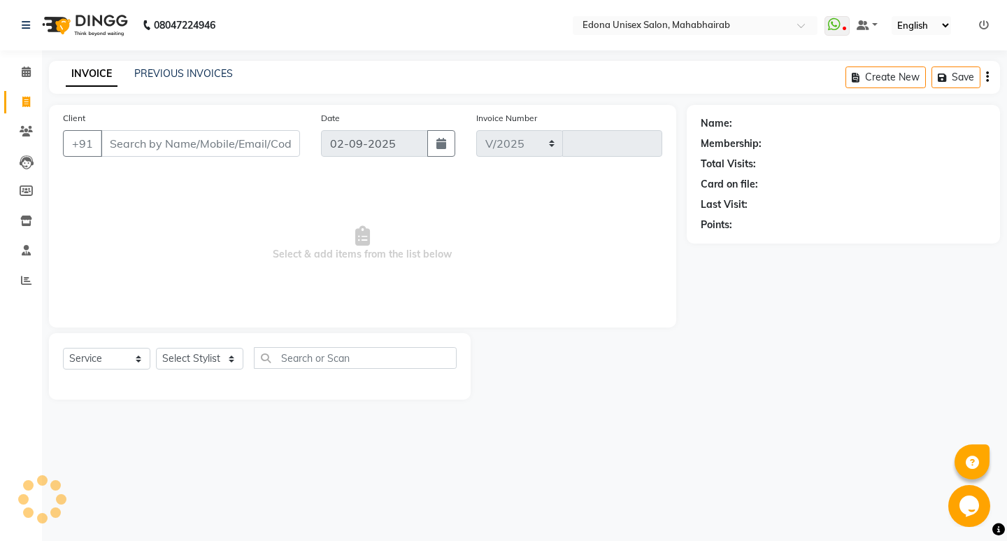
select select "5393"
type input "3083"
click at [220, 355] on select "Select Stylist" at bounding box center [199, 359] width 87 height 22
click at [156, 348] on select "Select Stylist Admin Anju Sonar Bir Basumtary [PERSON_NAME] [PERSON_NAME] Hombr…" at bounding box center [199, 359] width 87 height 22
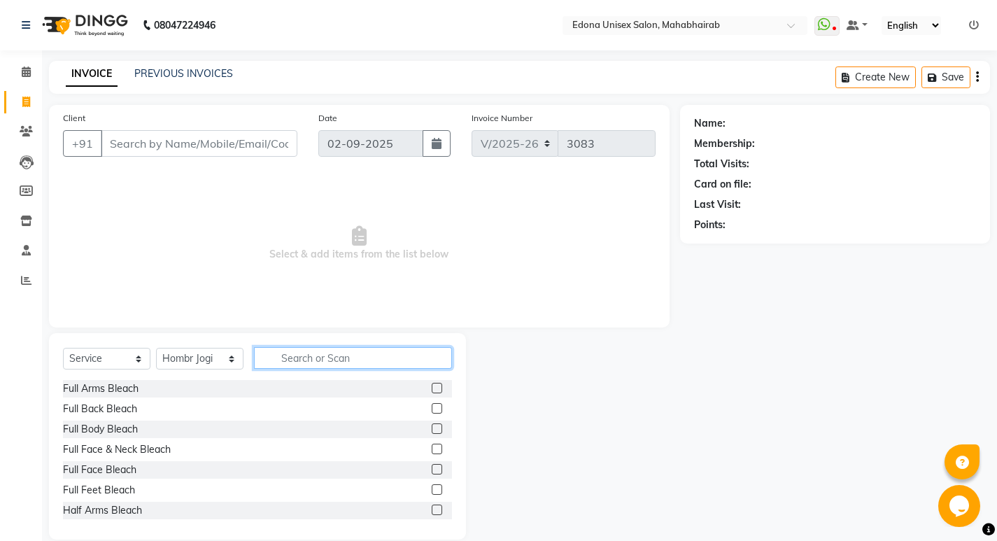
click at [353, 363] on input "text" at bounding box center [353, 358] width 198 height 22
click at [215, 353] on select "Select Stylist Admin Anju Sonar Bir Basumtary [PERSON_NAME] [PERSON_NAME] Hombr…" at bounding box center [199, 359] width 87 height 22
select select "35904"
click at [156, 348] on select "Select Stylist Admin Anju Sonar Bir Basumtary [PERSON_NAME] [PERSON_NAME] Hombr…" at bounding box center [199, 359] width 87 height 22
click at [316, 360] on input "text" at bounding box center [353, 358] width 198 height 22
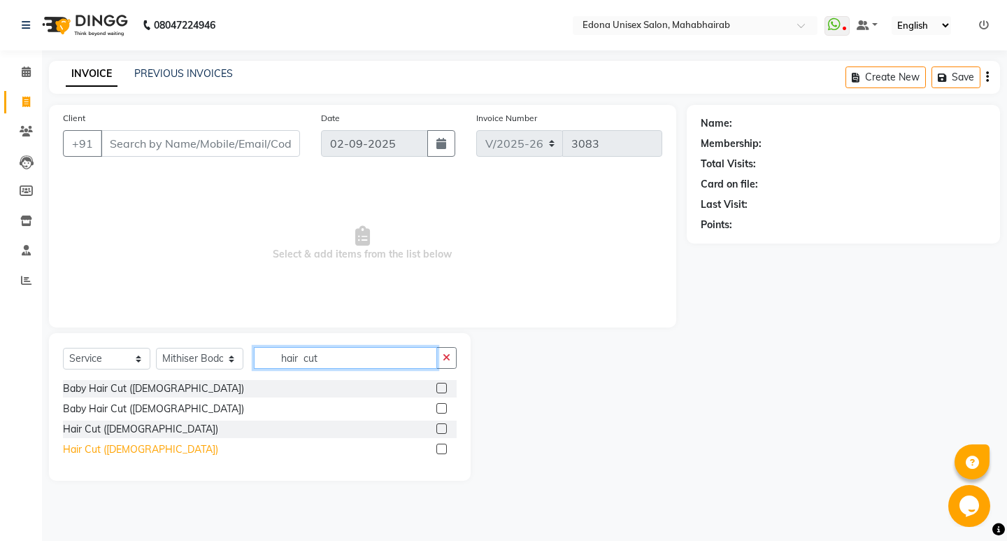
type input "hair cut"
click at [122, 449] on div "Hair Cut ([DEMOGRAPHIC_DATA])" at bounding box center [140, 449] width 155 height 15
checkbox input "false"
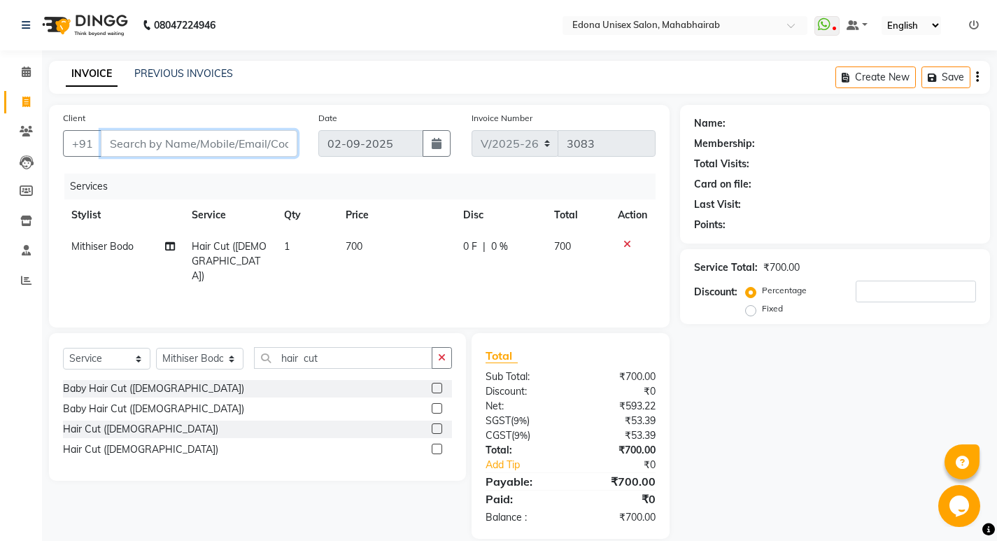
click at [226, 148] on input "Client" at bounding box center [199, 143] width 197 height 27
type input "7"
type input "0"
type input "7086787845"
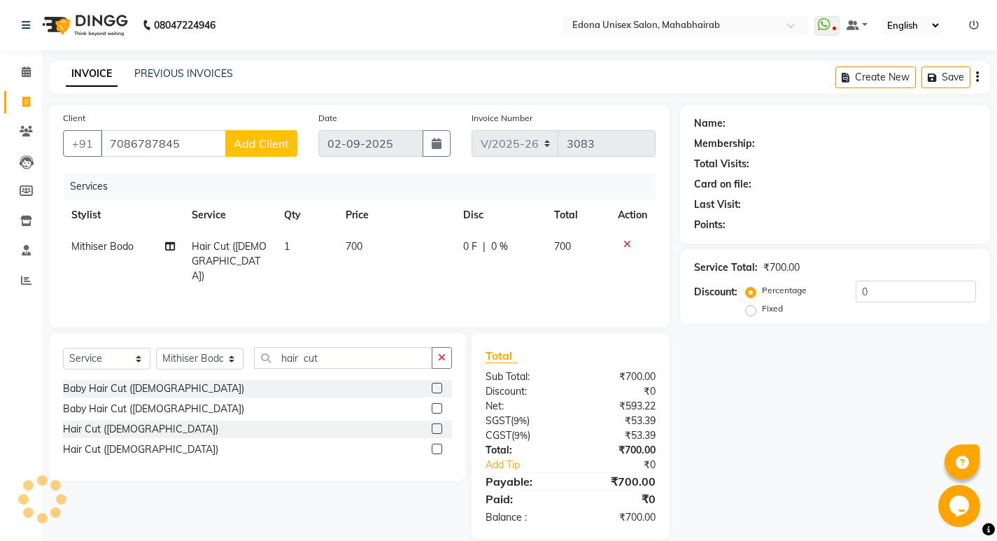
click at [268, 143] on span "Add Client" at bounding box center [261, 143] width 55 height 14
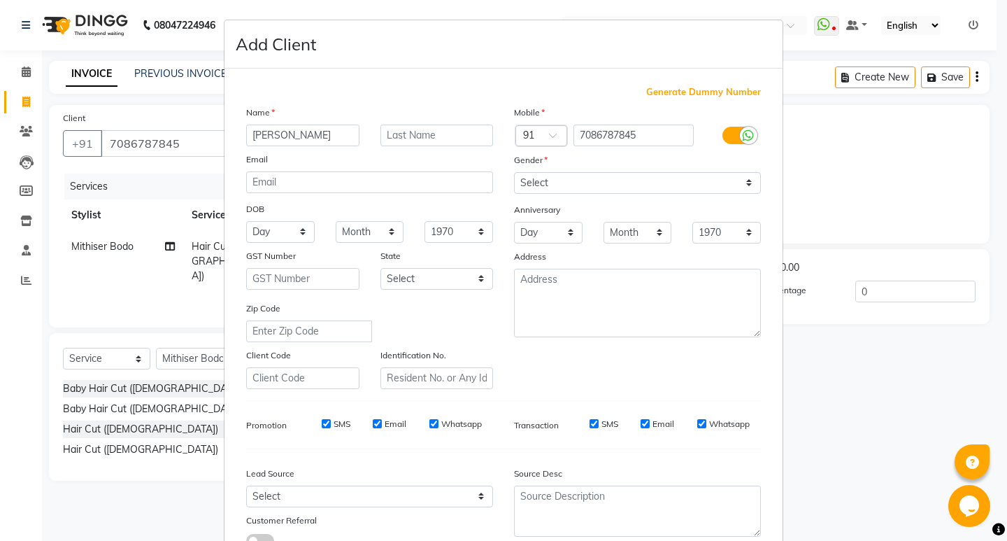
type input "[PERSON_NAME]"
click at [649, 184] on select "Select [DEMOGRAPHIC_DATA] [DEMOGRAPHIC_DATA] Other Prefer Not To Say" at bounding box center [637, 183] width 247 height 22
select select "[DEMOGRAPHIC_DATA]"
click at [514, 172] on select "Select [DEMOGRAPHIC_DATA] [DEMOGRAPHIC_DATA] Other Prefer Not To Say" at bounding box center [637, 183] width 247 height 22
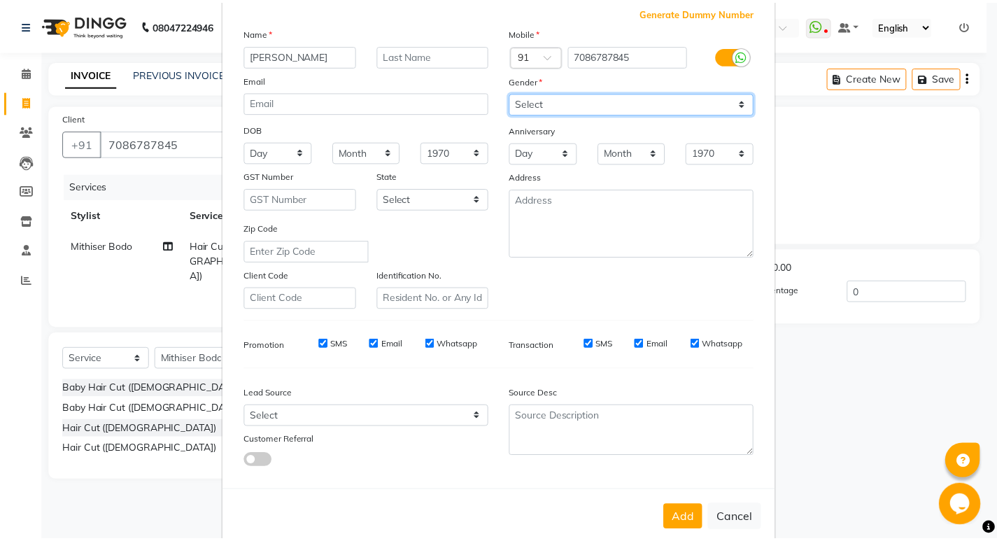
scroll to position [105, 0]
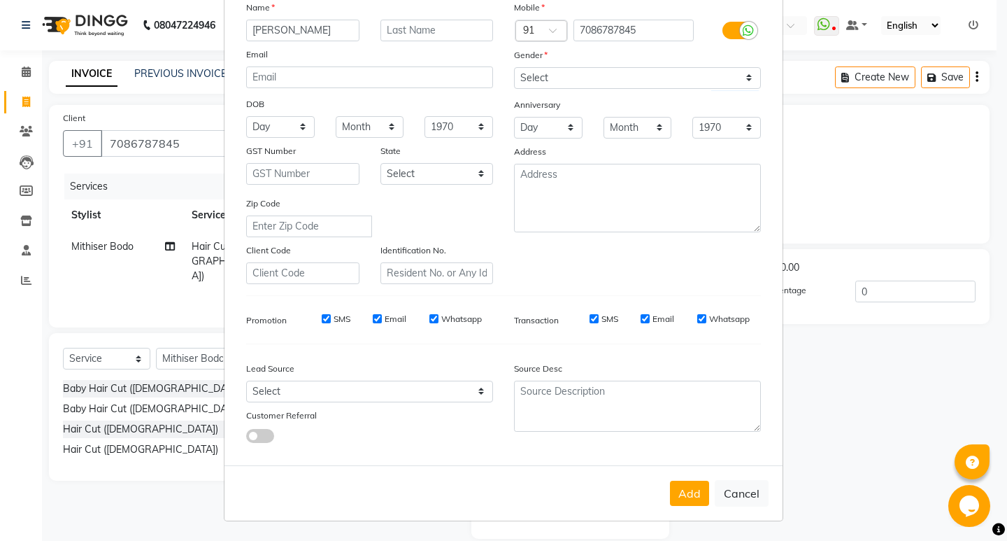
click at [677, 509] on div "Add Cancel" at bounding box center [504, 492] width 558 height 55
click at [681, 497] on button "Add" at bounding box center [689, 493] width 39 height 25
select select
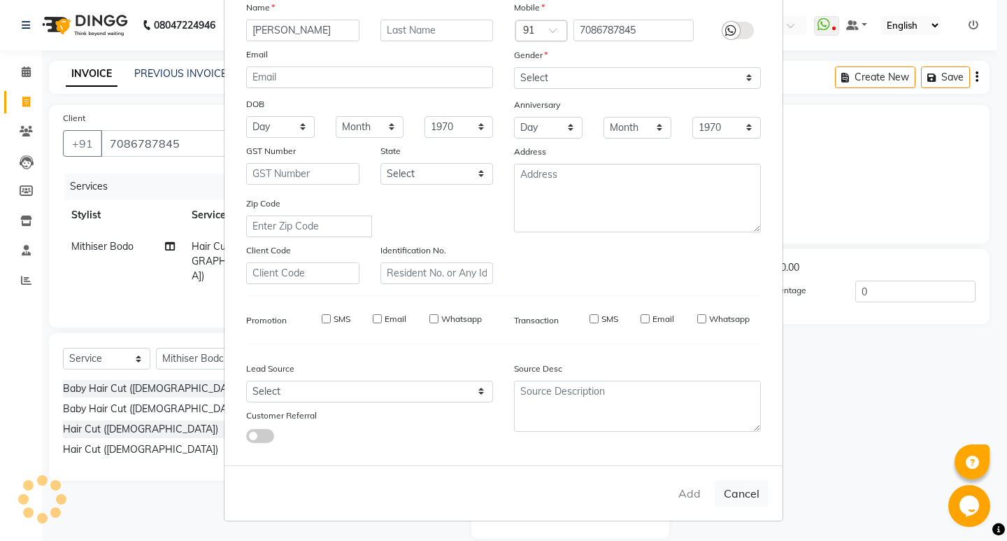
select select
checkbox input "false"
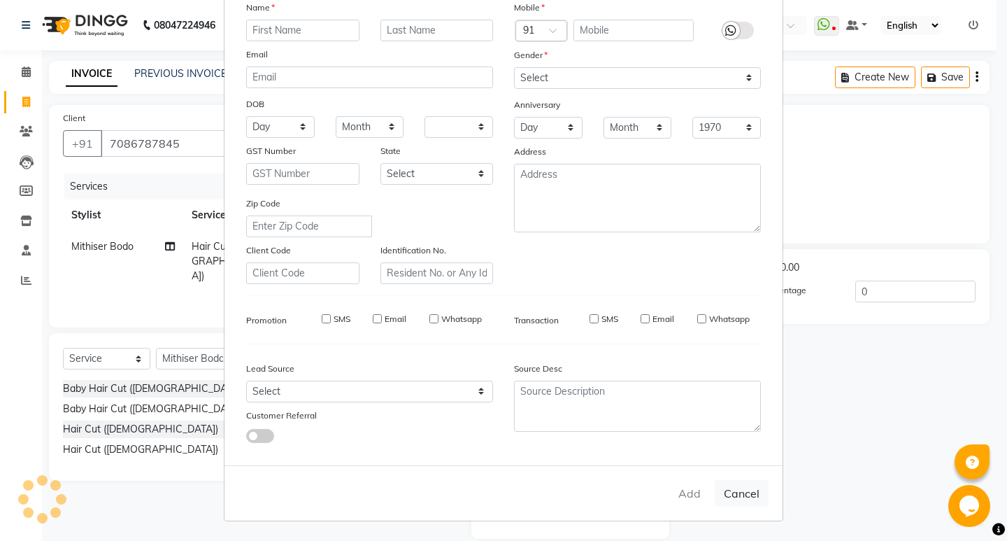
checkbox input "false"
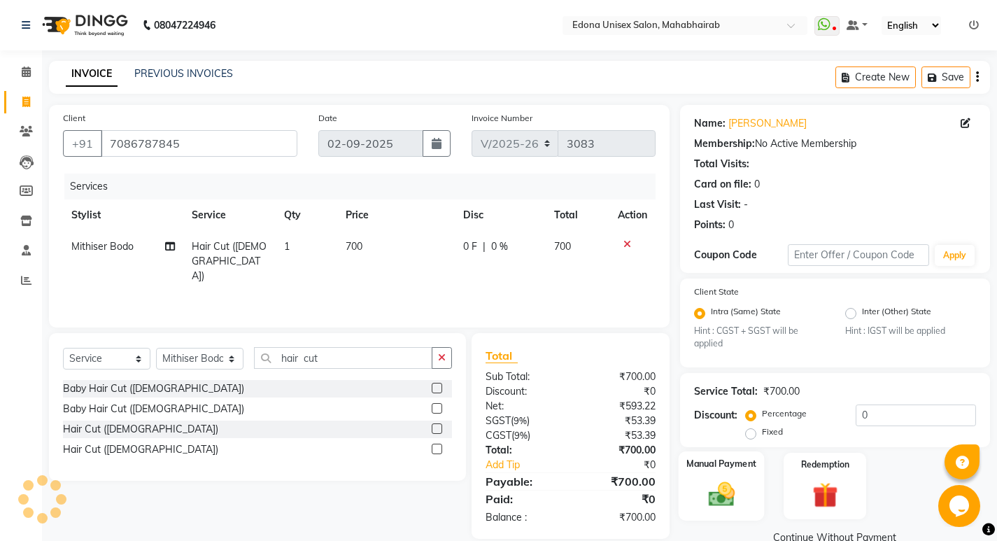
click at [744, 472] on div "Manual Payment" at bounding box center [721, 485] width 86 height 69
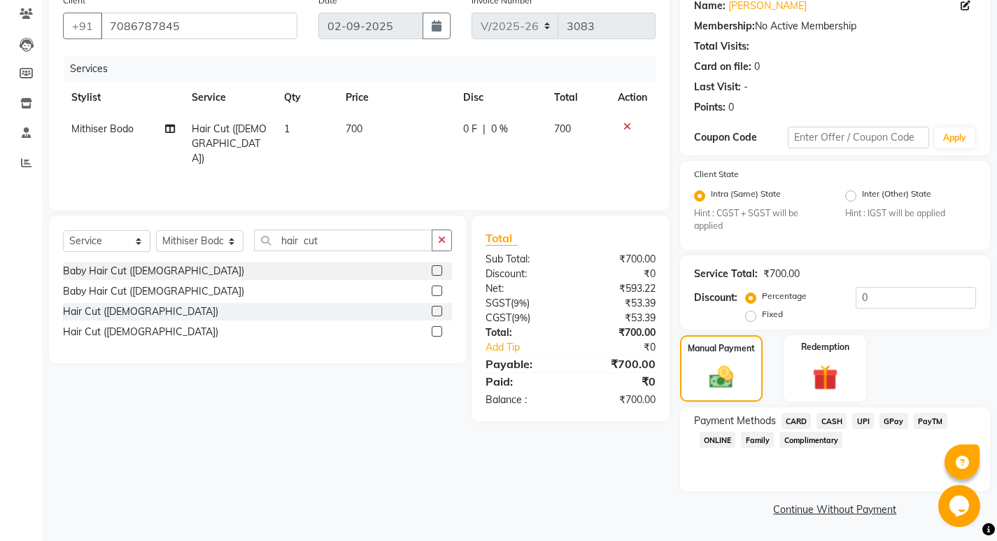
click at [837, 420] on span "CASH" at bounding box center [831, 421] width 30 height 16
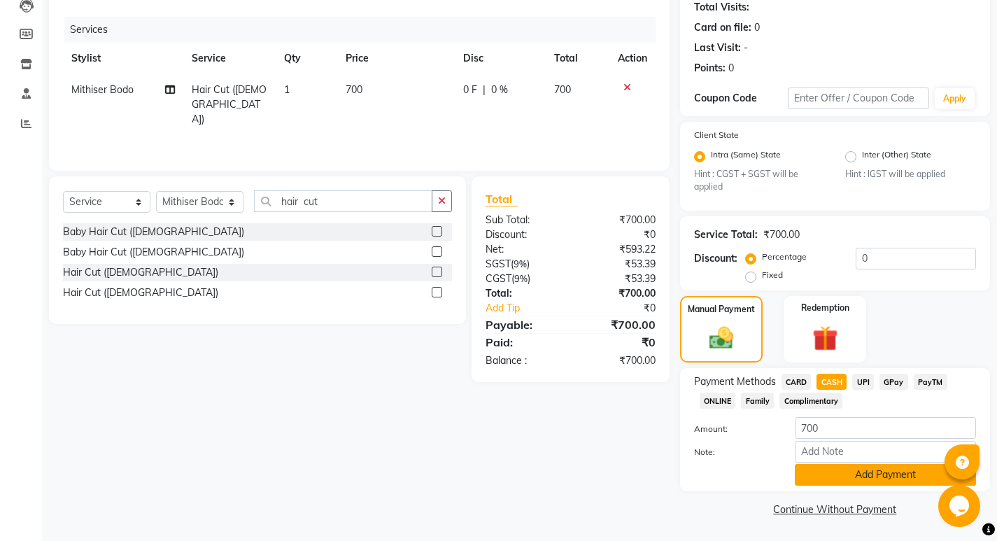
click at [891, 466] on button "Add Payment" at bounding box center [885, 475] width 181 height 22
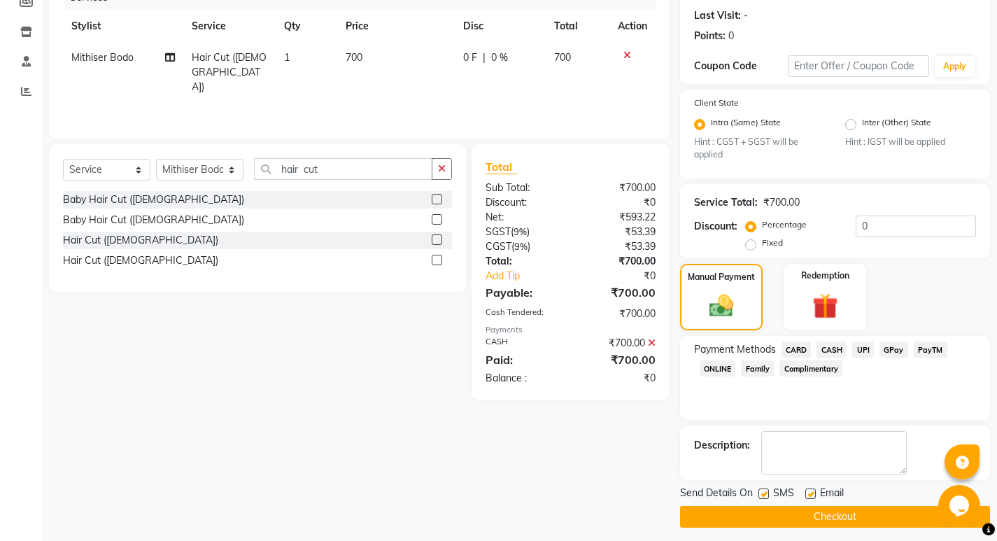
scroll to position [197, 0]
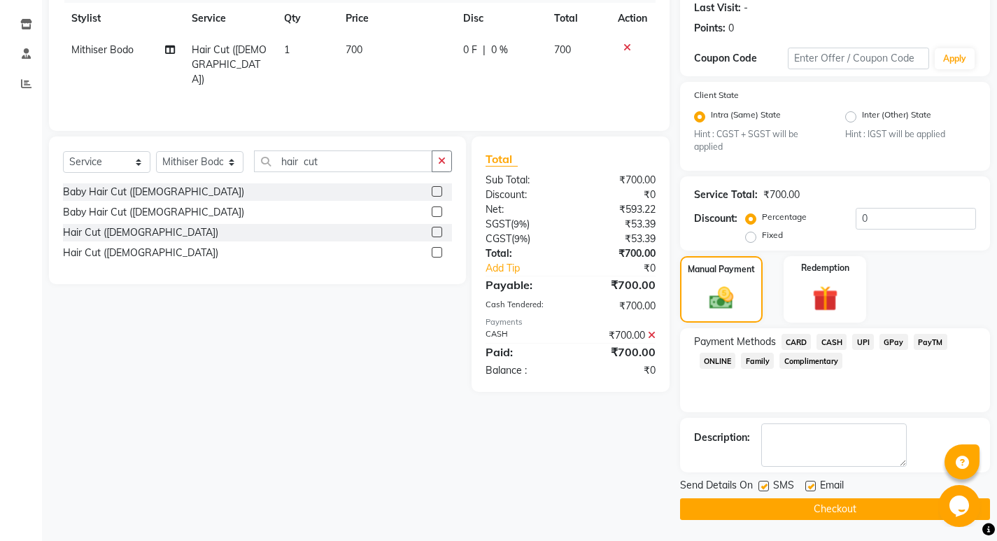
click at [871, 504] on button "Checkout" at bounding box center [835, 509] width 310 height 22
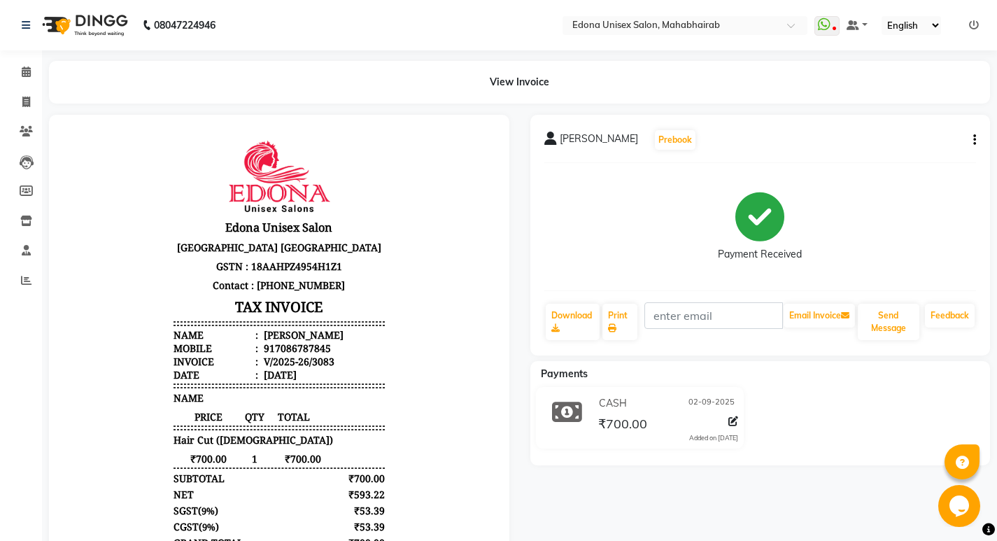
click at [759, 470] on div "[PERSON_NAME] Prebook Payment Received Download Print Email Invoice Send Messag…" at bounding box center [760, 373] width 481 height 516
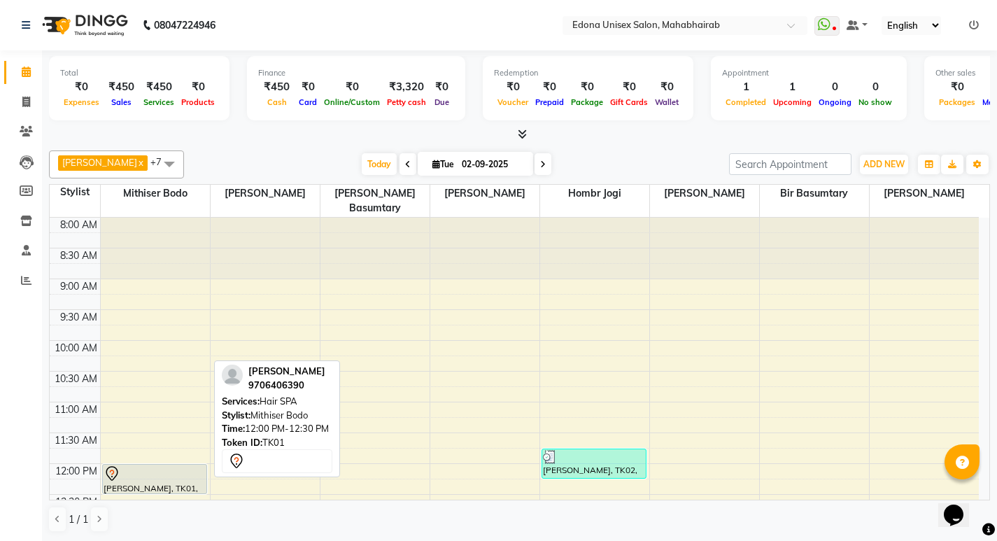
click at [133, 465] on div at bounding box center [155, 473] width 102 height 17
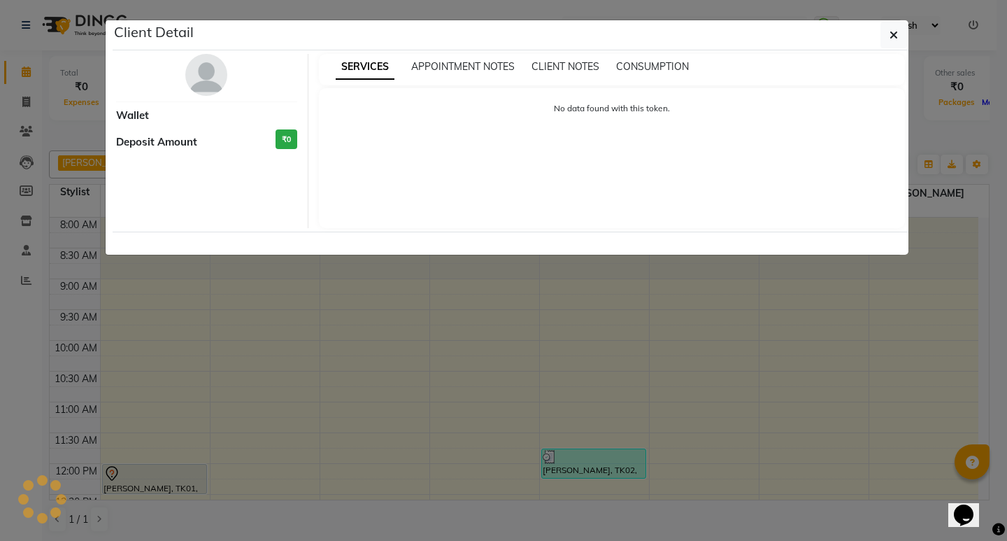
select select "7"
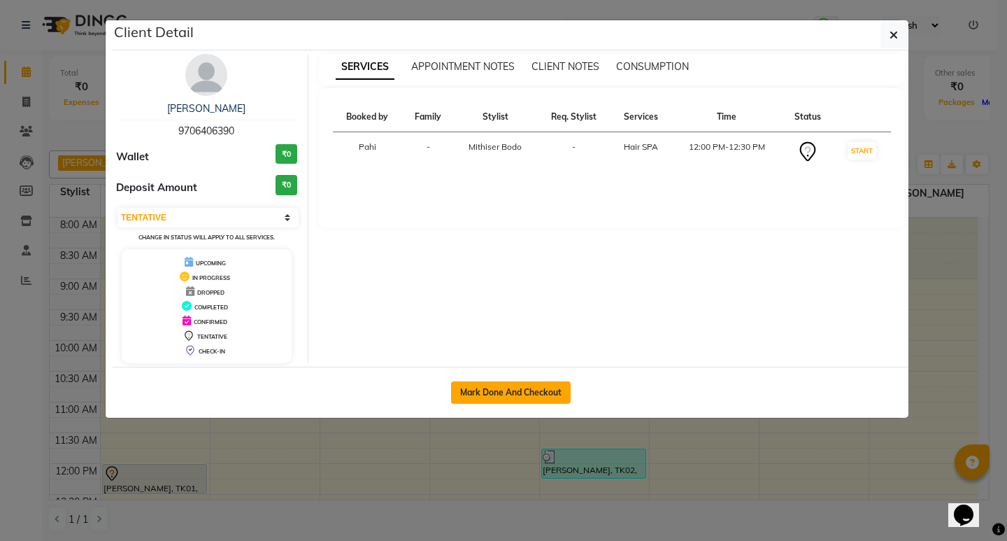
click at [477, 388] on button "Mark Done And Checkout" at bounding box center [511, 392] width 120 height 22
select select "service"
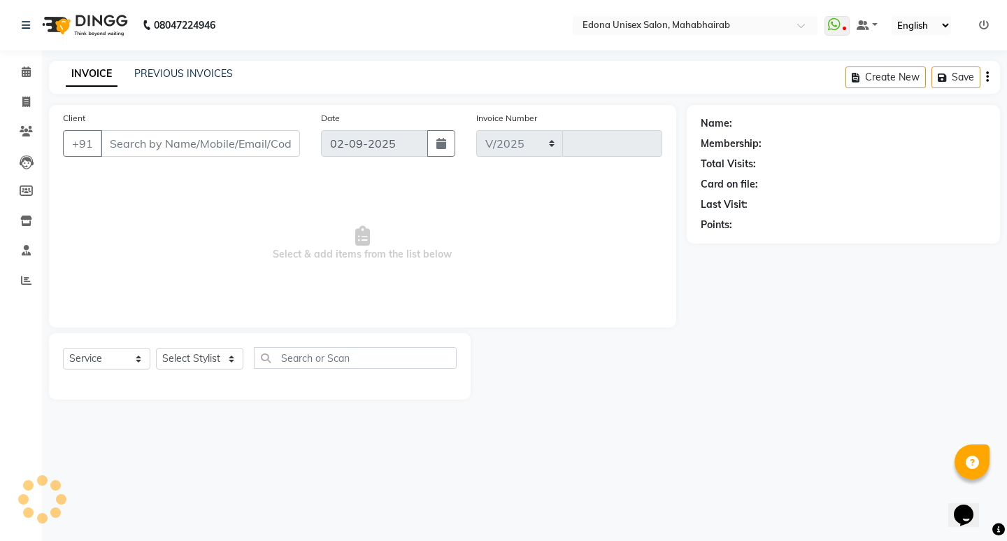
select select "5393"
type input "3080"
type input "9706406390"
select select "35904"
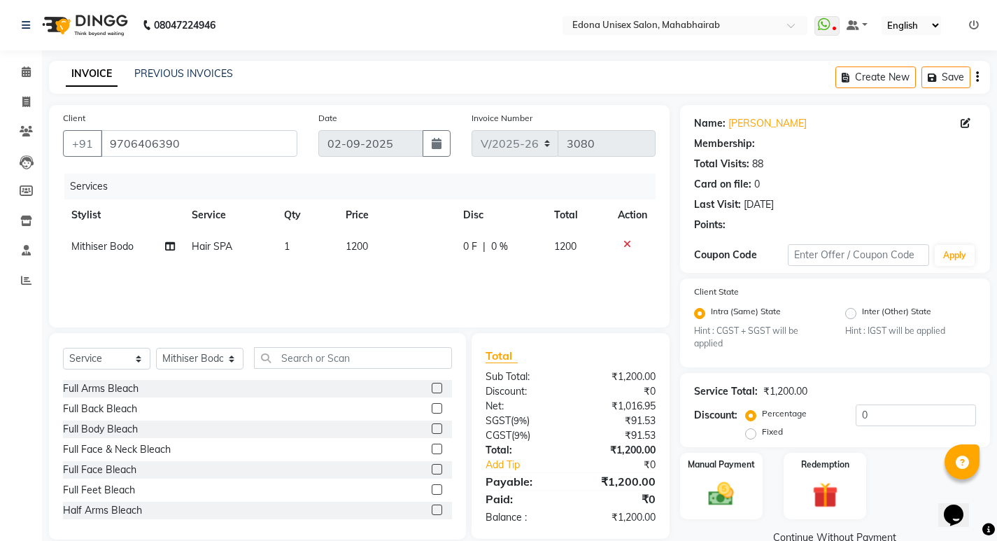
select select "1: Object"
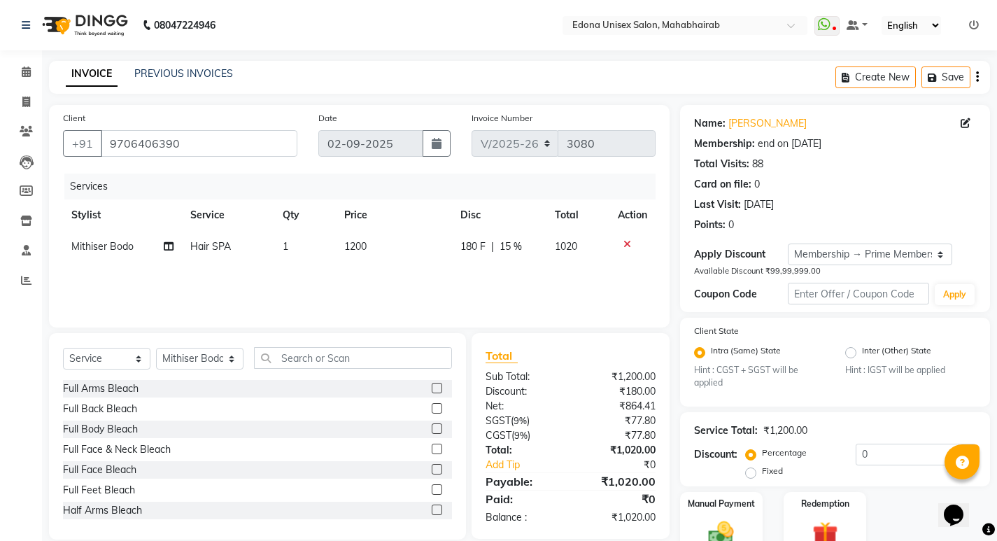
type input "15"
click at [625, 243] on icon at bounding box center [627, 244] width 8 height 10
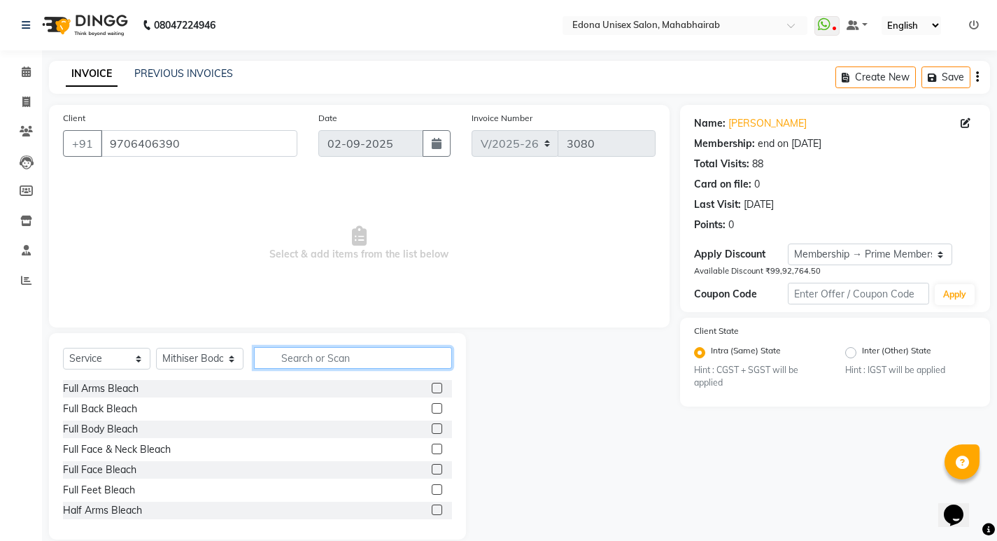
click at [339, 365] on input "text" at bounding box center [353, 358] width 198 height 22
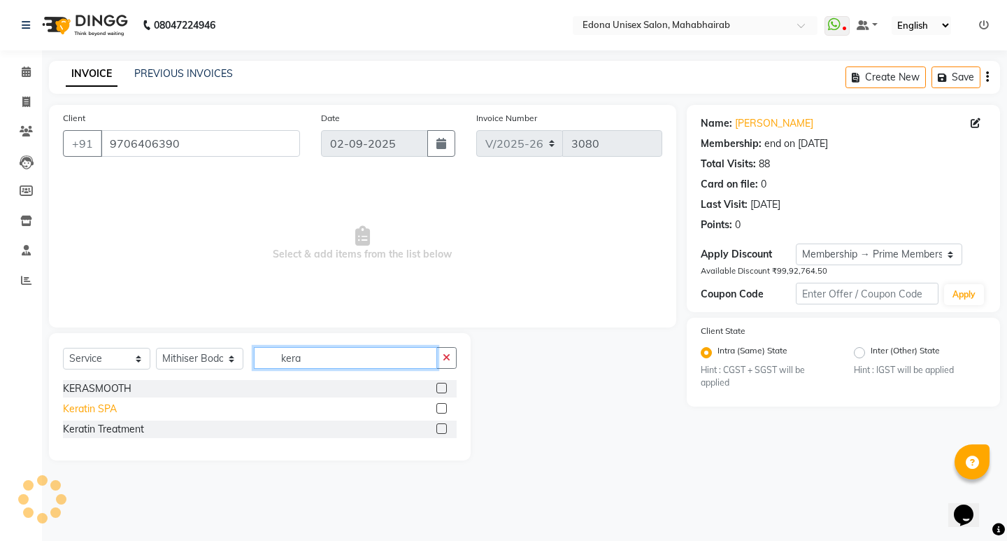
type input "kera"
click at [99, 410] on div "Keratin SPA" at bounding box center [90, 409] width 54 height 15
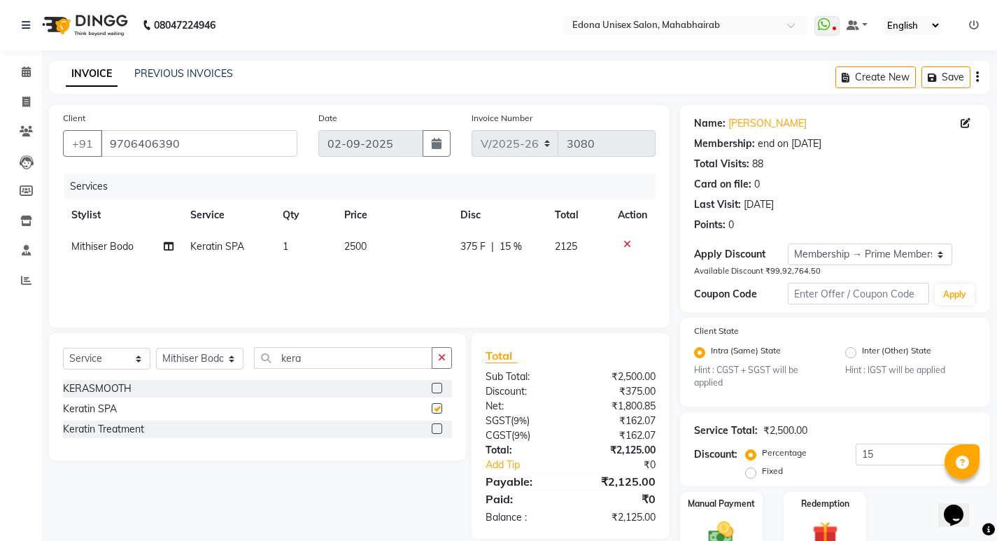
checkbox input "false"
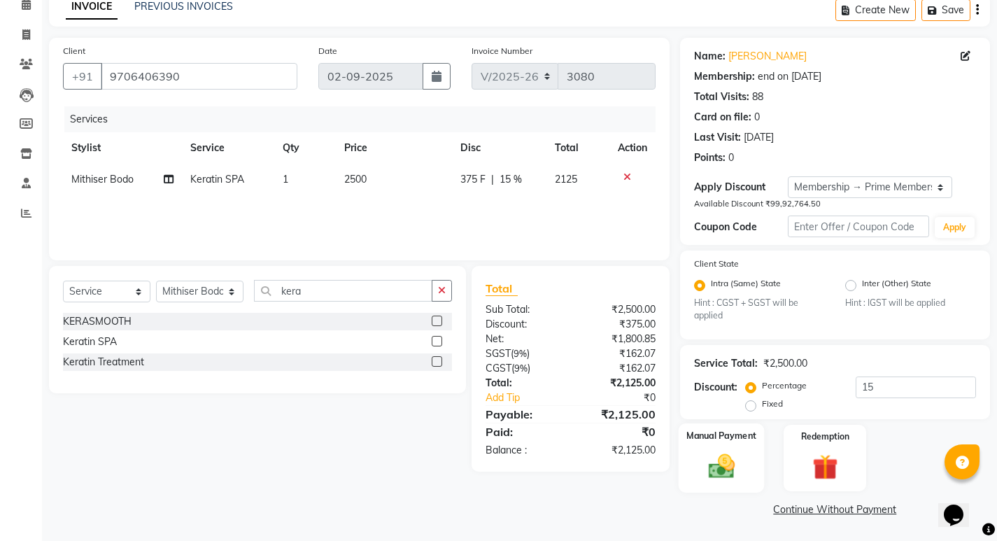
drag, startPoint x: 715, startPoint y: 455, endPoint x: 721, endPoint y: 467, distance: 13.1
click at [716, 455] on img at bounding box center [721, 466] width 43 height 30
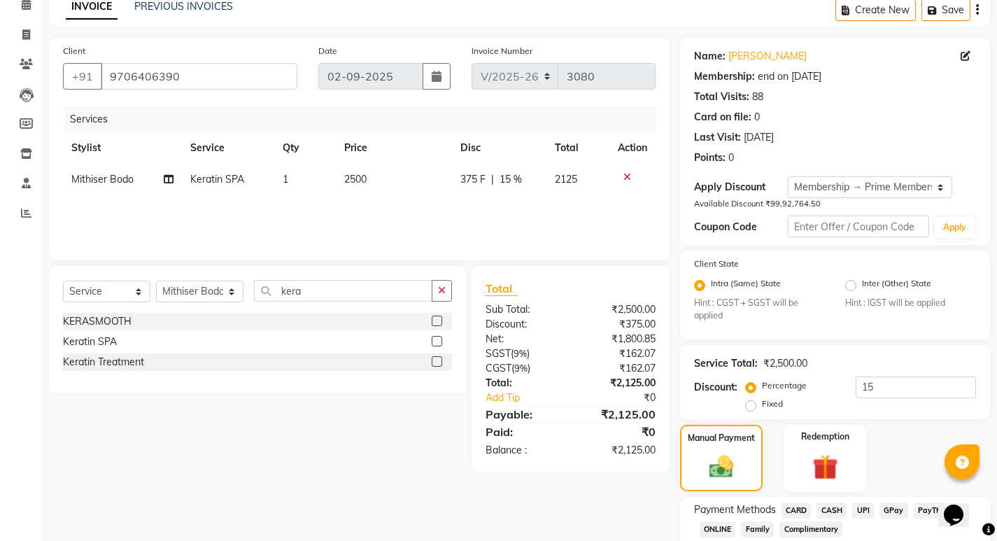
scroll to position [157, 0]
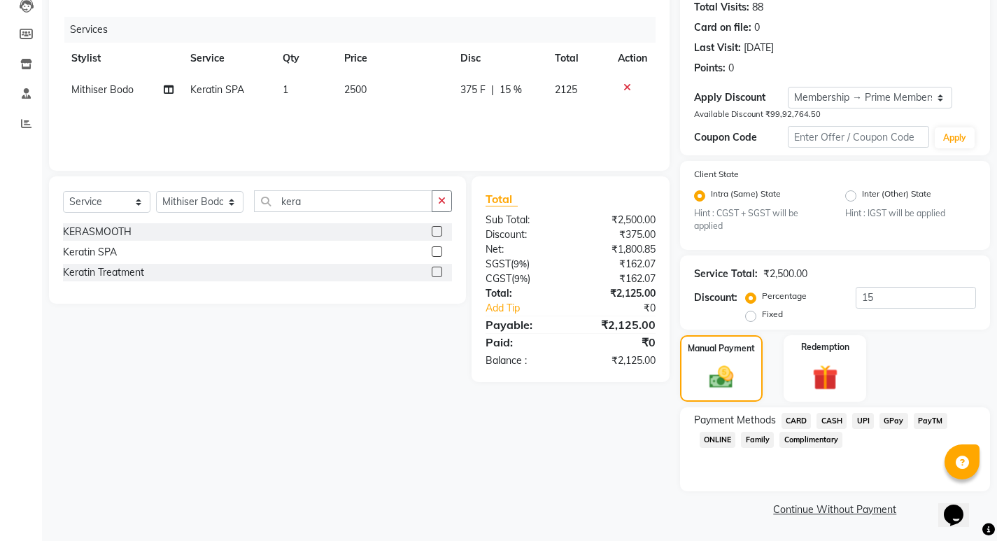
click at [797, 418] on span "CARD" at bounding box center [796, 421] width 30 height 16
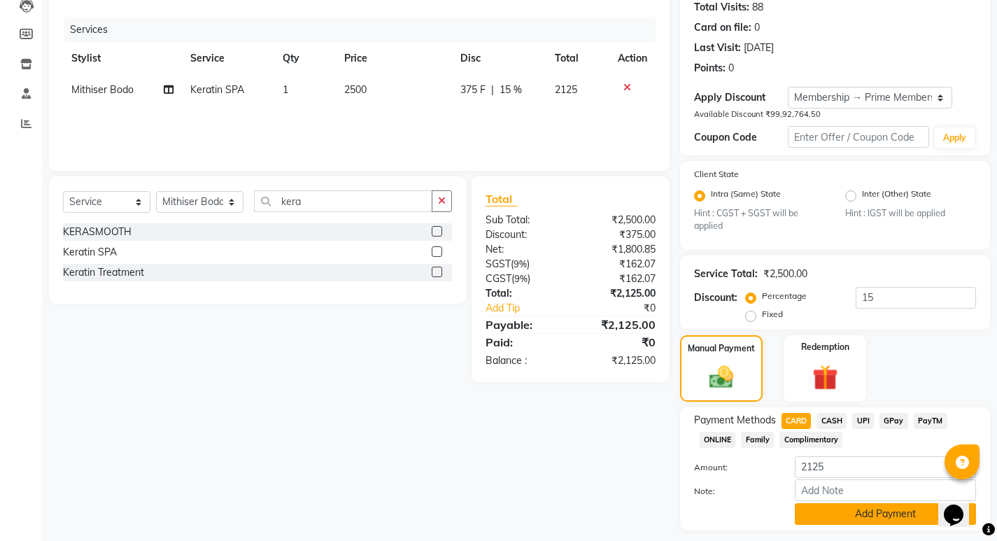
scroll to position [196, 0]
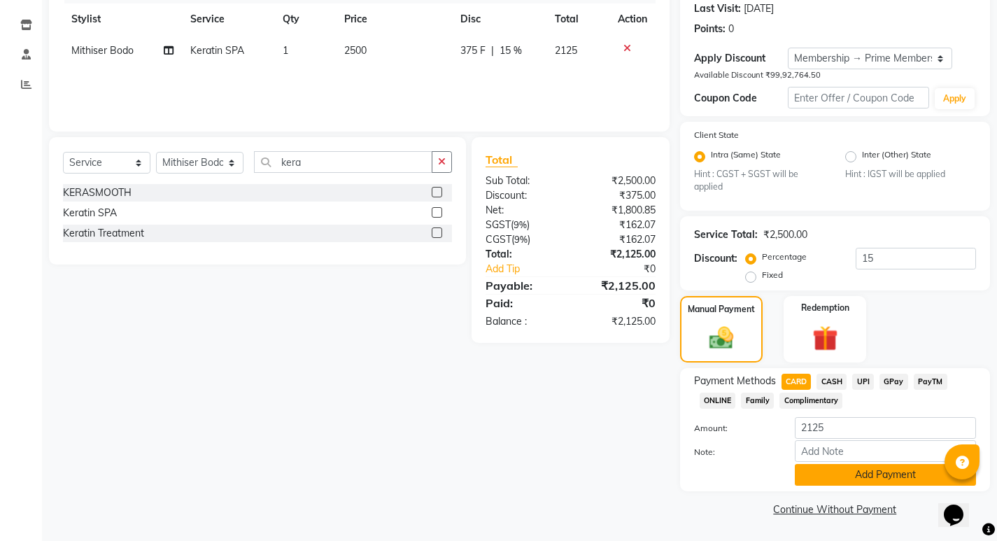
click at [863, 474] on button "Add Payment" at bounding box center [885, 475] width 181 height 22
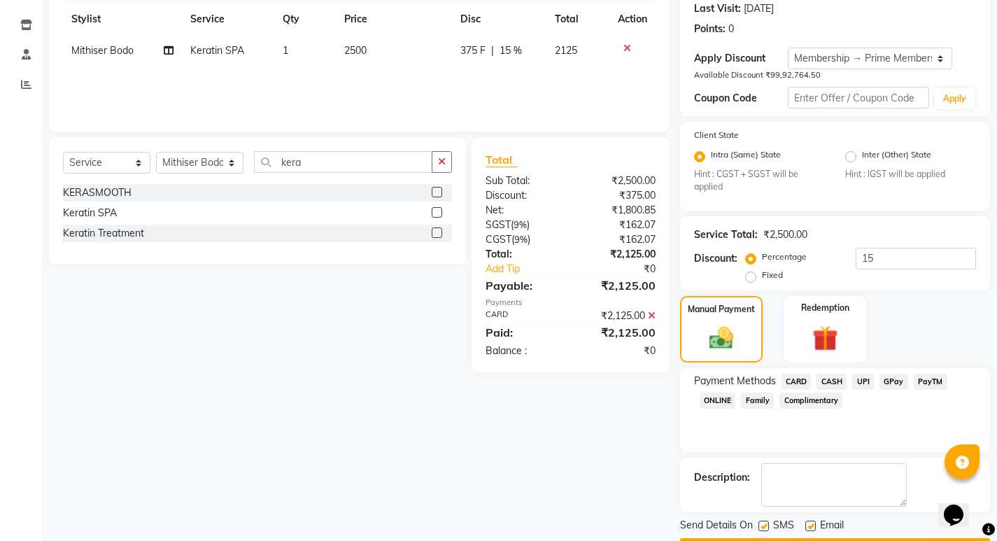
scroll to position [236, 0]
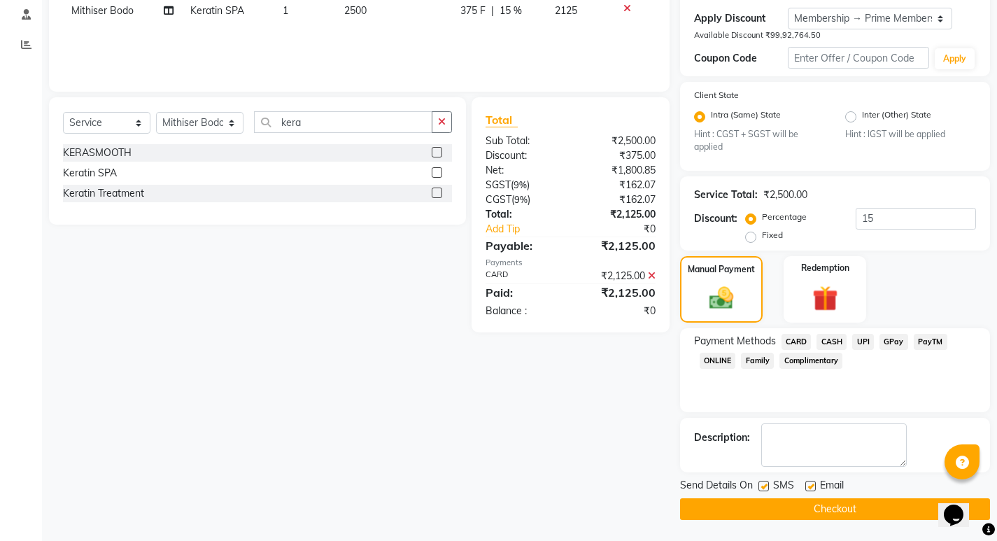
click at [851, 513] on button "Checkout" at bounding box center [835, 509] width 310 height 22
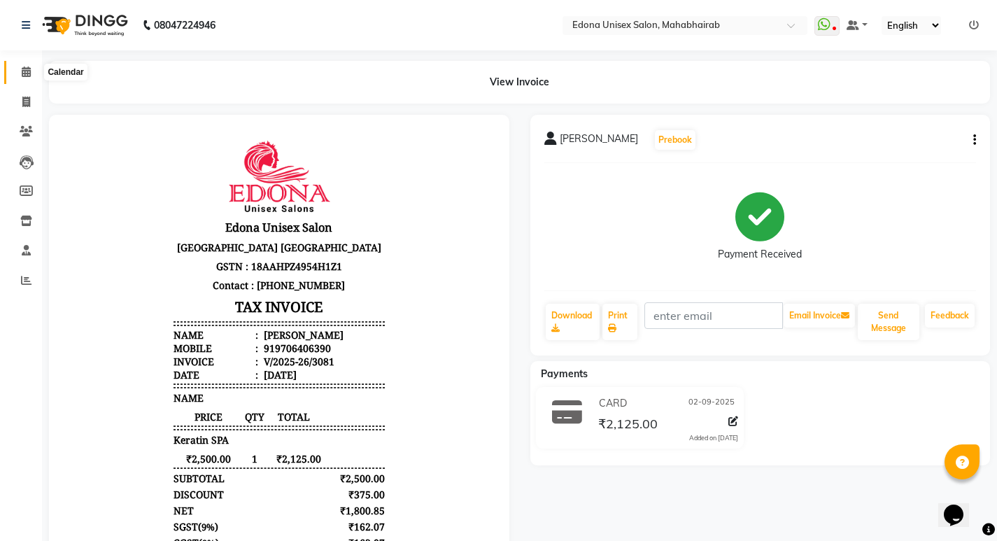
click at [15, 71] on span at bounding box center [26, 72] width 24 height 16
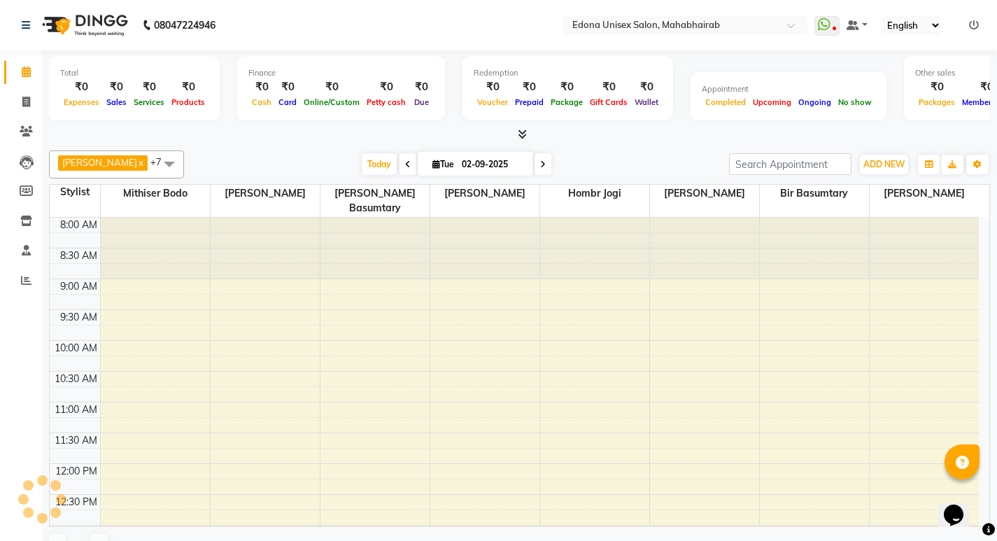
click at [31, 71] on icon at bounding box center [26, 71] width 9 height 10
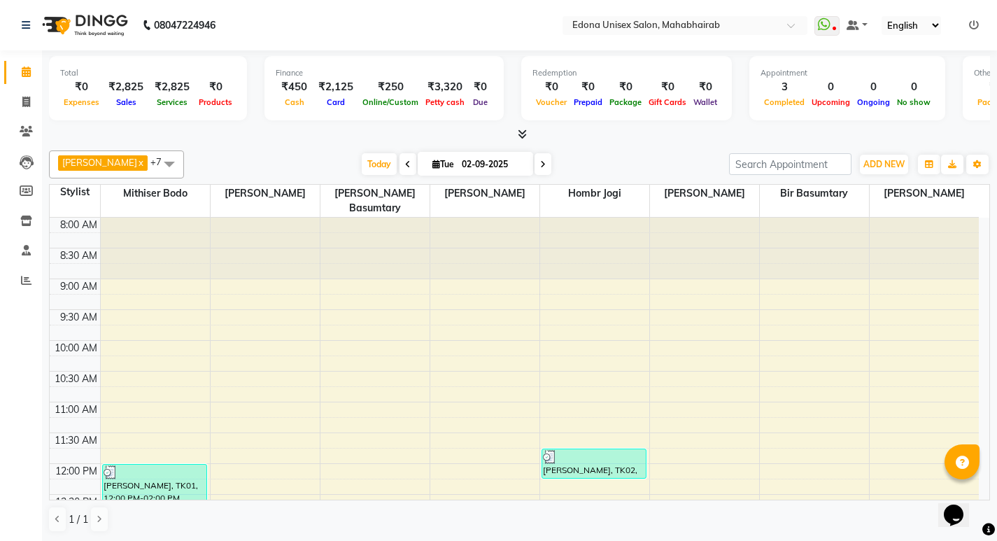
click at [235, 152] on div "Anju Sonar x Bir Basumtary x Hombr Jogi x Mithiser Bodo x [PERSON_NAME] x [PERS…" at bounding box center [519, 164] width 941 height 28
